Goal: Check status: Check status

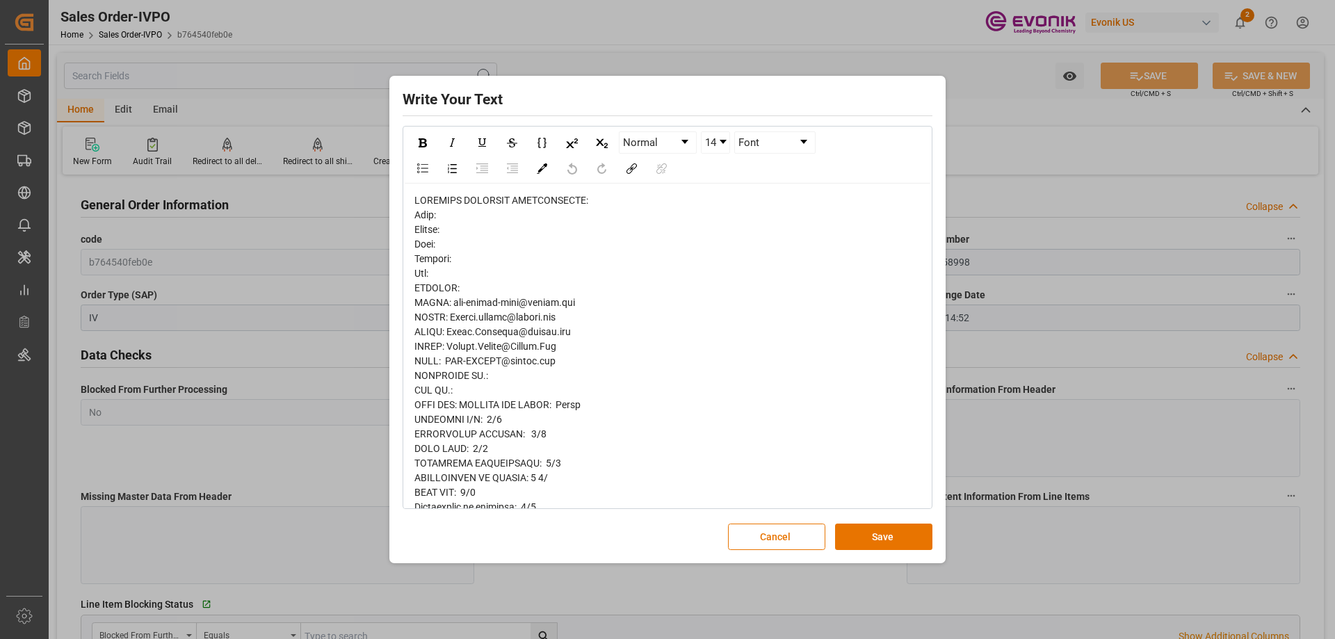
scroll to position [394, 0]
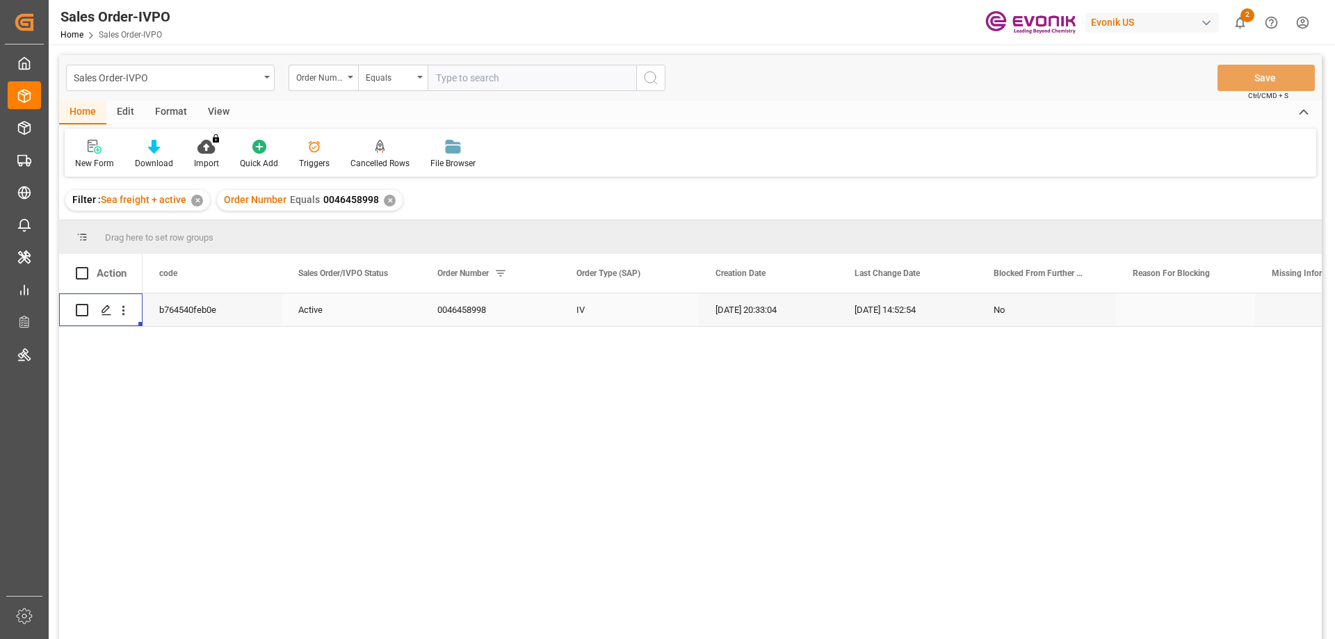
click at [488, 81] on input "text" at bounding box center [532, 78] width 209 height 26
paste input "0046462091"
type input "0046462091"
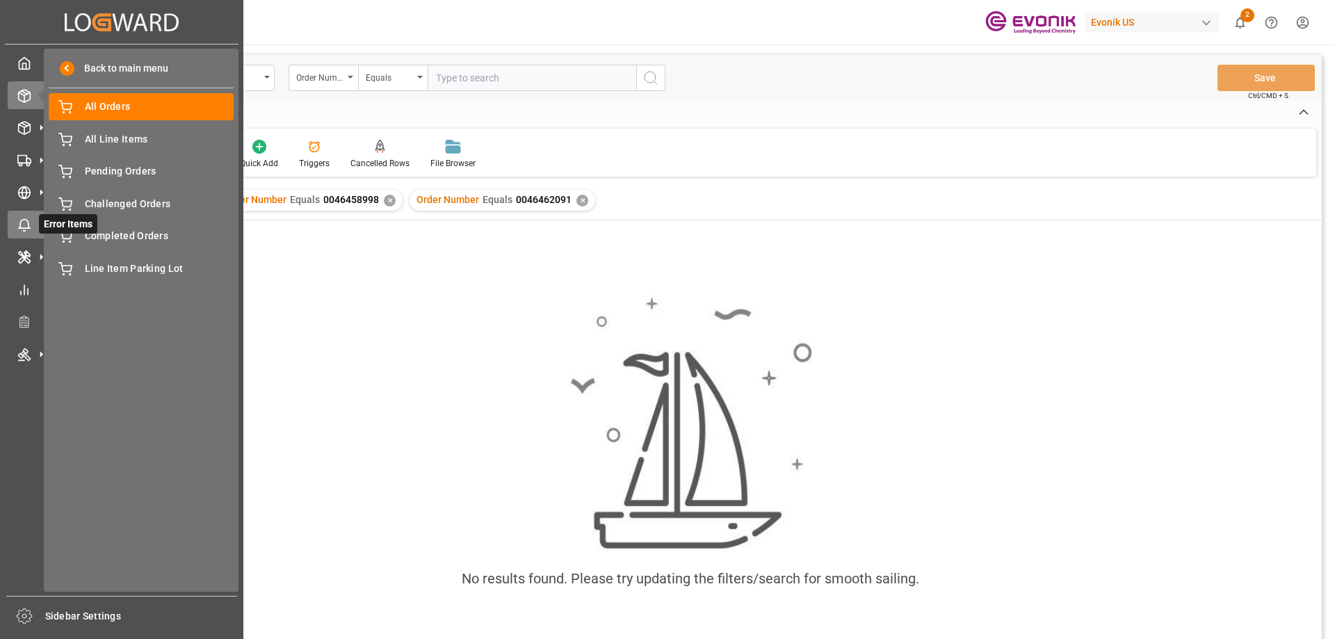
click at [20, 220] on icon at bounding box center [24, 225] width 14 height 14
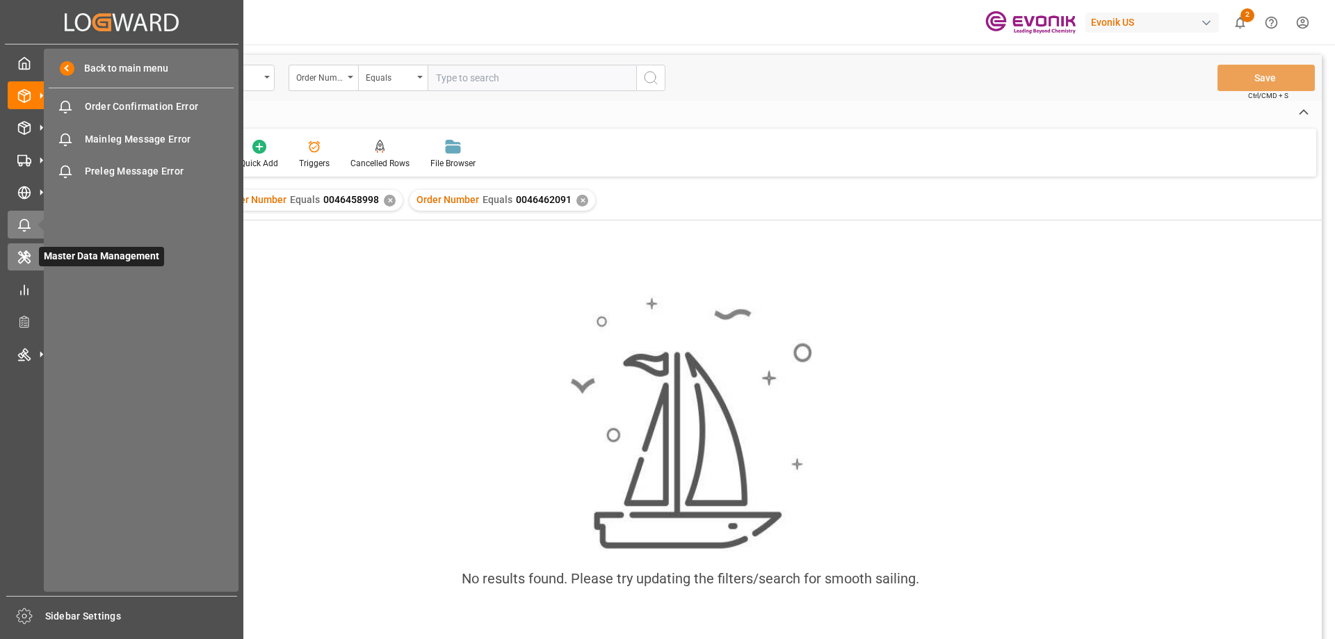
click at [38, 265] on div "Master Data Management Master Data Management" at bounding box center [122, 256] width 228 height 27
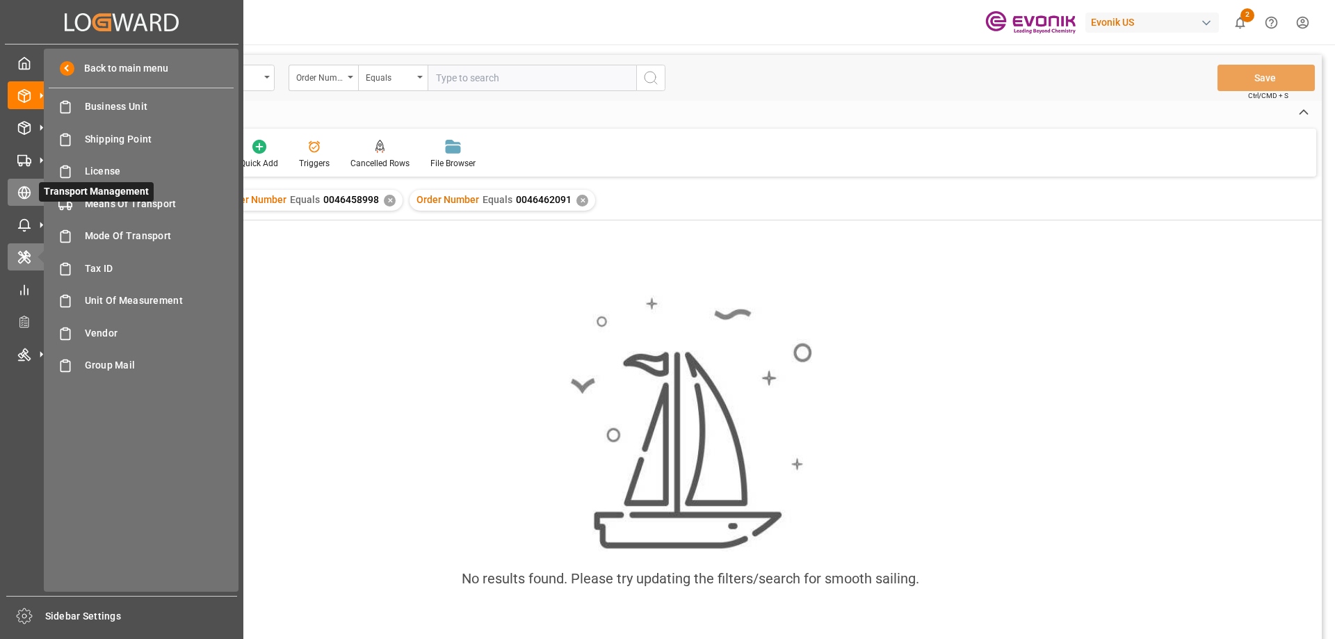
click at [10, 194] on div at bounding box center [20, 192] width 24 height 15
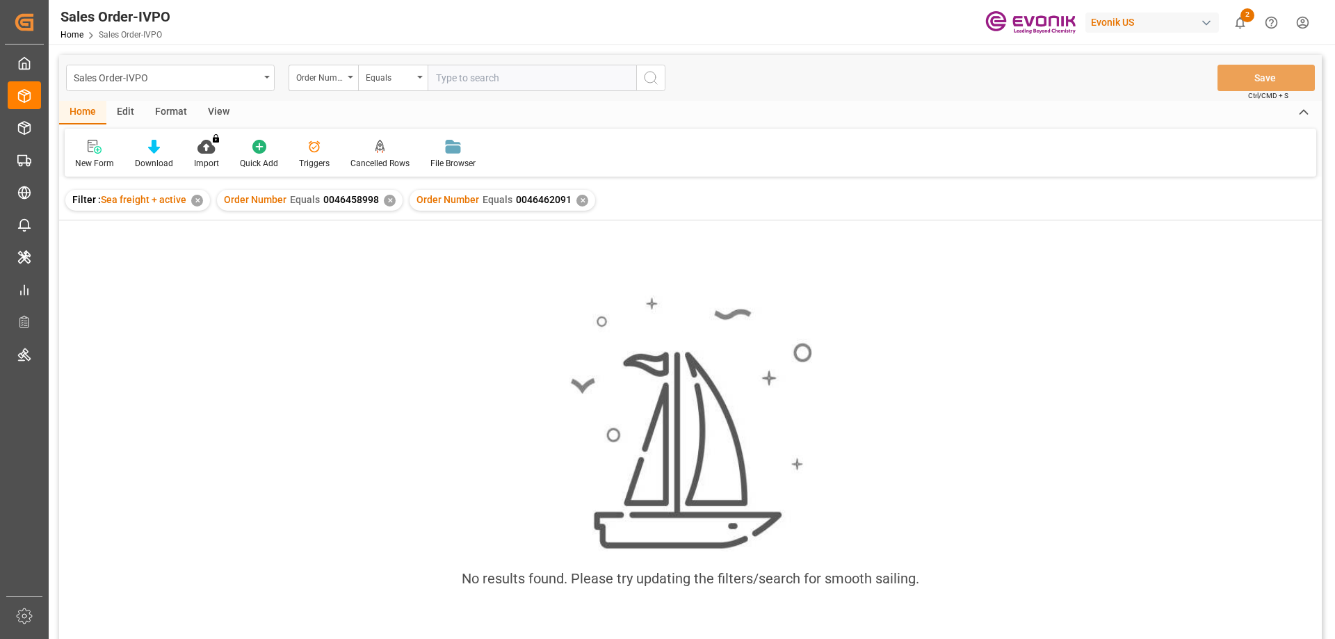
click at [510, 75] on input "text" at bounding box center [532, 78] width 209 height 26
paste input "0046466867"
type input "0046466867"
click at [386, 195] on div "✕" at bounding box center [390, 201] width 12 height 12
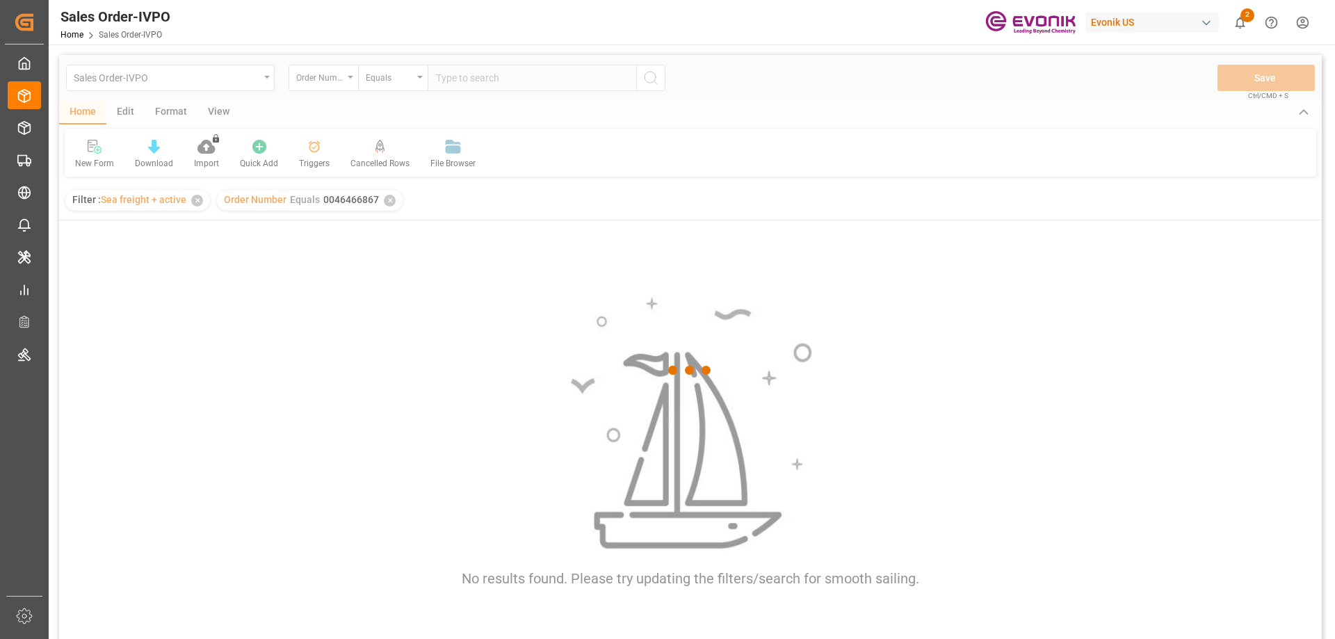
click at [386, 195] on div at bounding box center [690, 370] width 1263 height 631
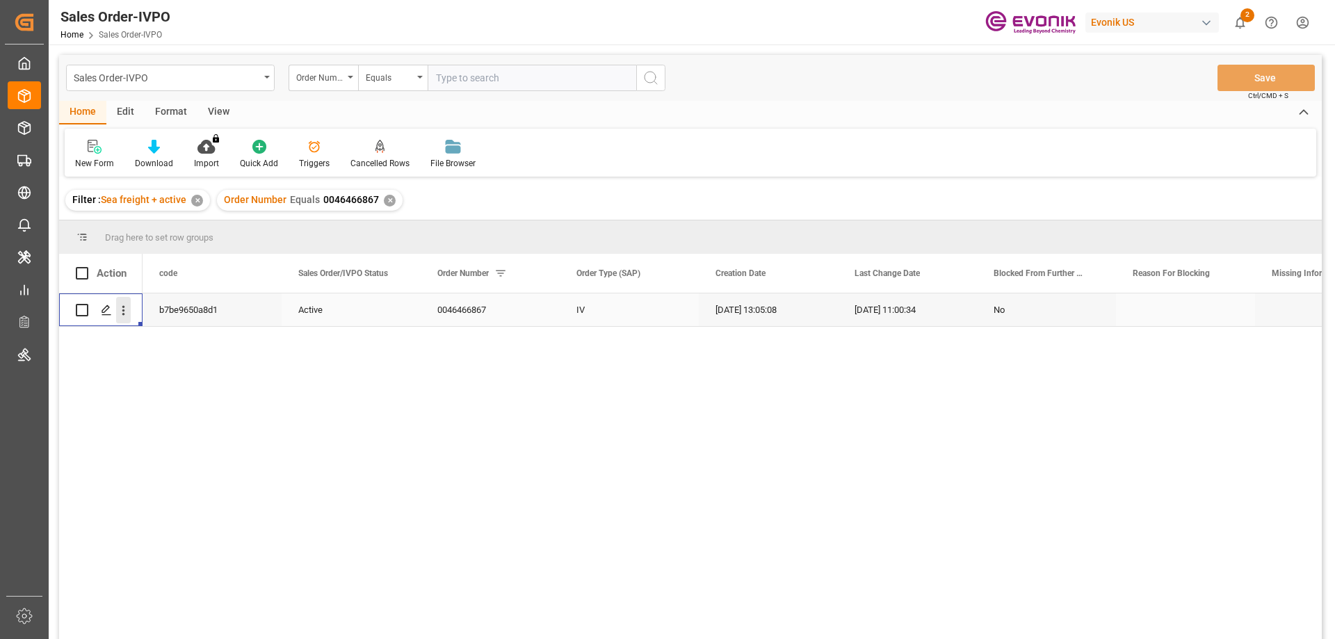
click at [130, 314] on icon "open menu" at bounding box center [123, 310] width 15 height 15
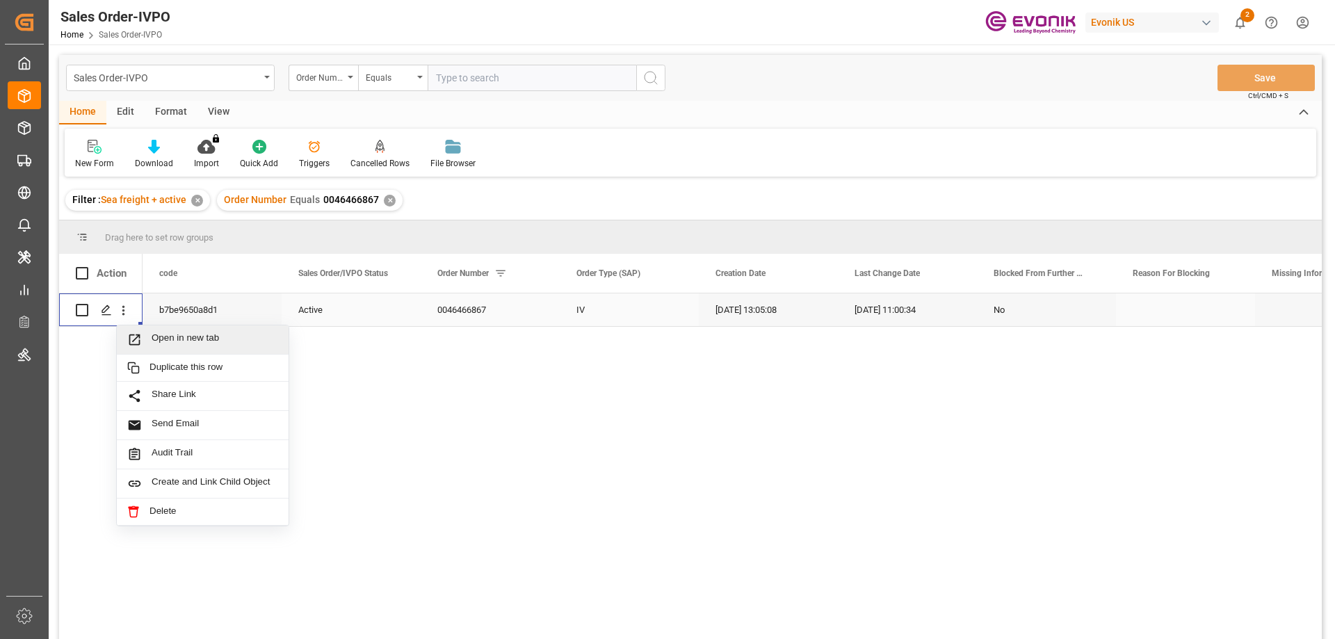
click at [172, 337] on span "Open in new tab" at bounding box center [215, 339] width 127 height 15
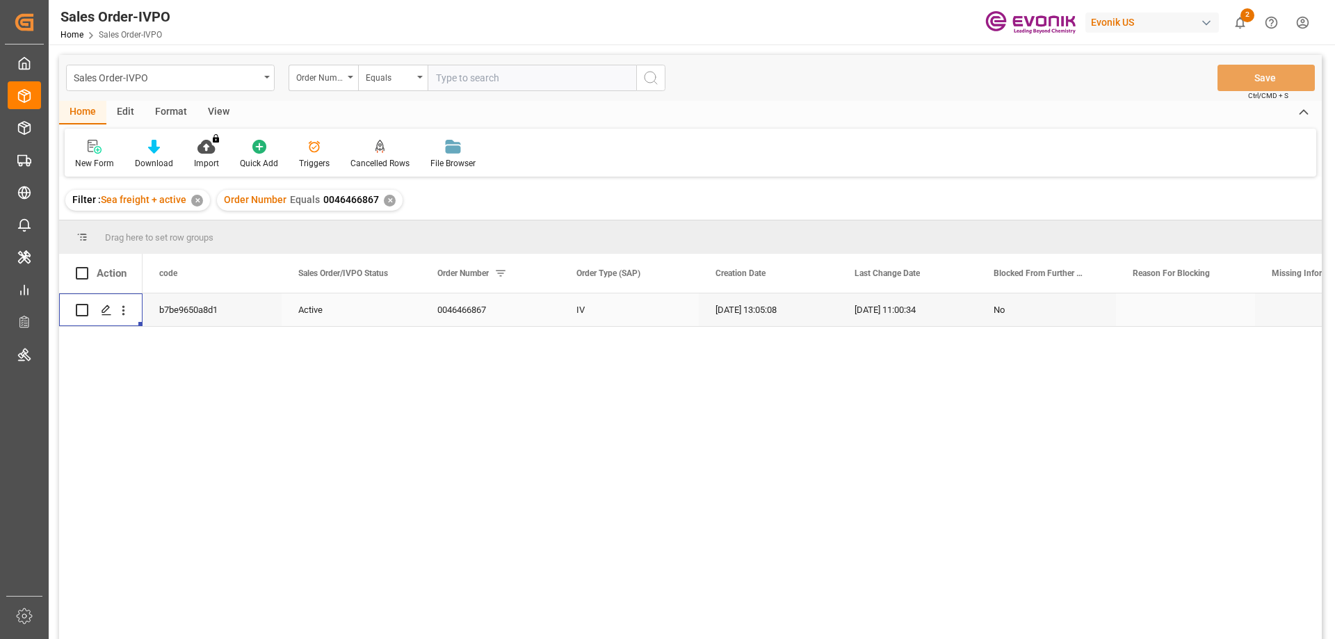
click at [483, 92] on div "Sales Order-IVPO Order Number Equals Save Ctrl/CMD + S" at bounding box center [690, 78] width 1263 height 46
click at [487, 78] on input "text" at bounding box center [532, 78] width 209 height 26
paste input "46456950"
type input "0046456950"
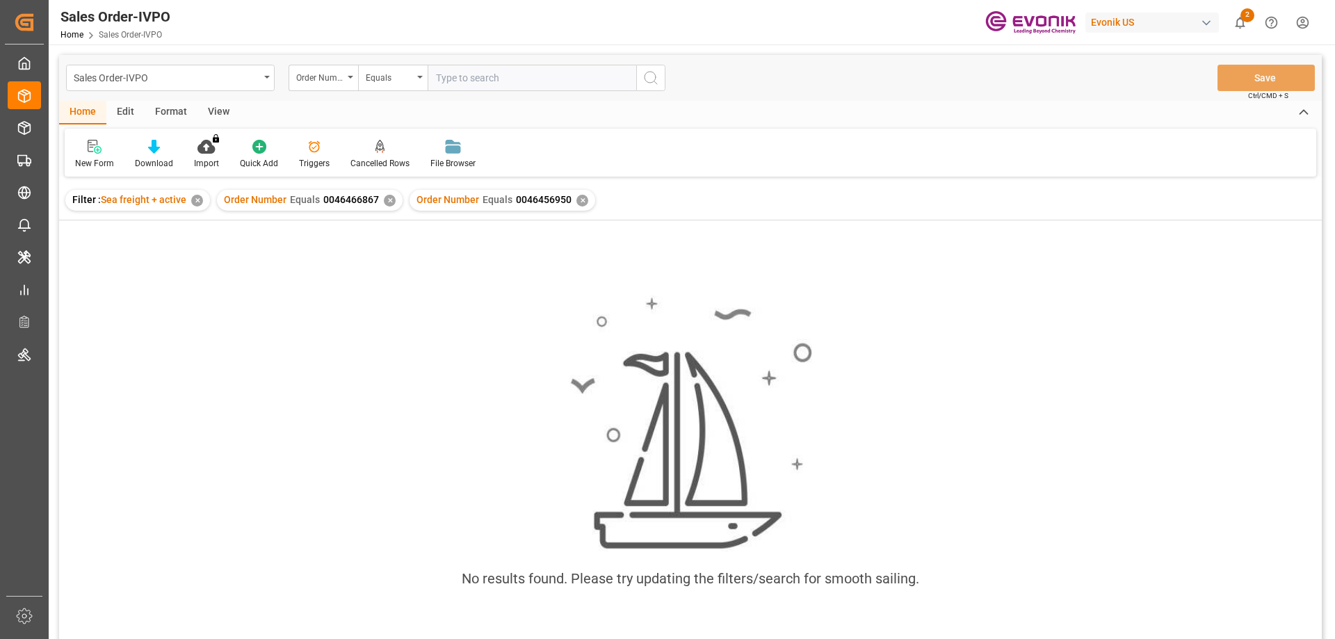
click at [389, 199] on div "✕" at bounding box center [390, 201] width 12 height 12
click at [467, 72] on input "text" at bounding box center [532, 78] width 209 height 26
paste input "46456950"
click at [435, 77] on input "46456950" at bounding box center [532, 78] width 209 height 26
type input "0046456950"
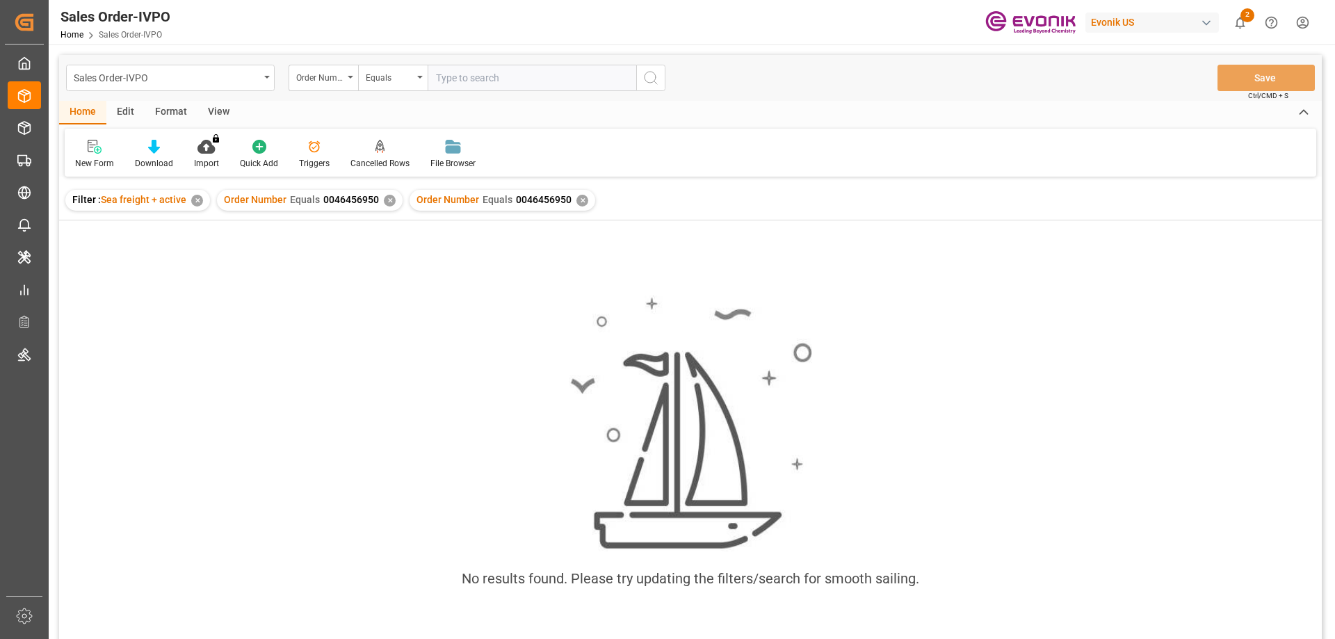
click at [387, 199] on div "✕" at bounding box center [390, 201] width 12 height 12
click at [198, 208] on div "Filter : Sea freight + active ✕" at bounding box center [137, 200] width 145 height 21
click at [193, 198] on div "✕" at bounding box center [197, 201] width 12 height 12
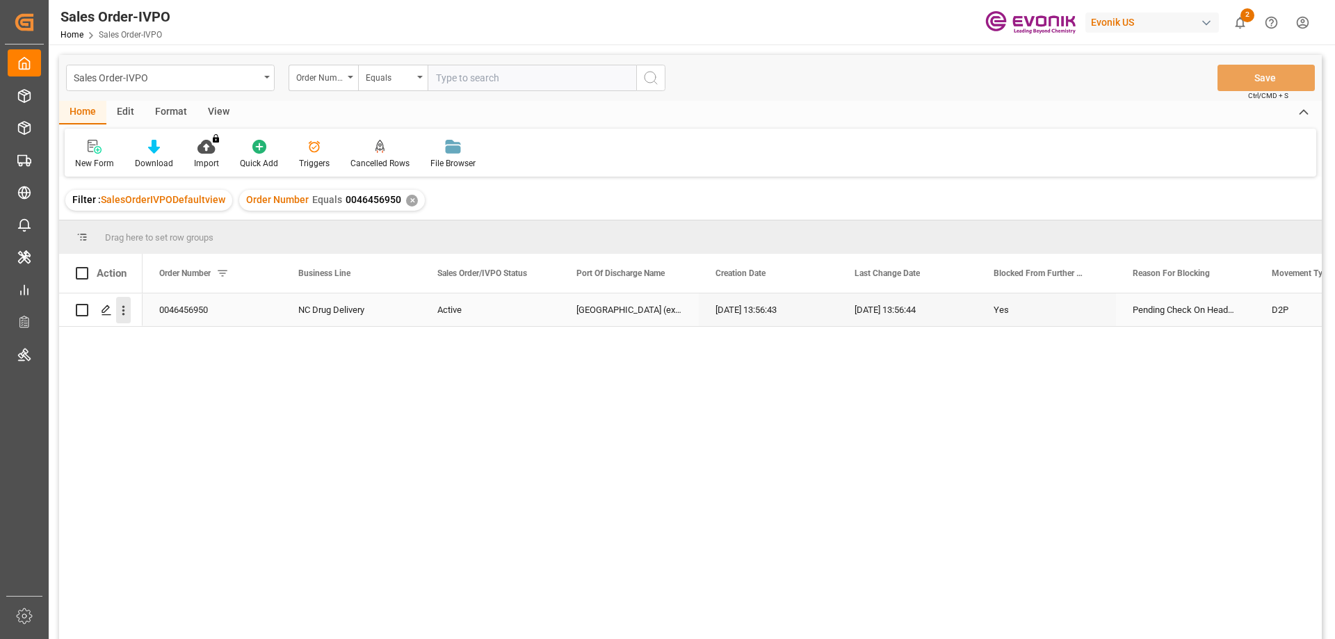
click at [125, 303] on button "open menu" at bounding box center [123, 310] width 15 height 26
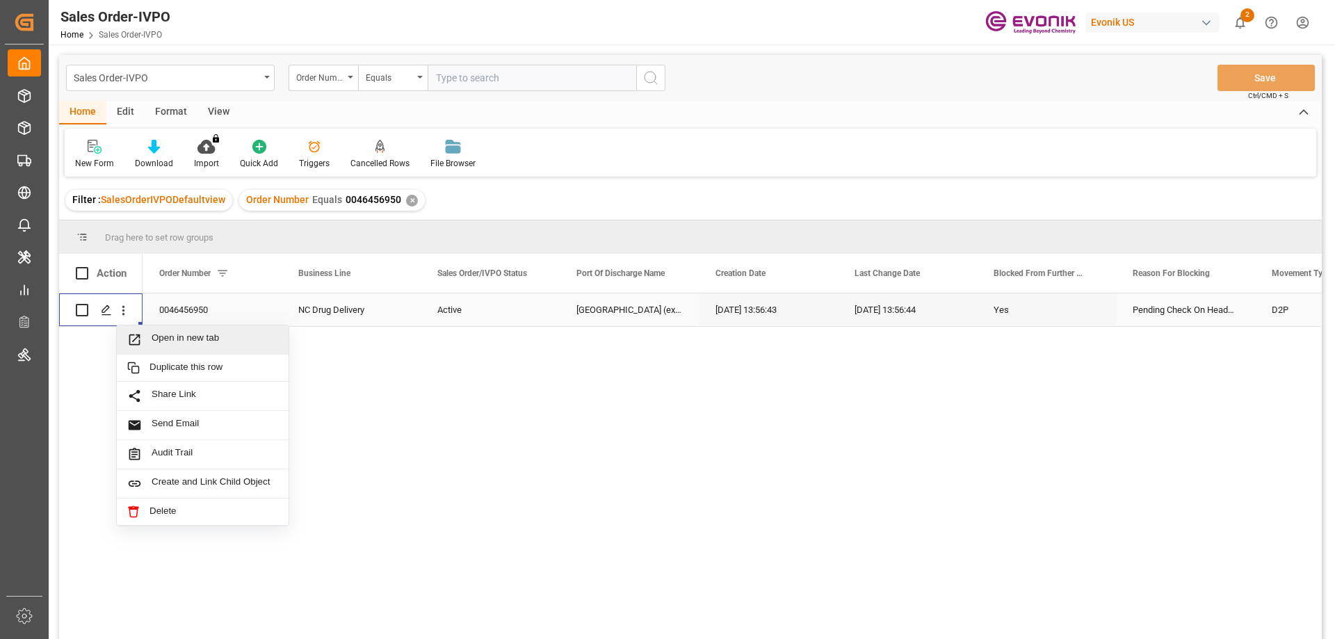
click at [186, 341] on span "Open in new tab" at bounding box center [215, 339] width 127 height 15
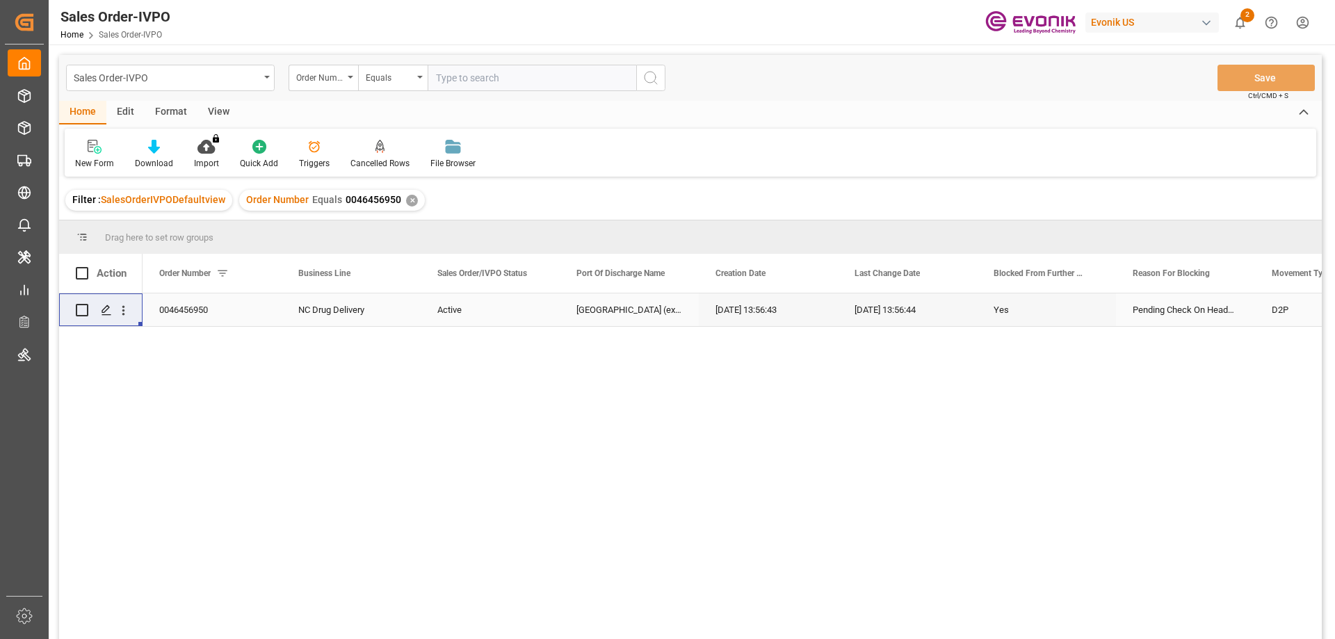
click at [495, 80] on input "text" at bounding box center [532, 78] width 209 height 26
paste input "46451843"
type input "0046451843"
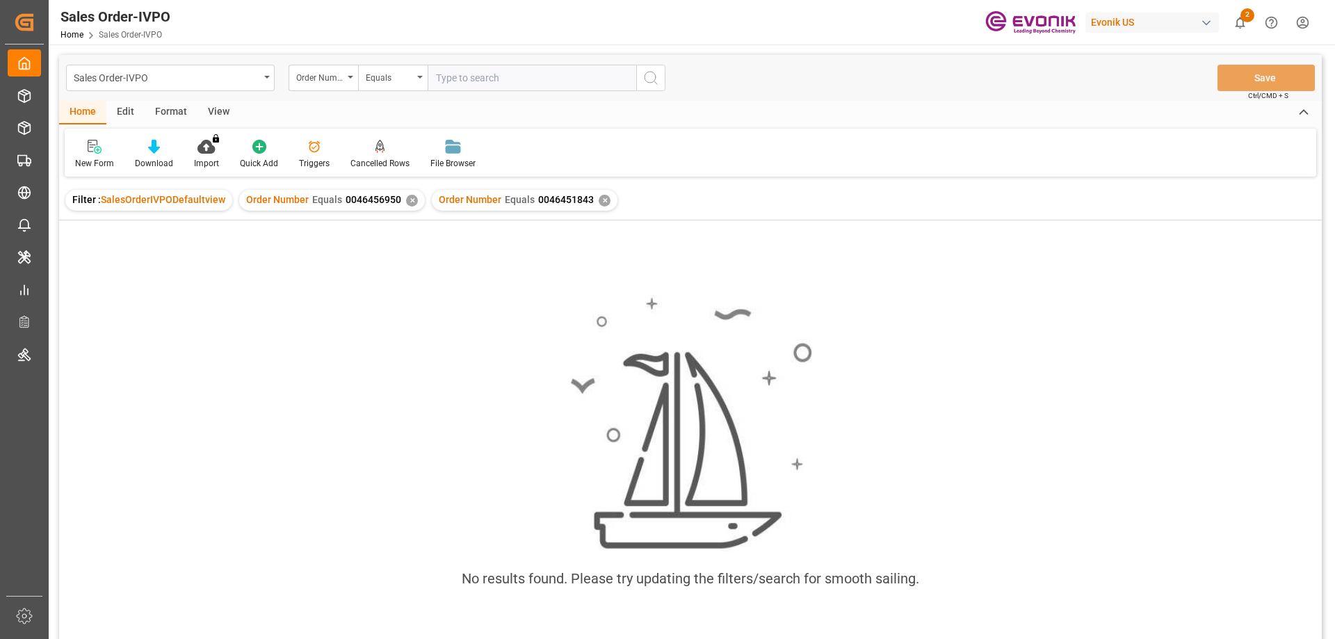
click at [409, 204] on div "✕" at bounding box center [412, 201] width 12 height 12
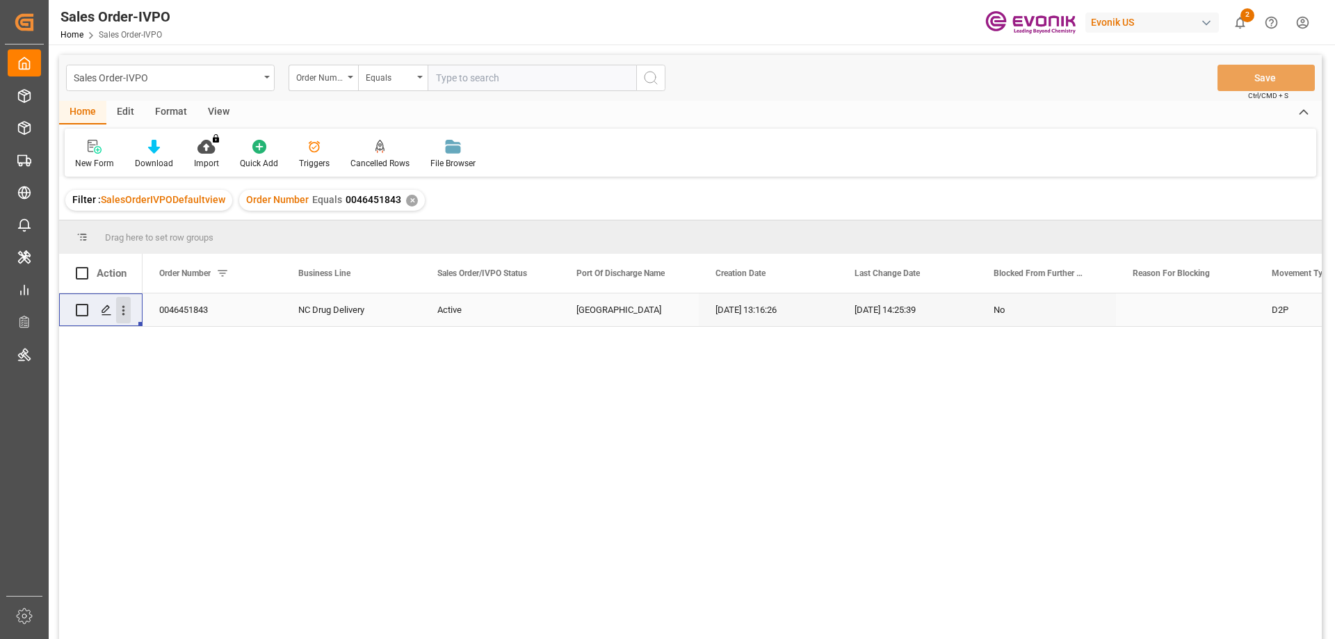
click at [124, 307] on icon "open menu" at bounding box center [123, 311] width 3 height 10
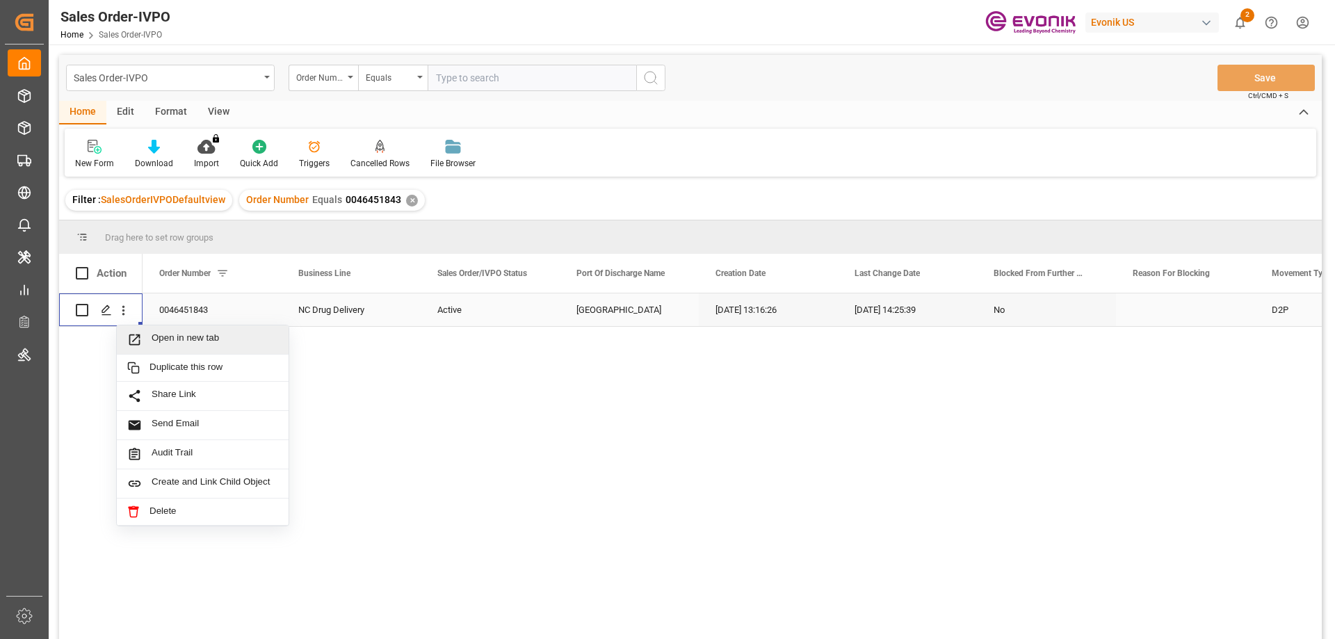
click at [160, 331] on div "Open in new tab" at bounding box center [203, 339] width 172 height 29
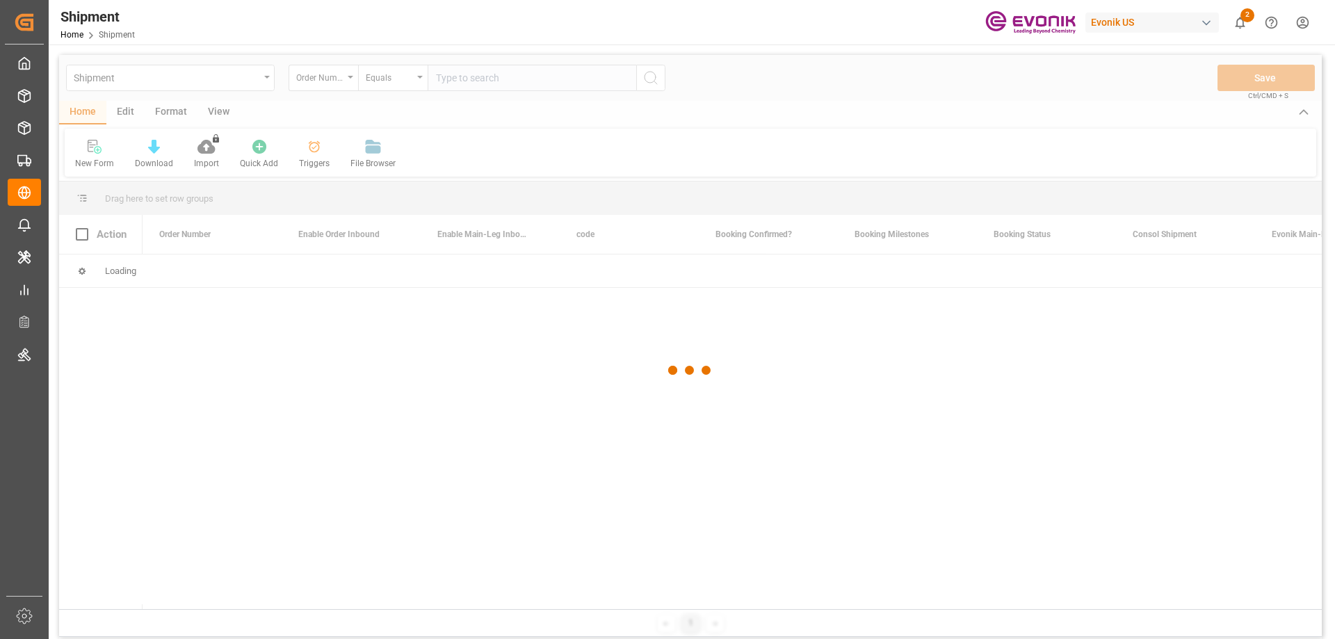
click at [349, 81] on div at bounding box center [690, 370] width 1263 height 631
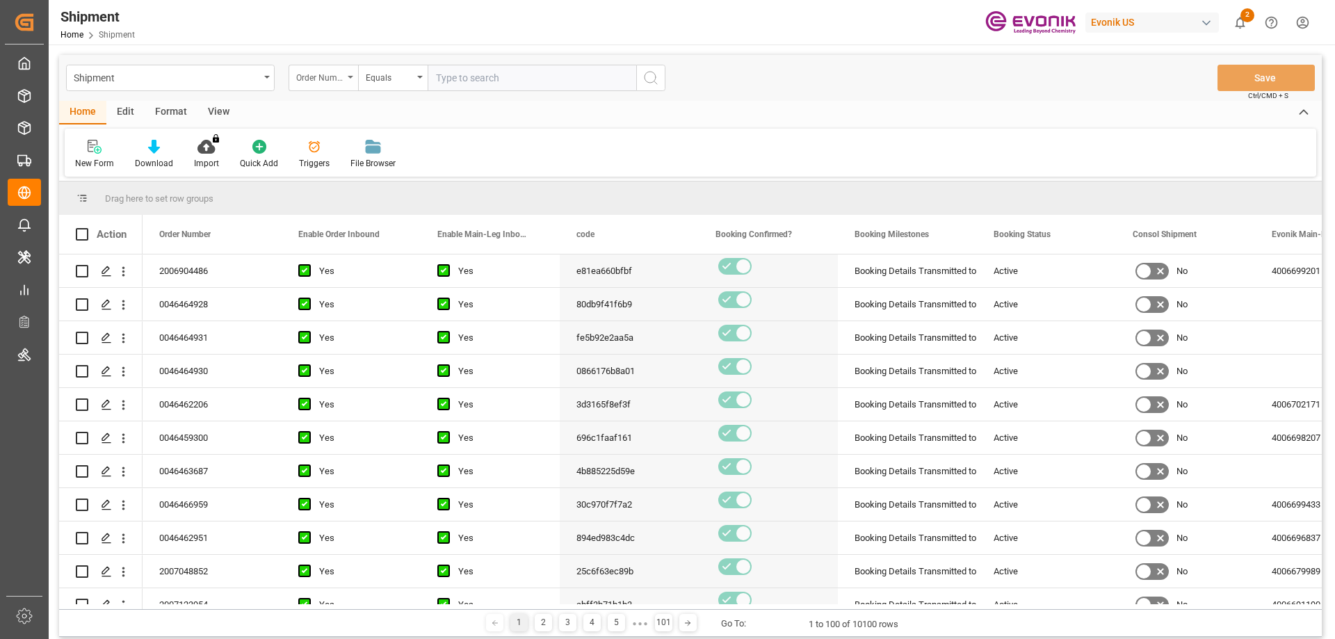
click at [347, 82] on div "Order Number" at bounding box center [324, 78] width 70 height 26
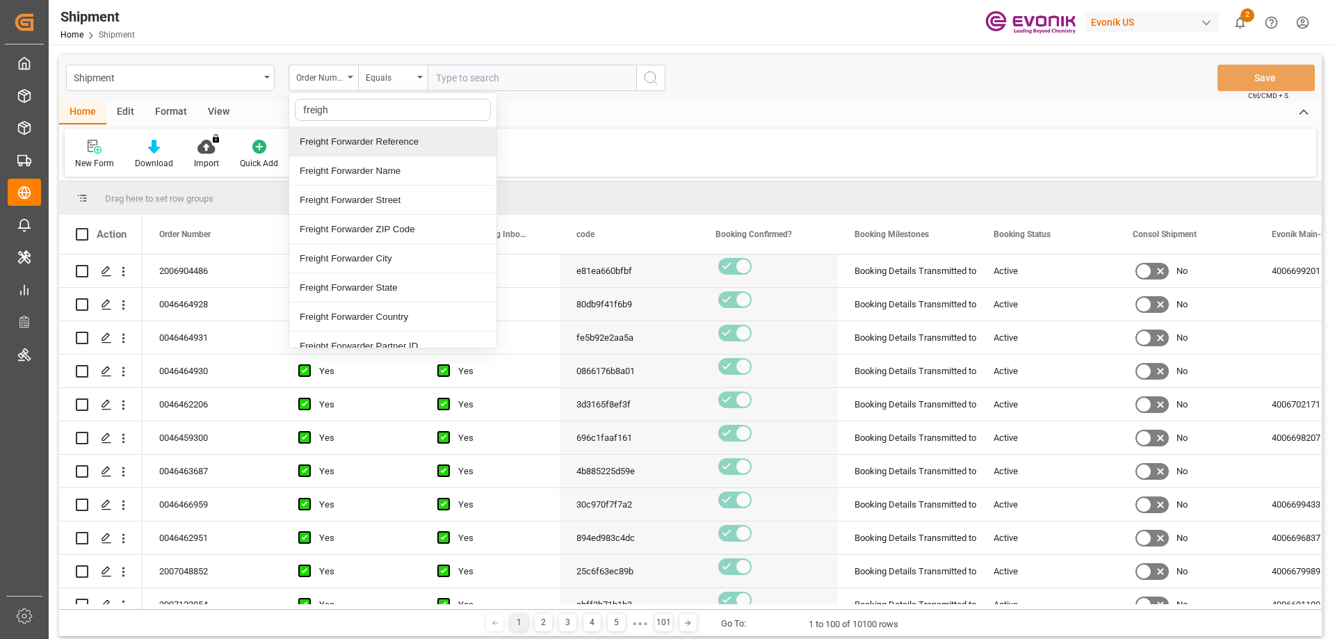
type input "freight"
click at [365, 145] on div "Freight Forwarder Reference" at bounding box center [392, 141] width 207 height 29
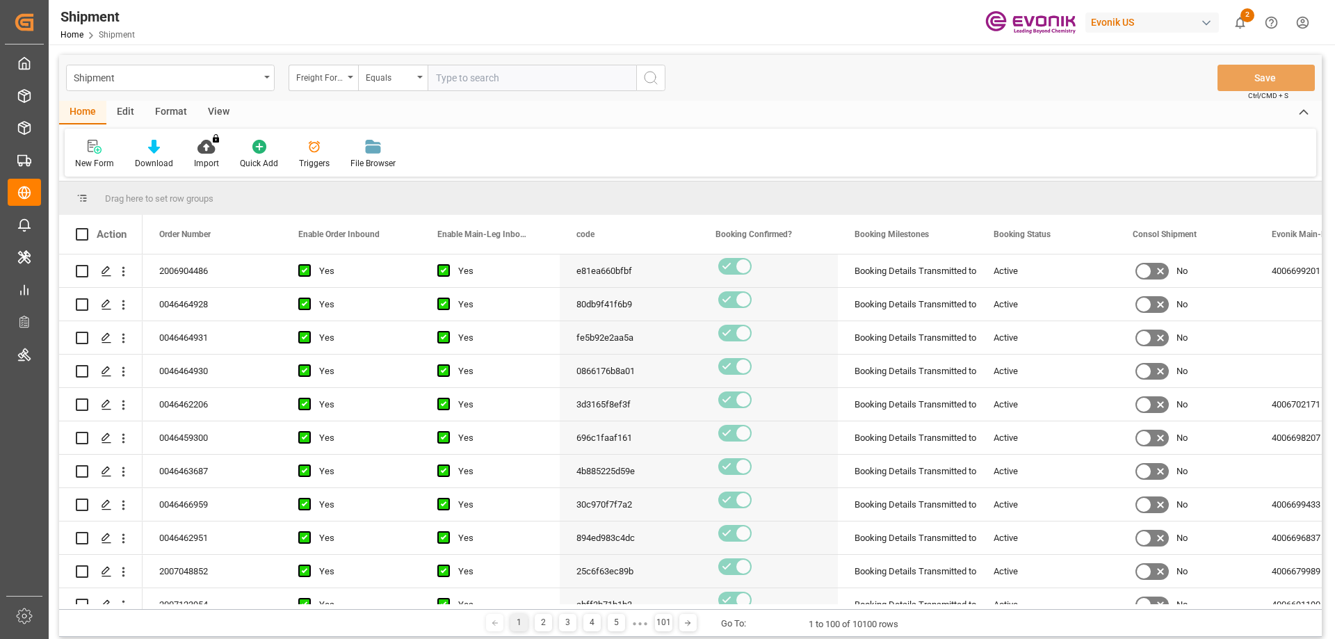
click at [490, 88] on input "text" at bounding box center [532, 78] width 209 height 26
paste input "250905000161"
type input "250905000161"
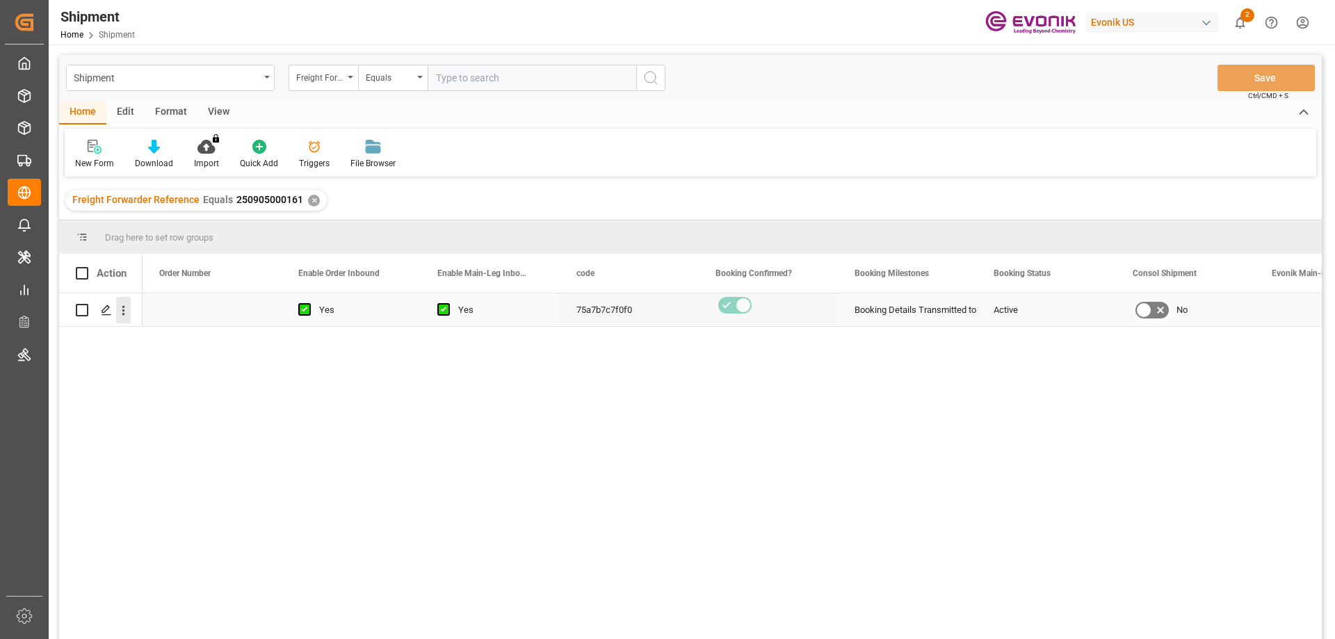
click at [129, 315] on icon "open menu" at bounding box center [123, 310] width 15 height 15
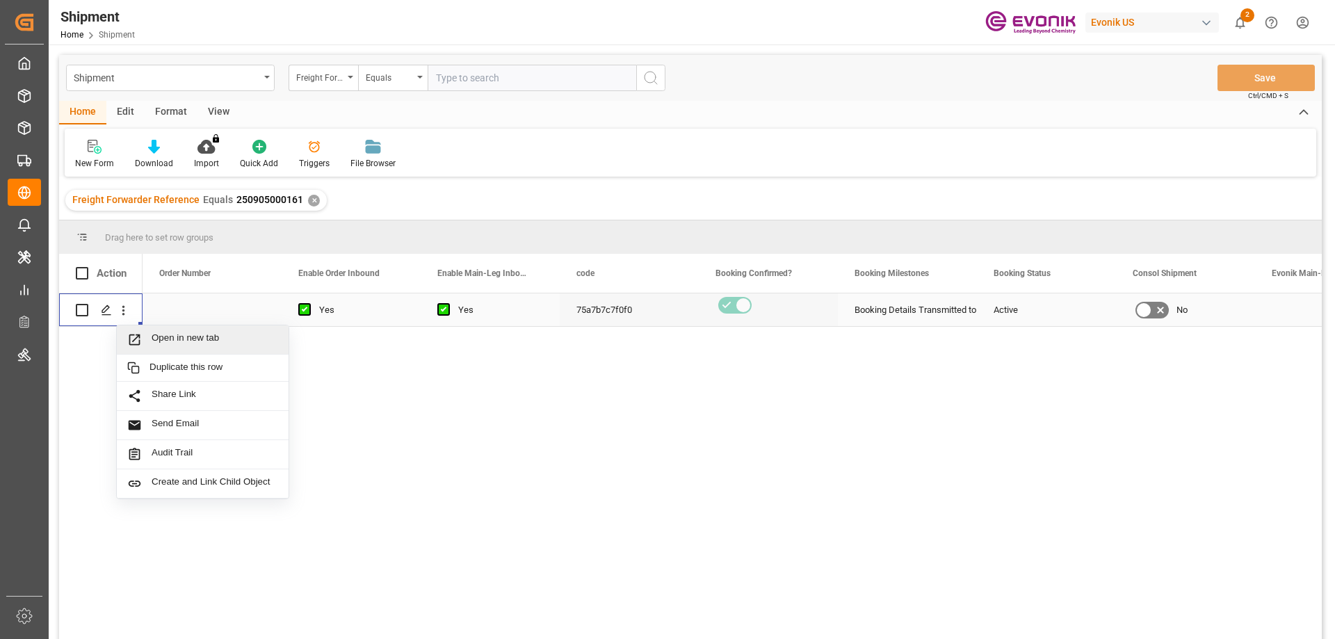
click at [167, 336] on span "Open in new tab" at bounding box center [215, 339] width 127 height 15
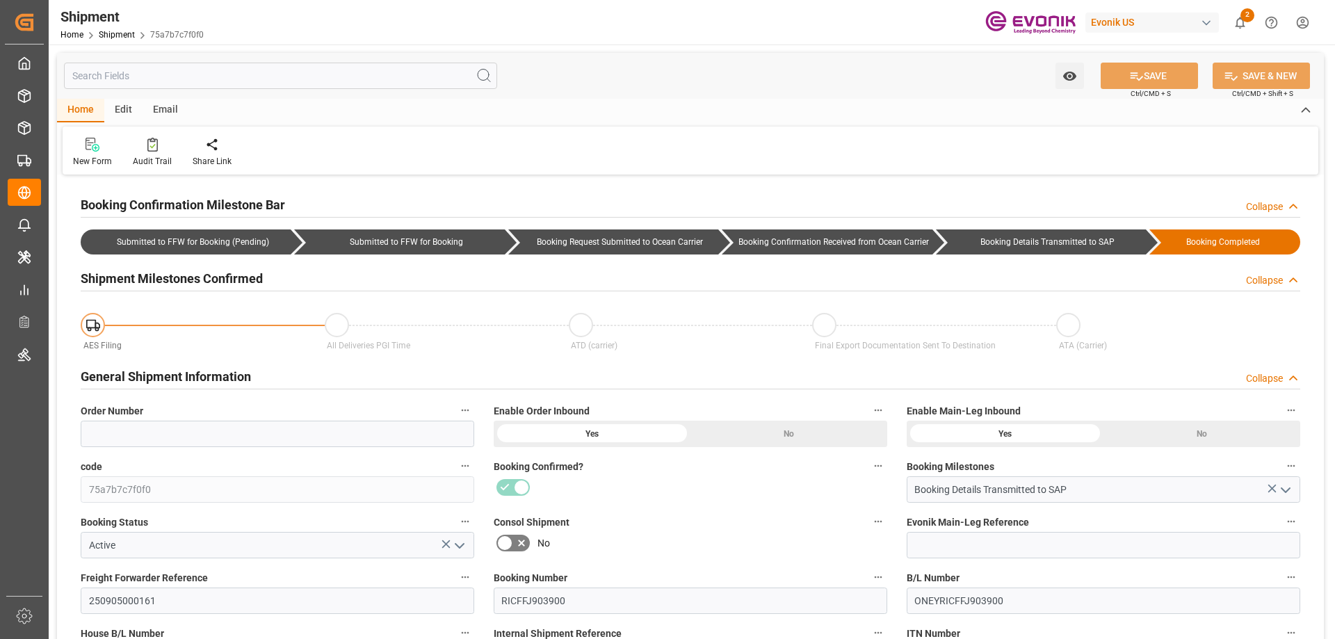
type input "80"
type input "DR"
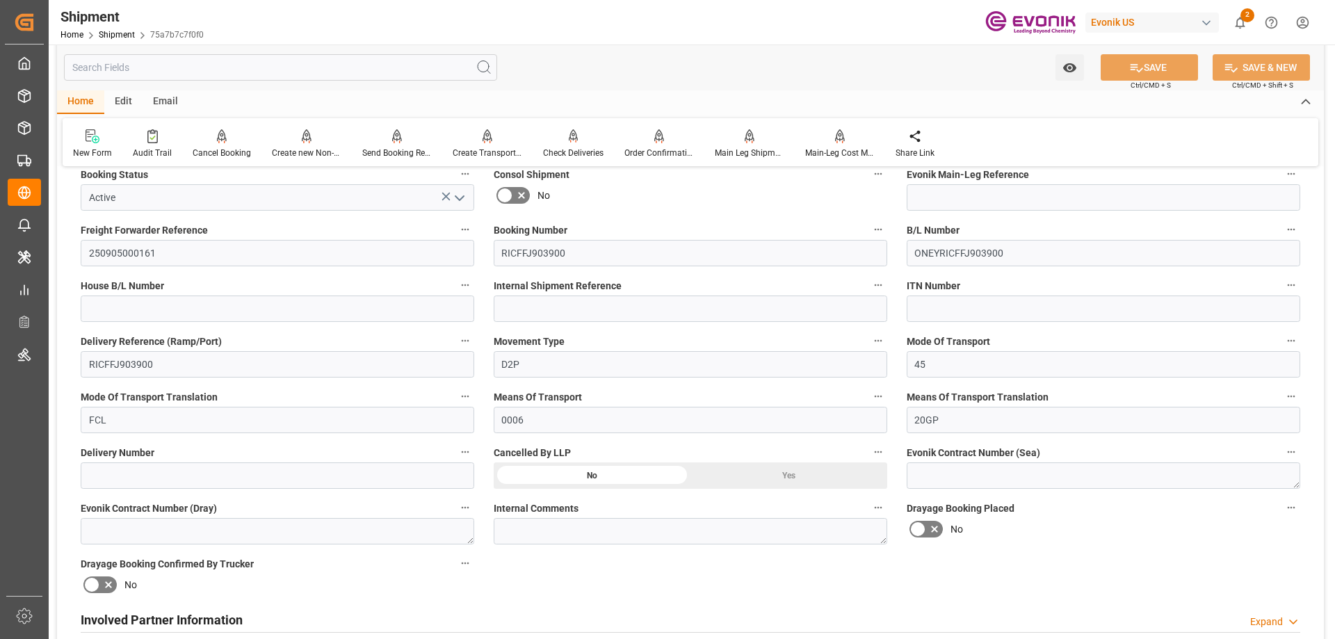
scroll to position [904, 0]
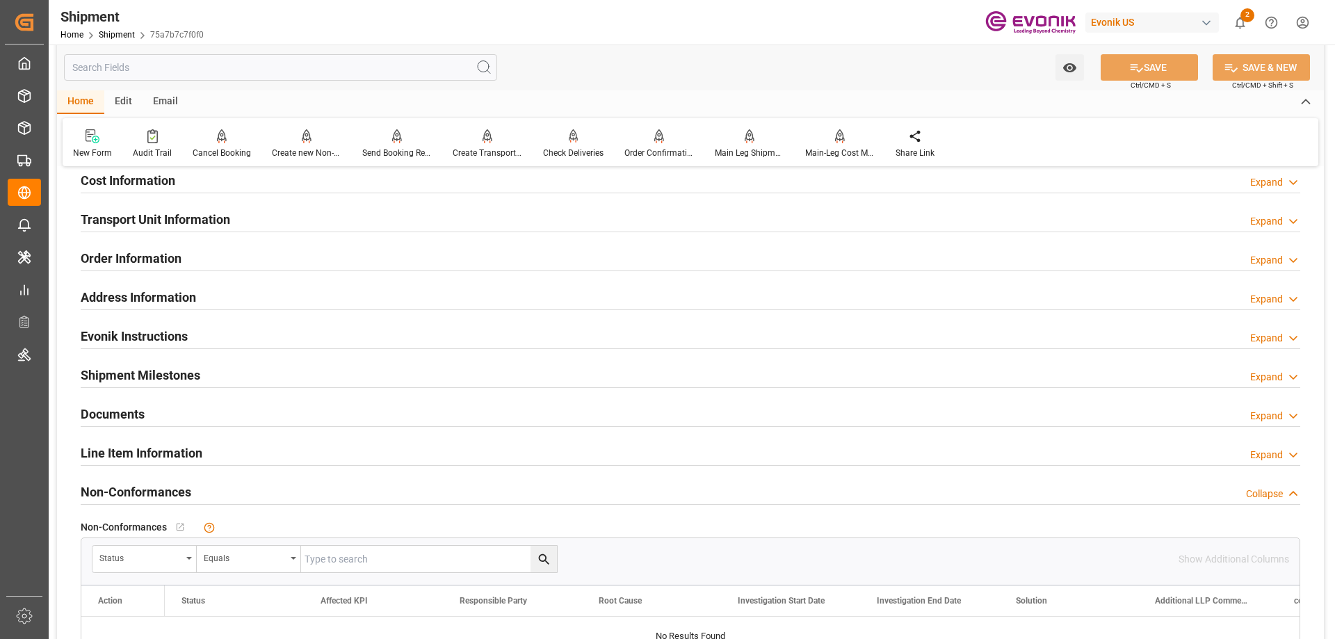
click at [225, 453] on div "Line Item Information Expand" at bounding box center [691, 452] width 1220 height 26
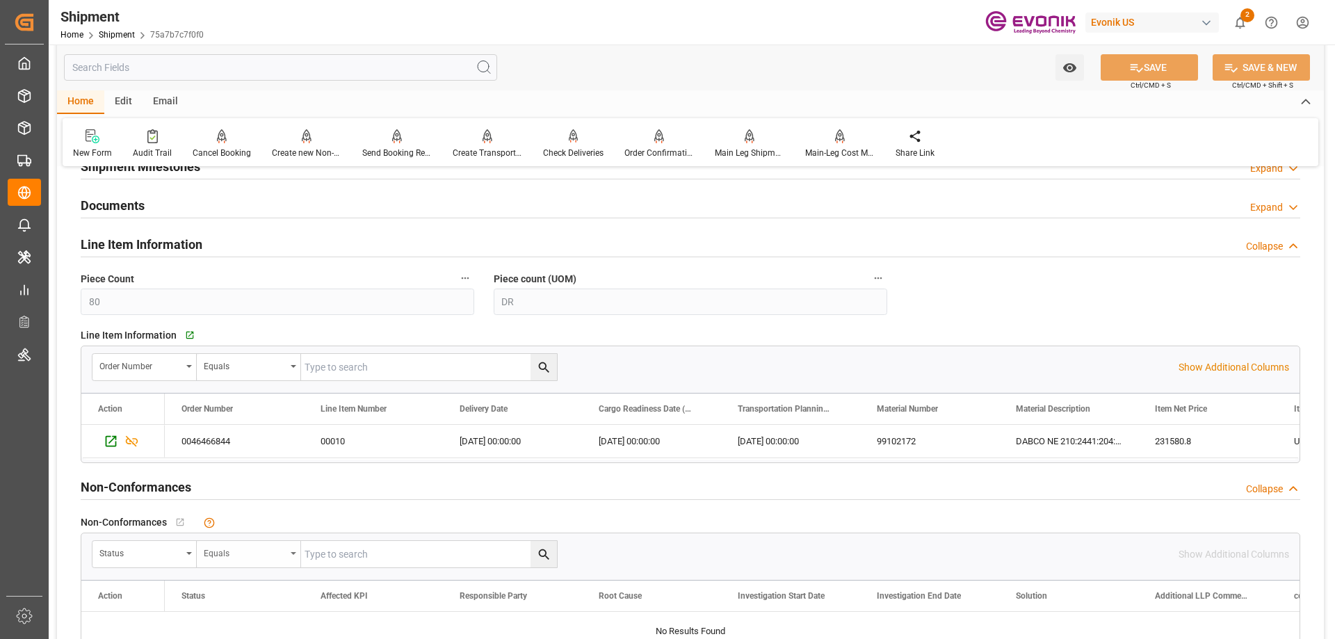
scroll to position [1182, 0]
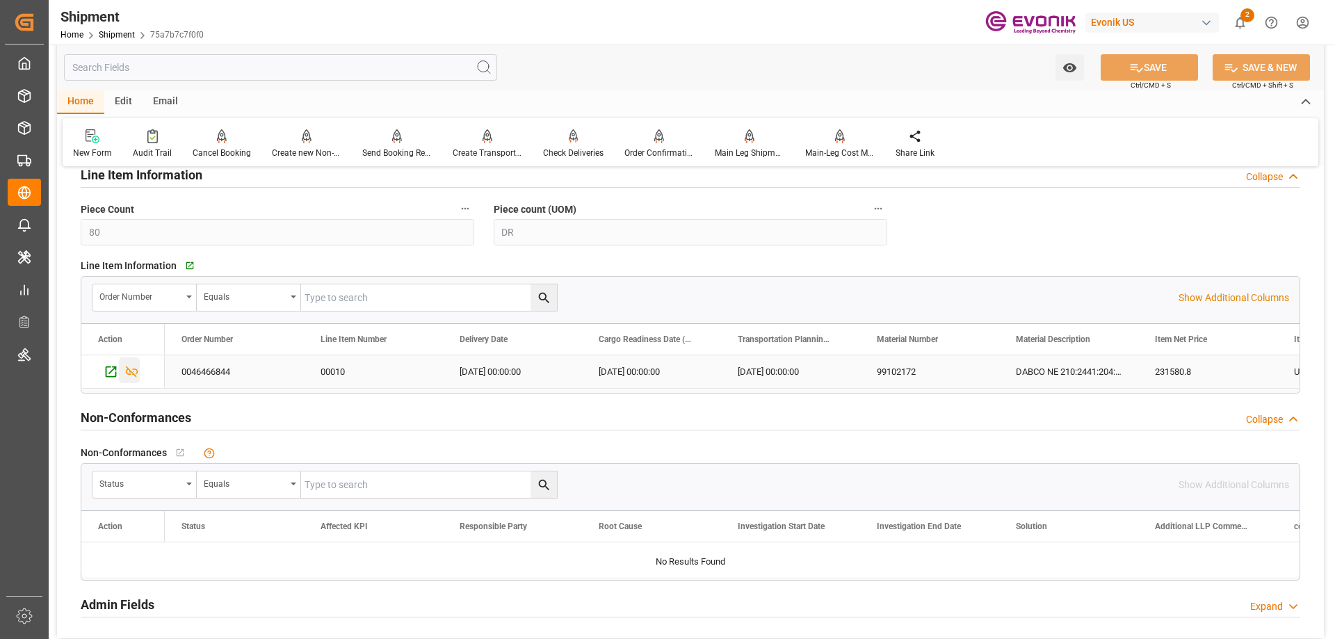
click at [134, 364] on icon "Press SPACE to select this row." at bounding box center [131, 371] width 15 height 15
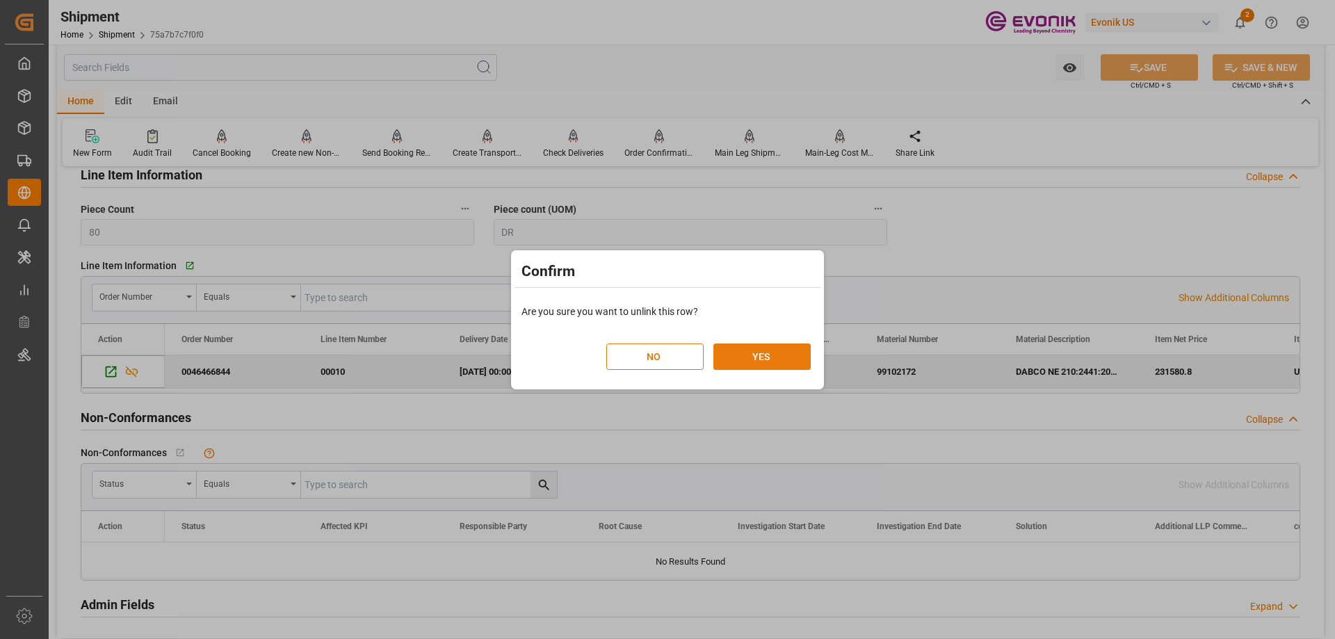
click at [773, 357] on button "YES" at bounding box center [762, 357] width 97 height 26
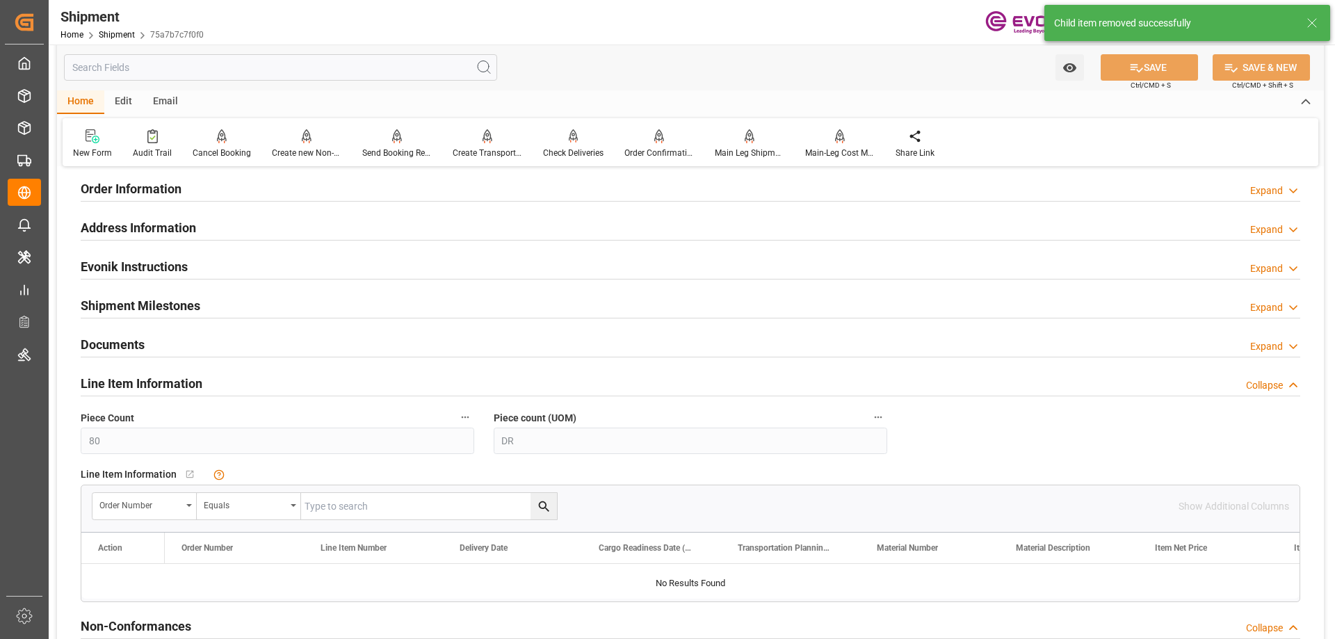
scroll to position [765, 0]
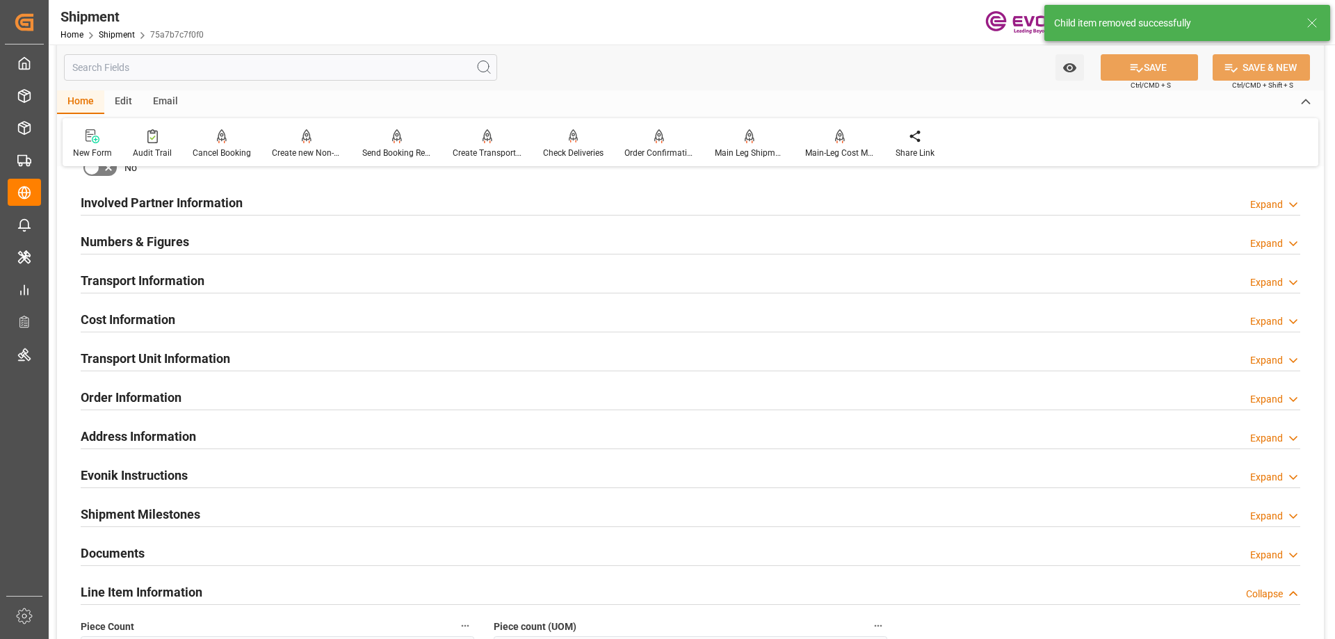
click at [160, 346] on div "Transport Unit Information" at bounding box center [156, 357] width 150 height 26
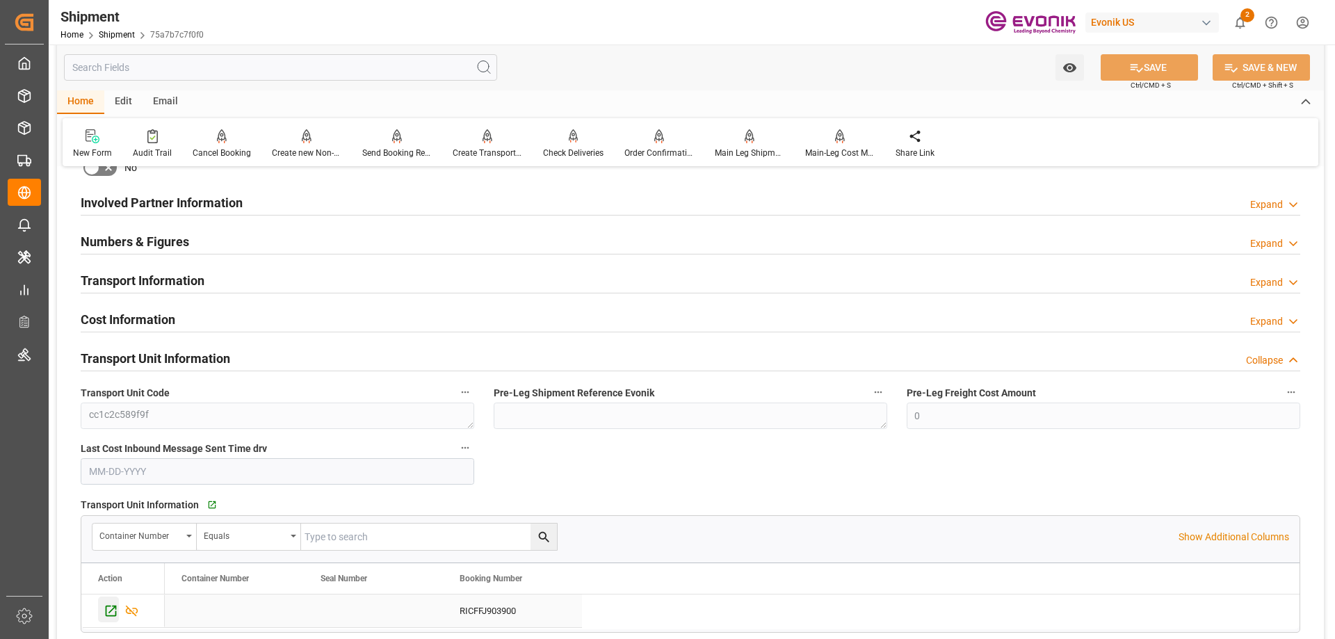
click at [113, 613] on icon "Press SPACE to select this row." at bounding box center [111, 611] width 15 height 15
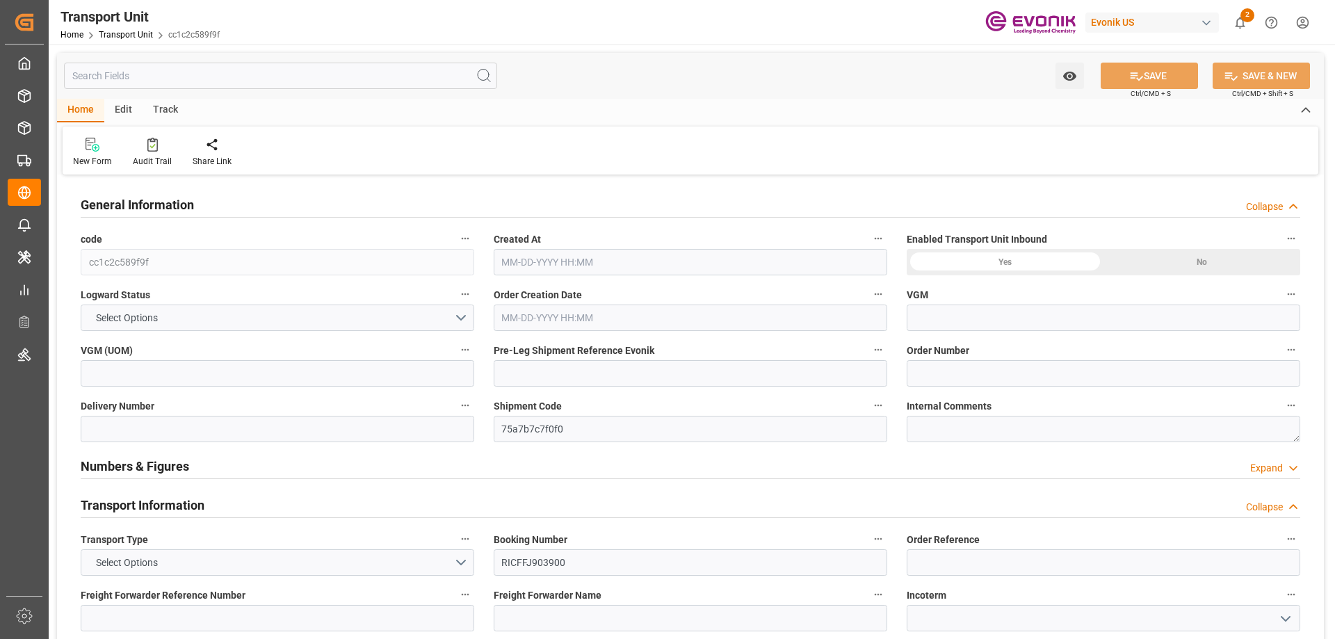
type input "ONE"
type input "Ocean Network Express"
type input "USLAX"
type input "SGSIN"
type input "0"
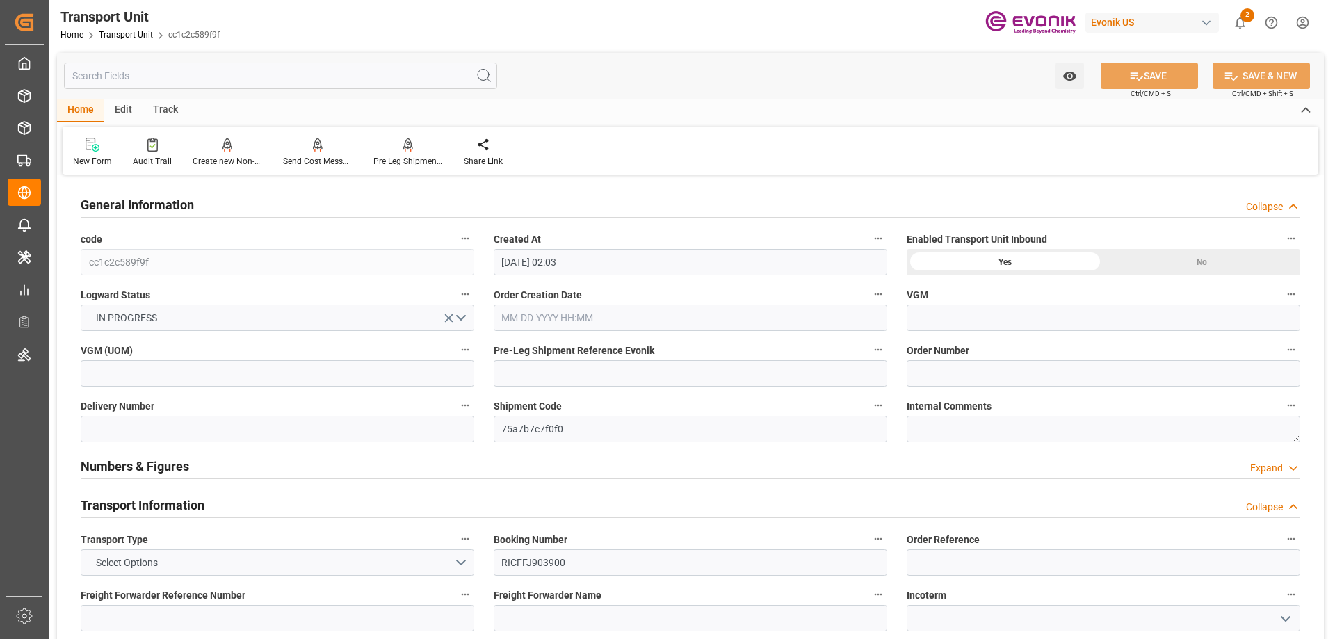
type input "[DATE] 02:03"
type input "[DATE]"
type input "[DATE] 00:00"
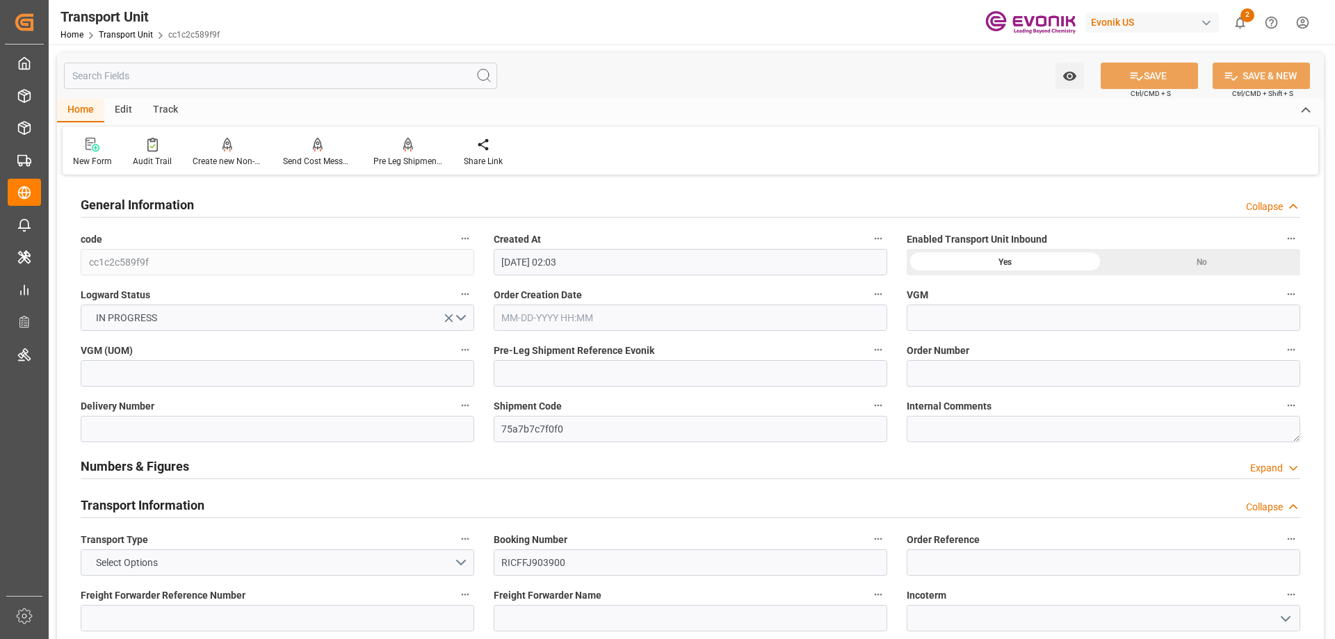
type input "[DATE] 00:00"
type input "[DATE] 12:00"
click at [246, 86] on input "text" at bounding box center [280, 76] width 433 height 26
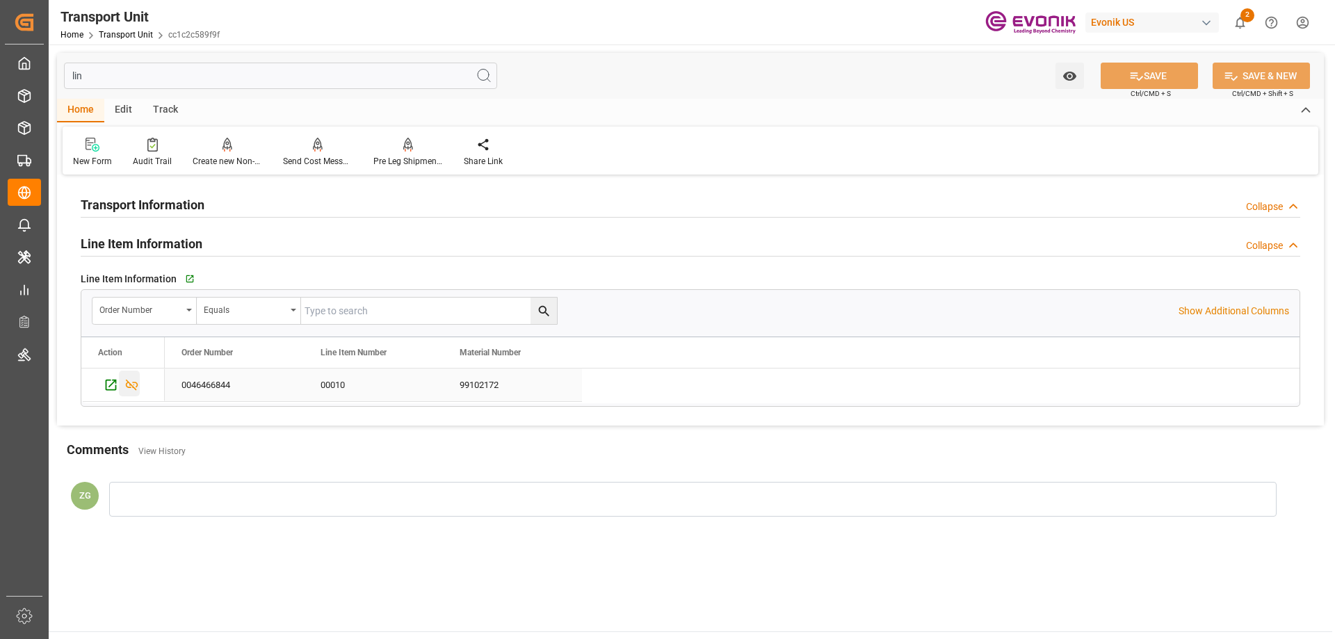
type input "lin"
click at [138, 381] on icon "Press SPACE to select this row." at bounding box center [131, 385] width 15 height 15
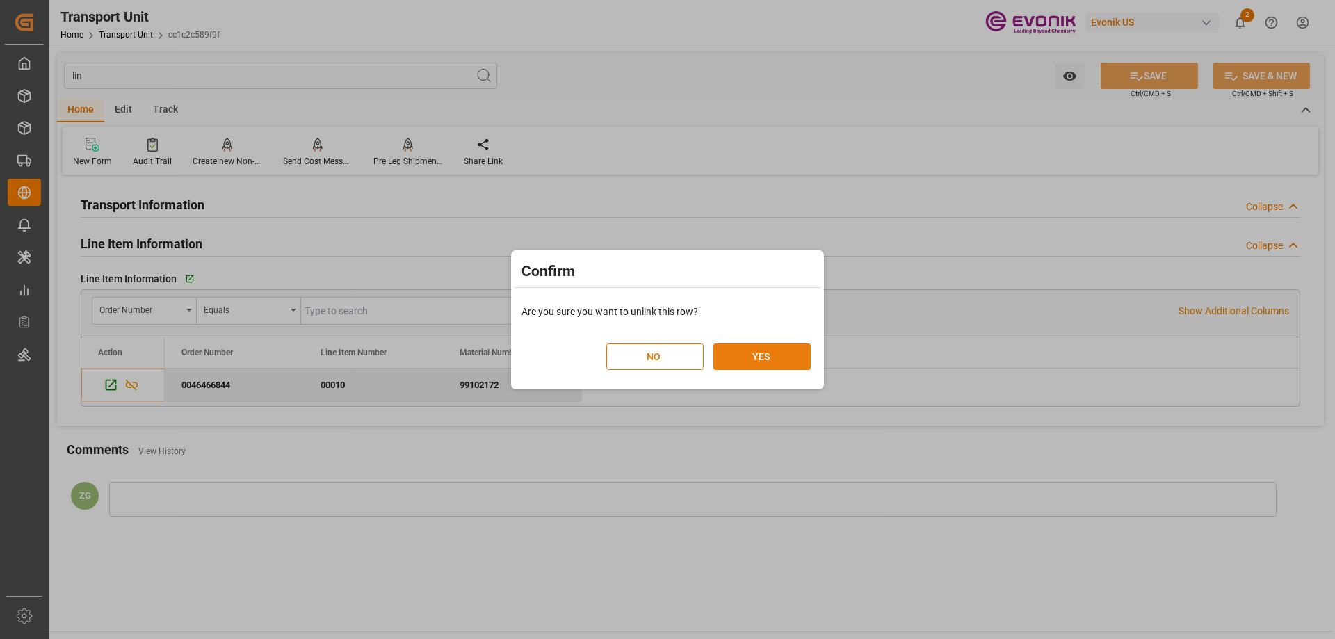
click at [741, 355] on button "YES" at bounding box center [762, 357] width 97 height 26
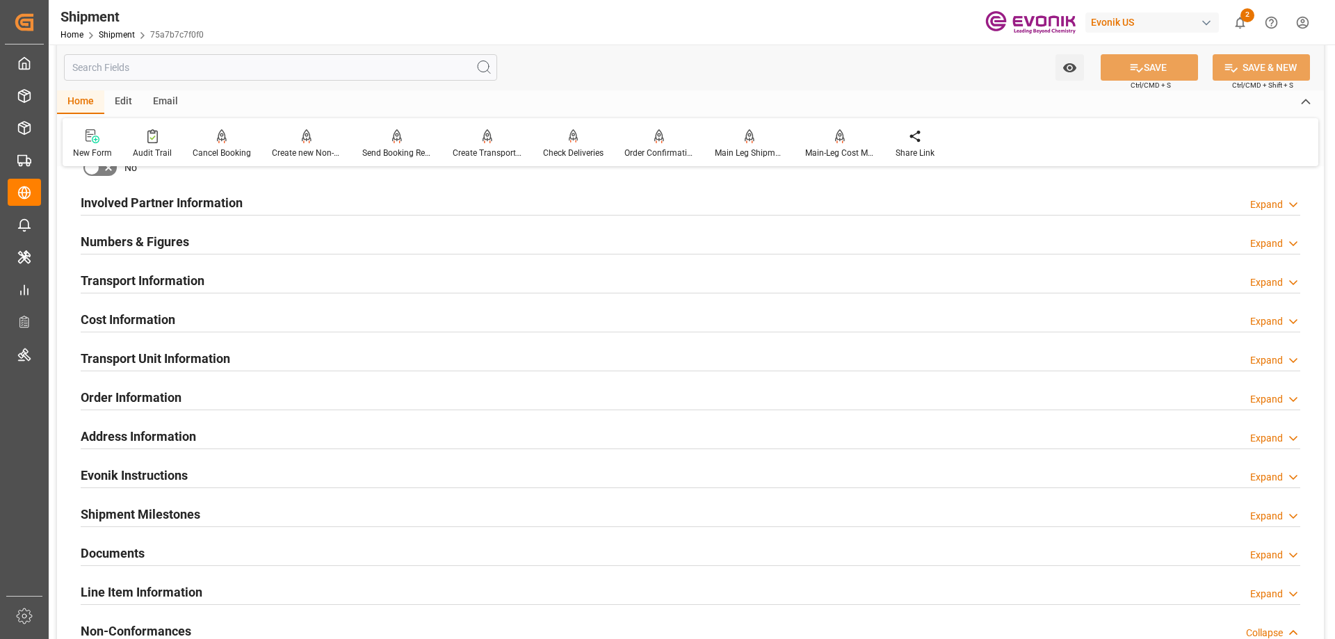
scroll to position [695, 0]
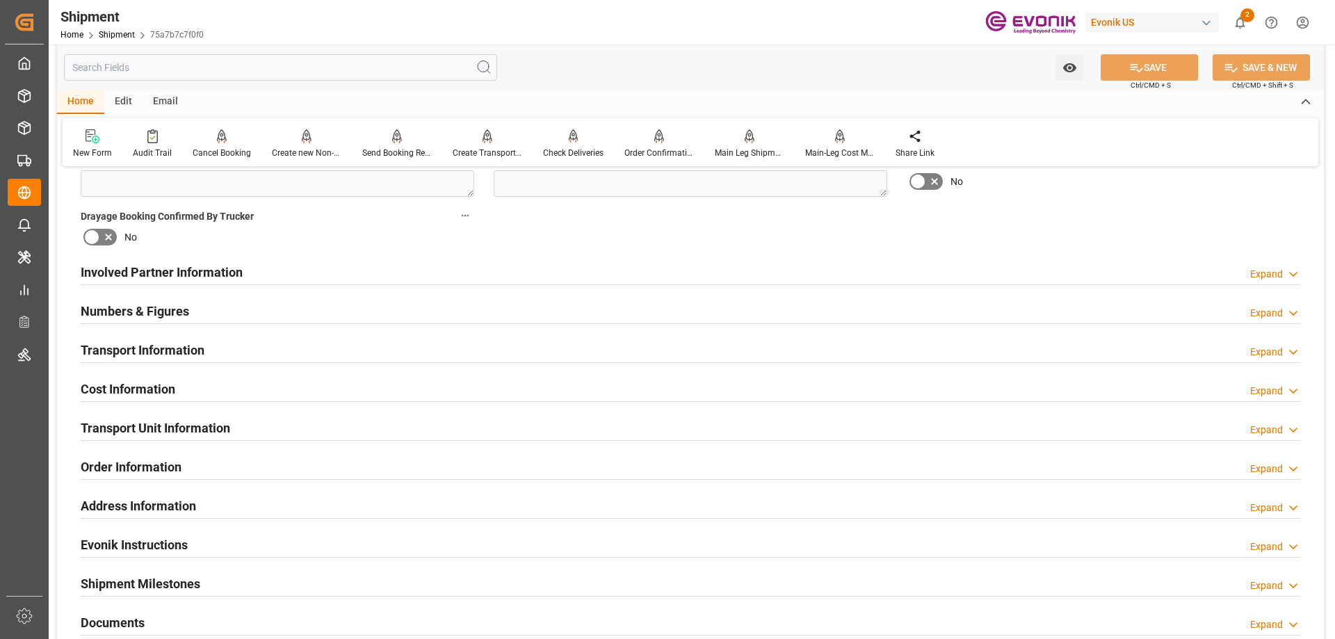
click at [182, 422] on h2 "Transport Unit Information" at bounding box center [156, 428] width 150 height 19
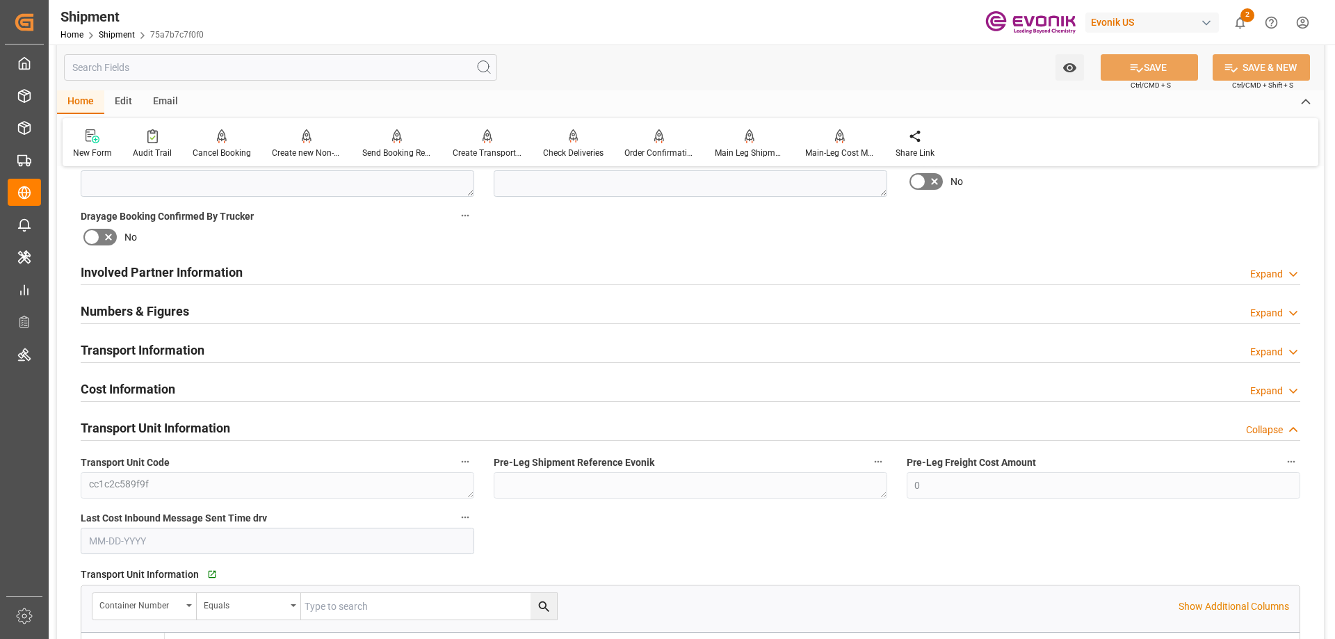
scroll to position [835, 0]
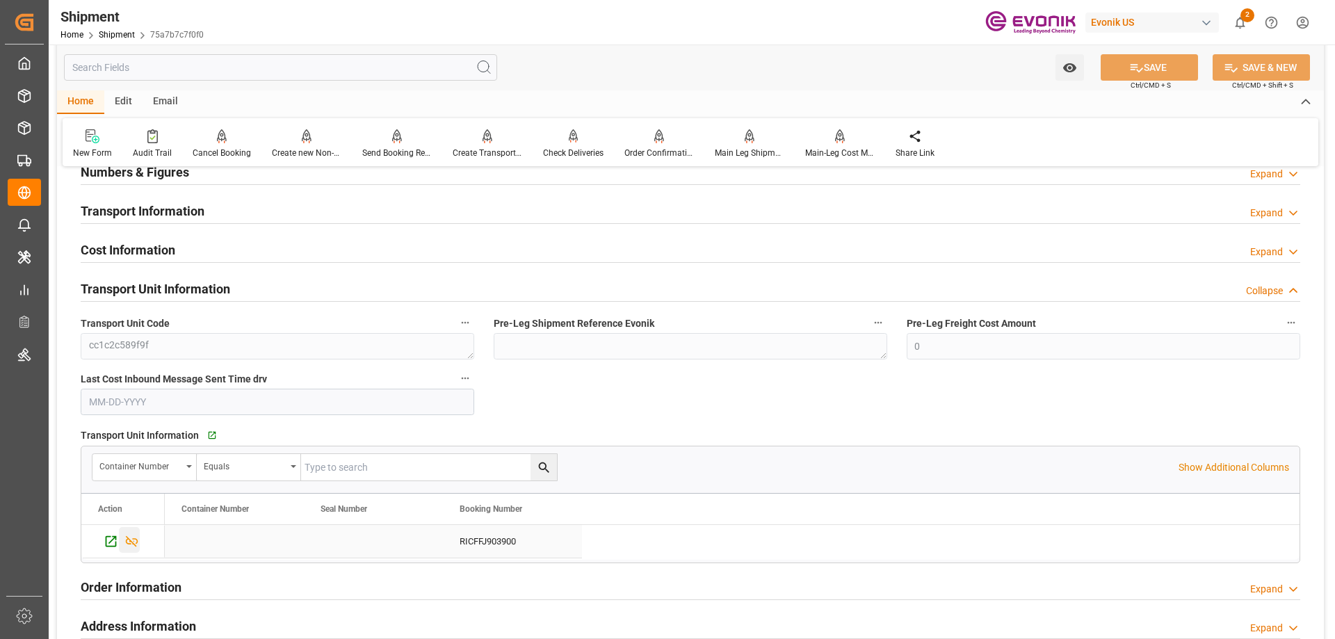
click at [135, 536] on icon "Press SPACE to select this row." at bounding box center [131, 541] width 15 height 15
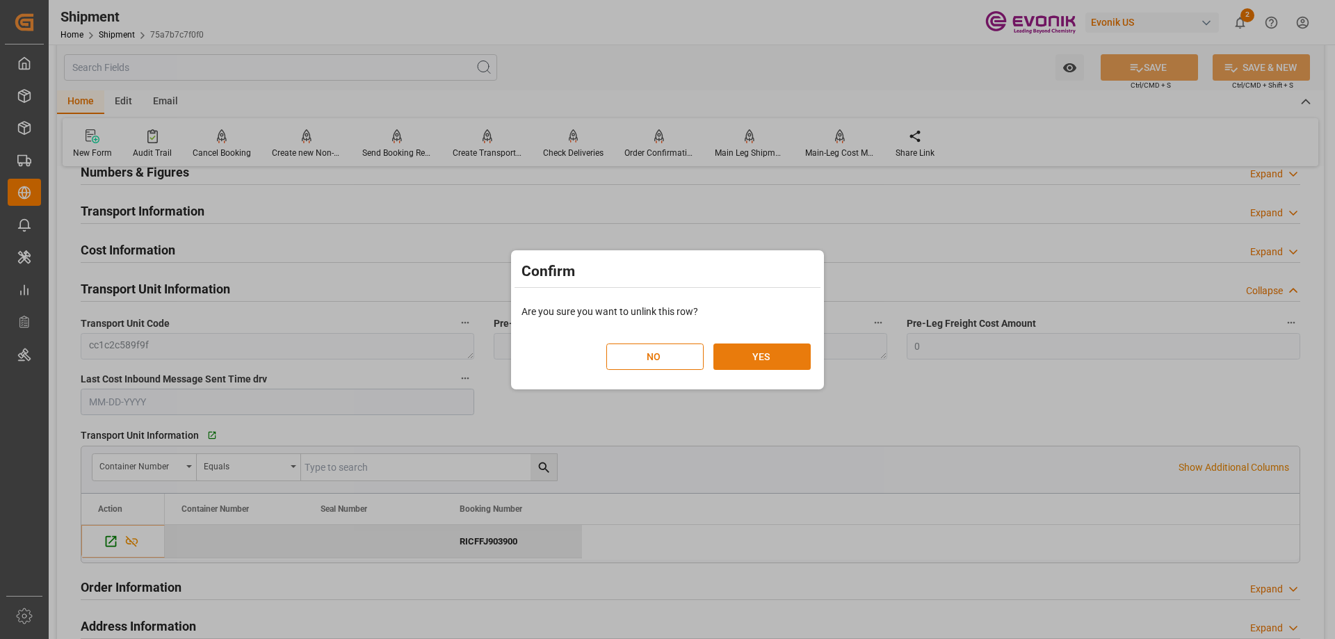
click at [762, 354] on button "YES" at bounding box center [762, 357] width 97 height 26
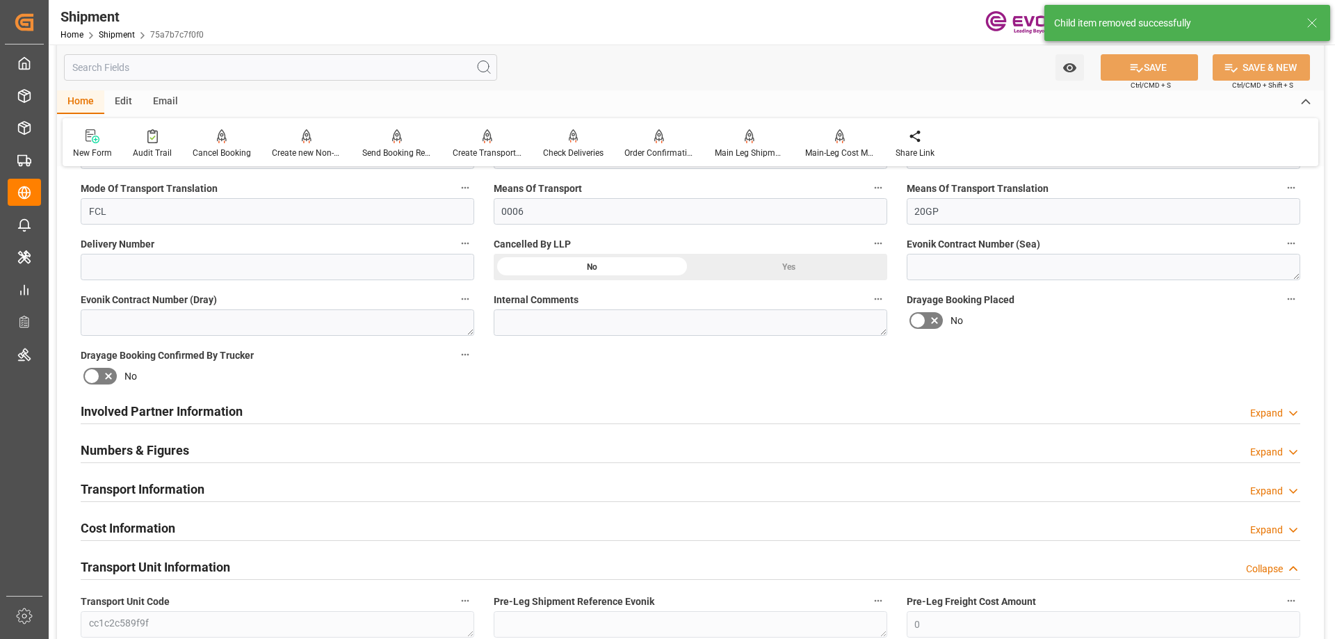
scroll to position [278, 0]
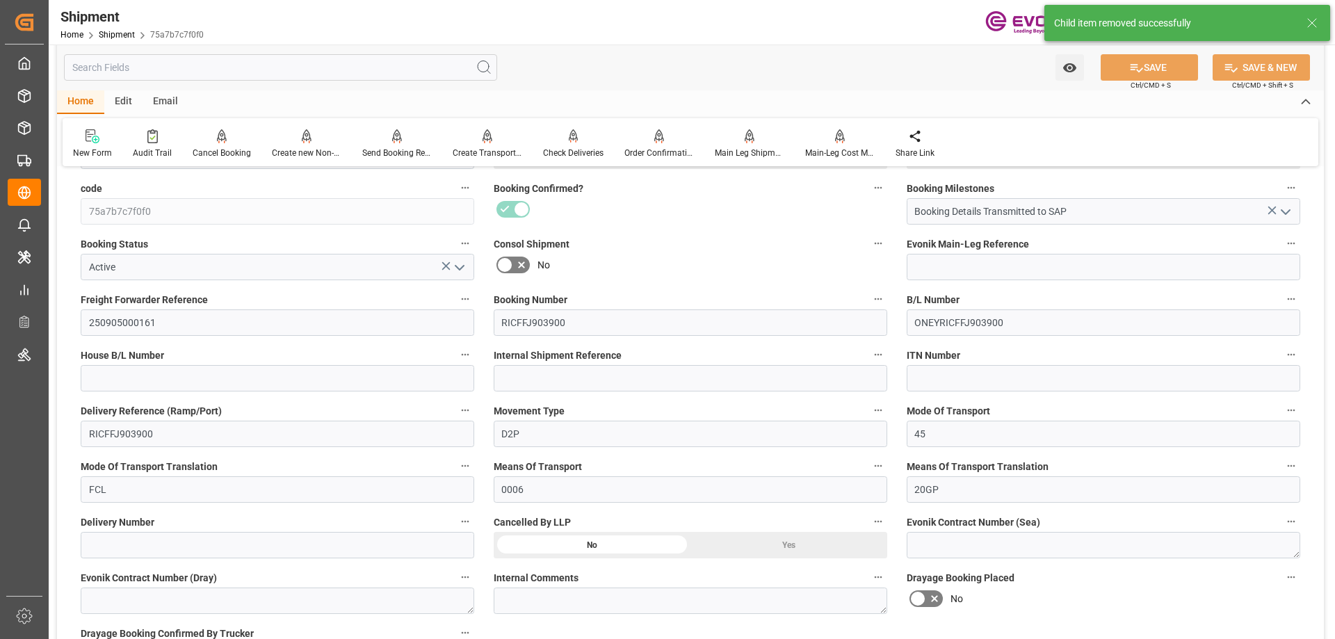
click at [805, 169] on div "Yes" at bounding box center [789, 156] width 197 height 26
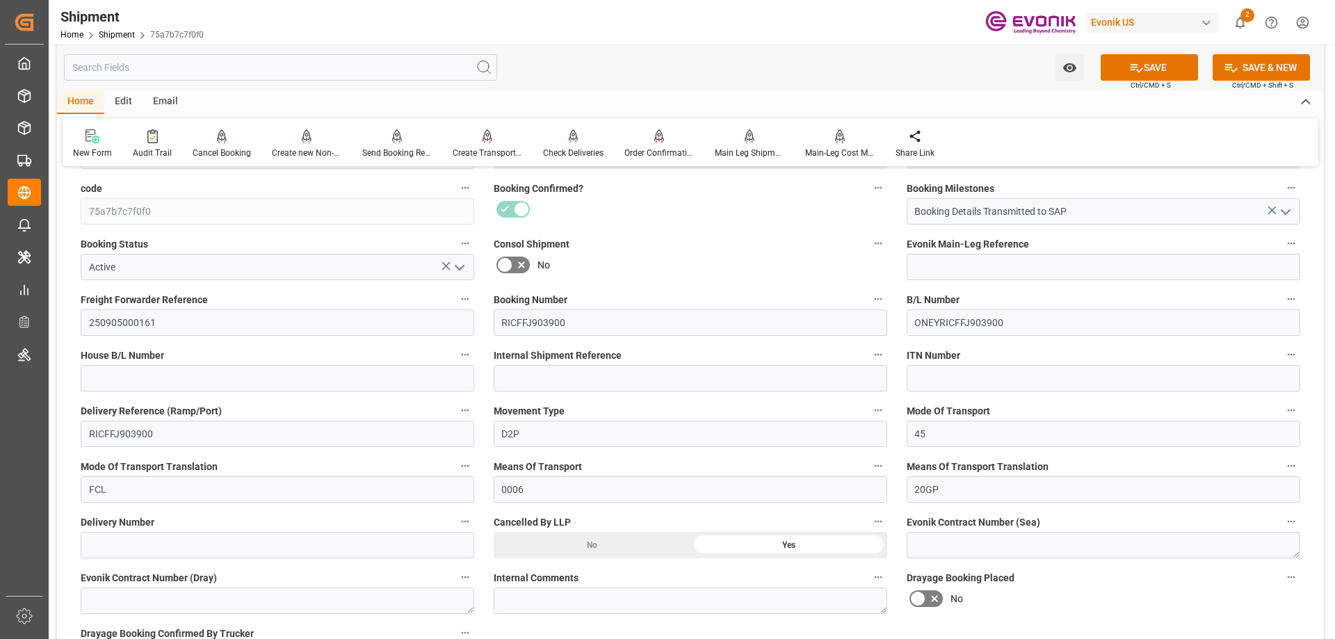
click at [464, 270] on icon "open menu" at bounding box center [459, 267] width 17 height 17
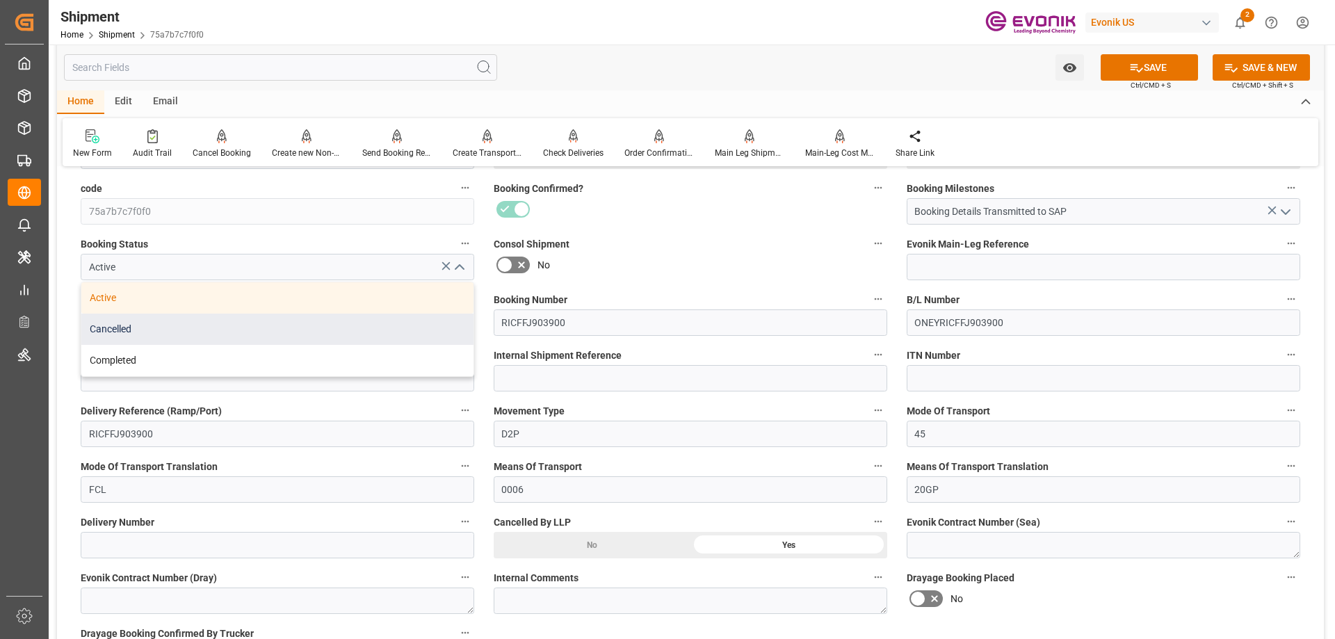
click at [191, 328] on div "Cancelled" at bounding box center [277, 329] width 392 height 31
type input "Cancelled"
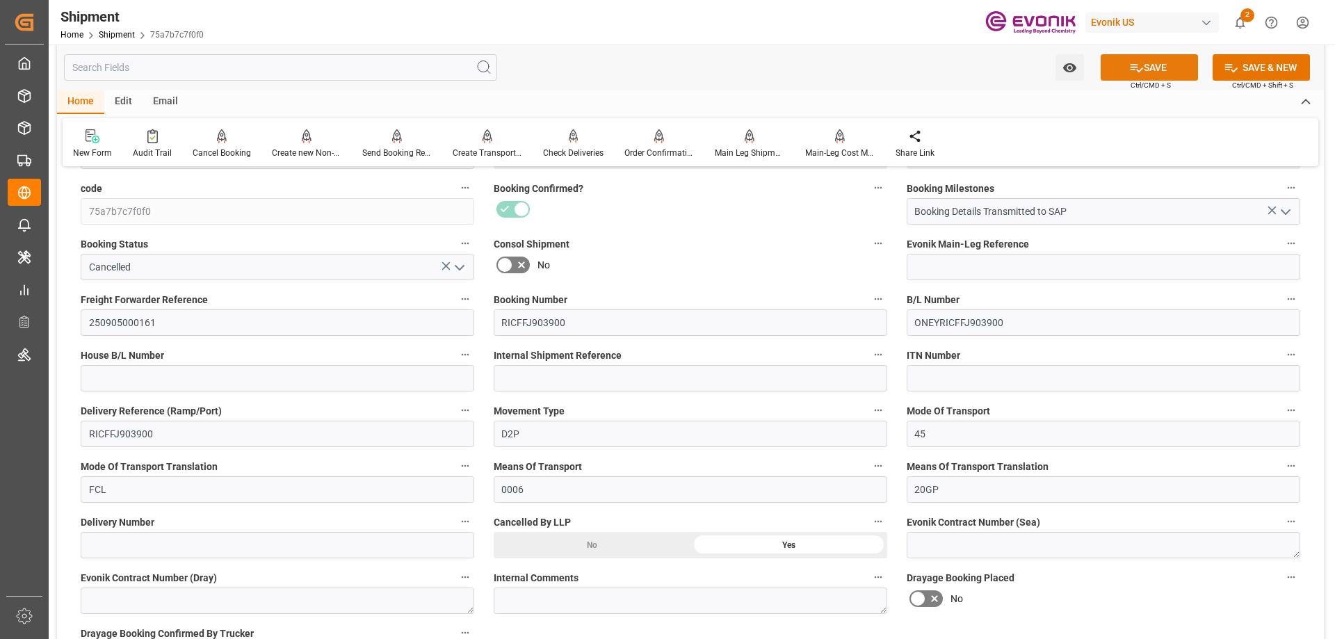
click at [1165, 70] on button "SAVE" at bounding box center [1149, 67] width 97 height 26
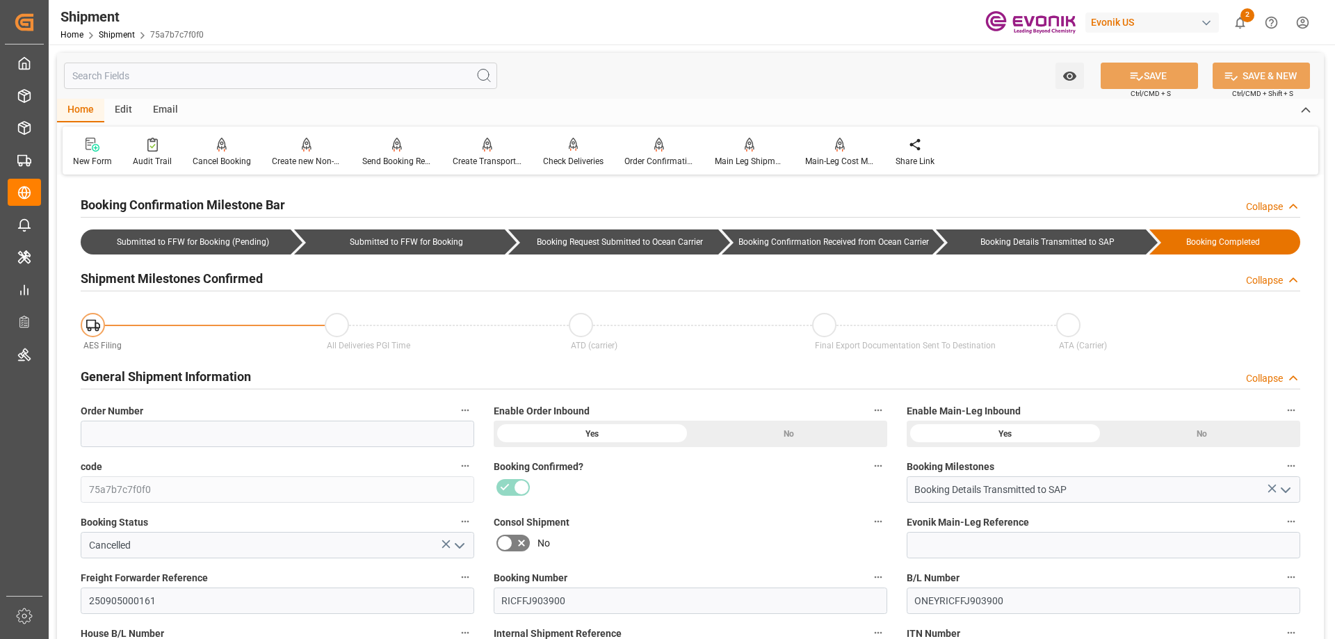
scroll to position [348, 0]
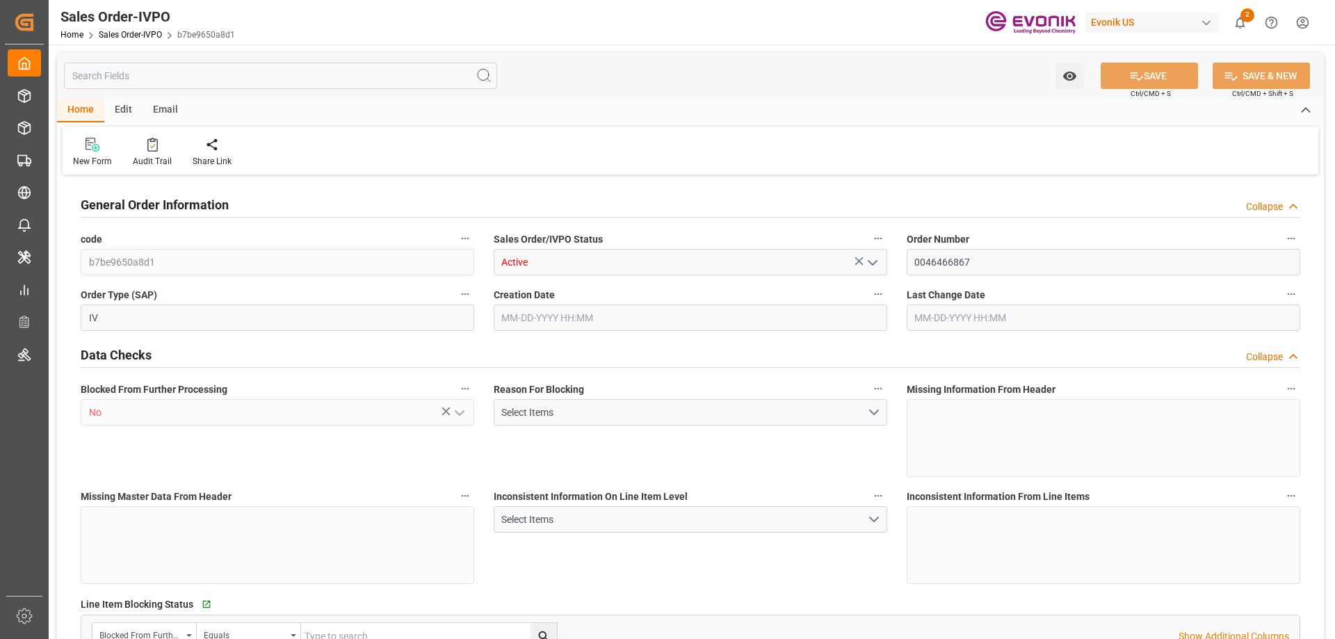
type input "SGSIN"
type input "0"
type input "1"
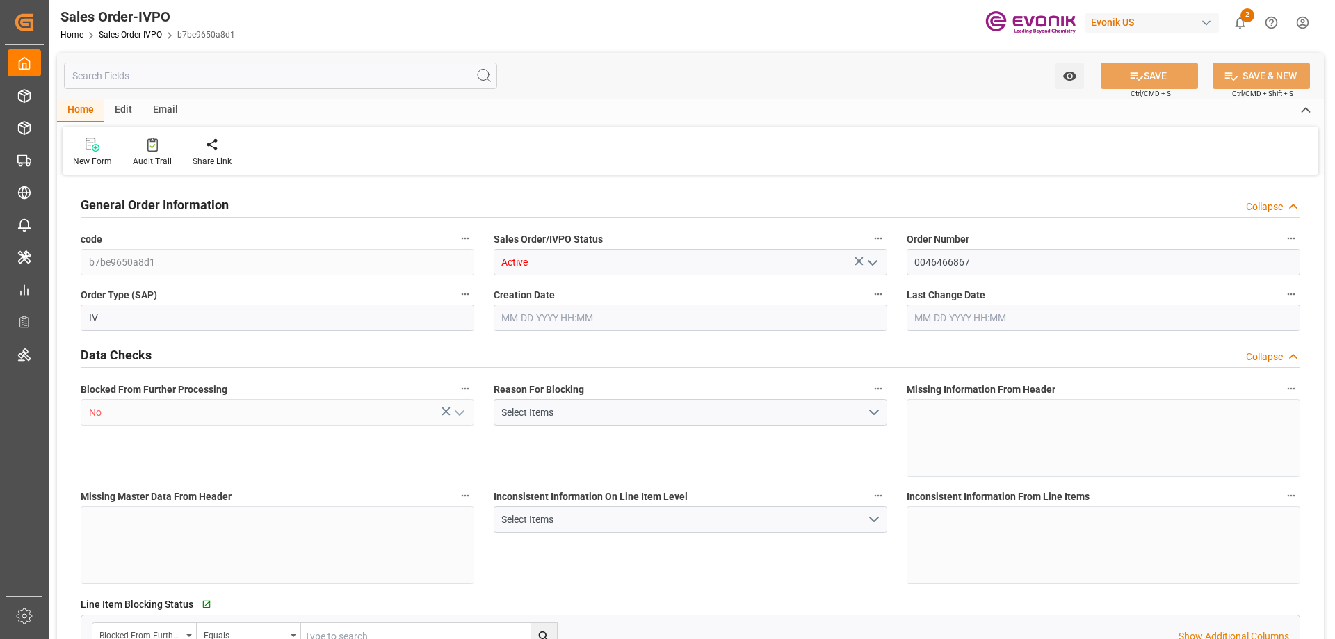
type input "9961.68"
type input "23.6127"
type input "17000"
type input "30"
type input "08-05-2025 13:05"
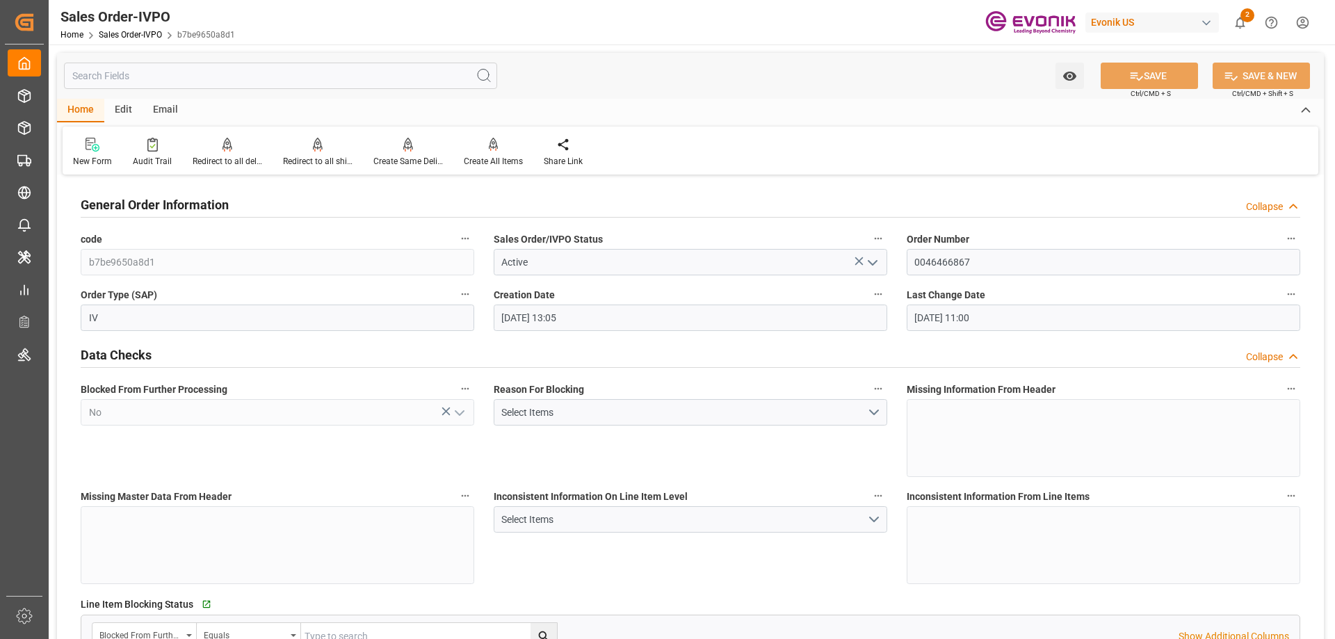
type input "08-18-2025 11:00"
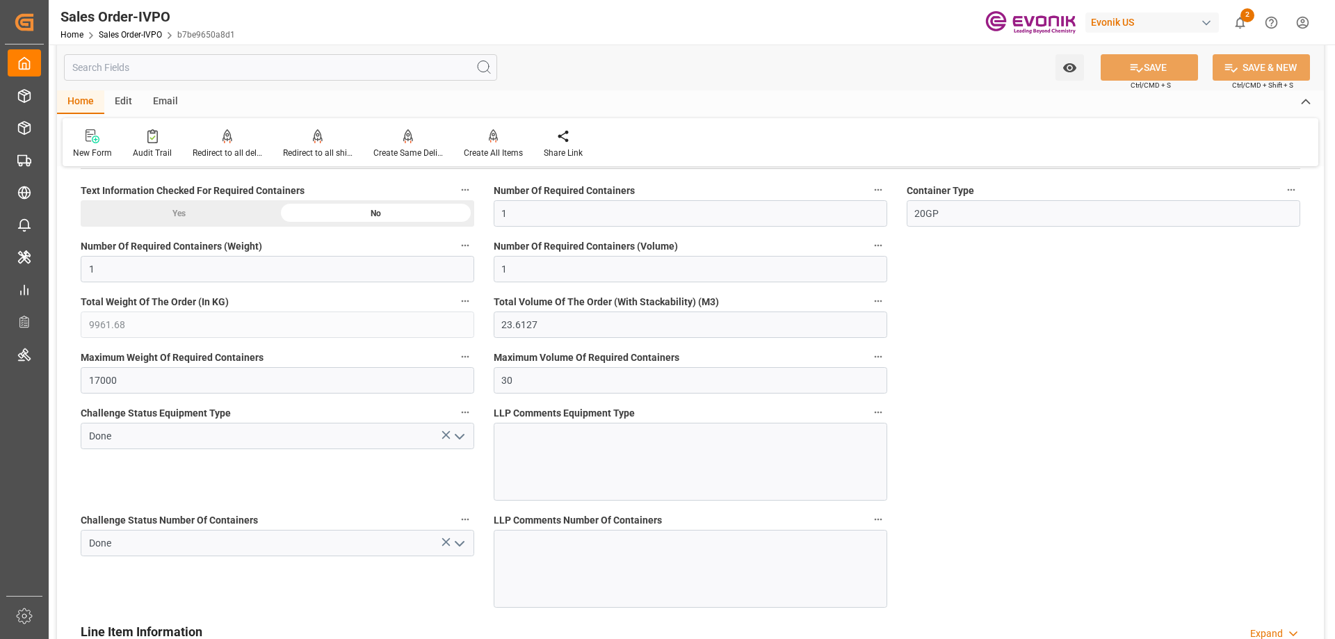
scroll to position [3130, 0]
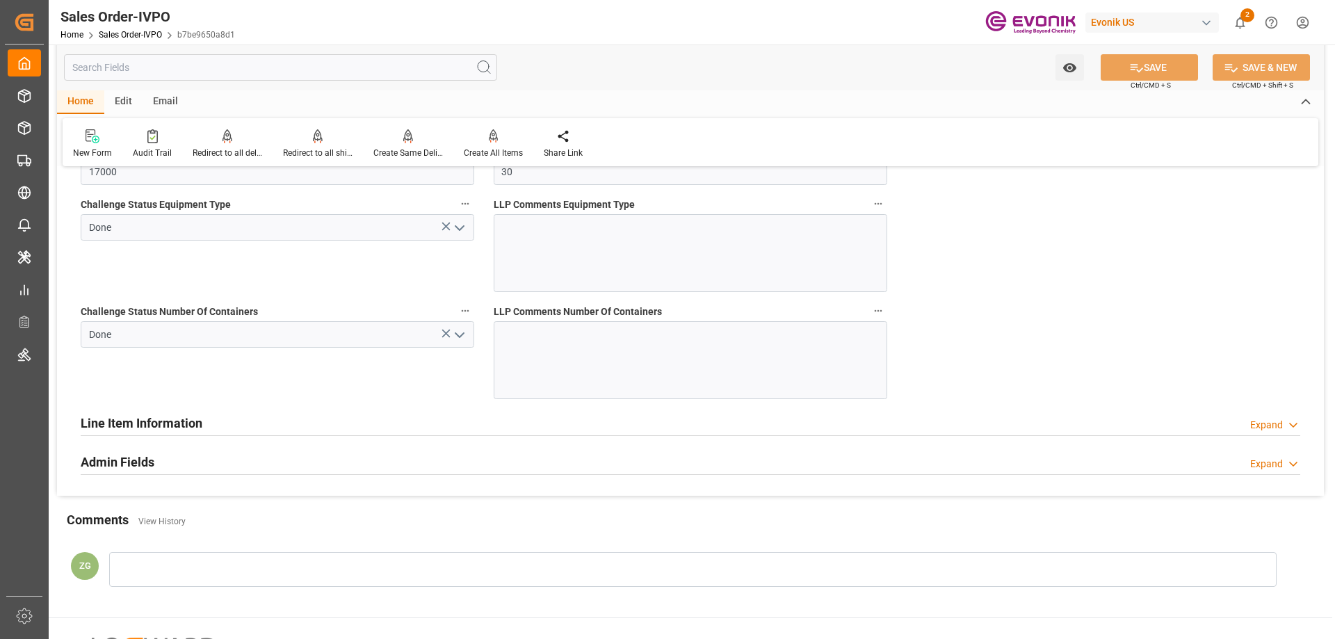
click at [136, 419] on h2 "Line Item Information" at bounding box center [142, 423] width 122 height 19
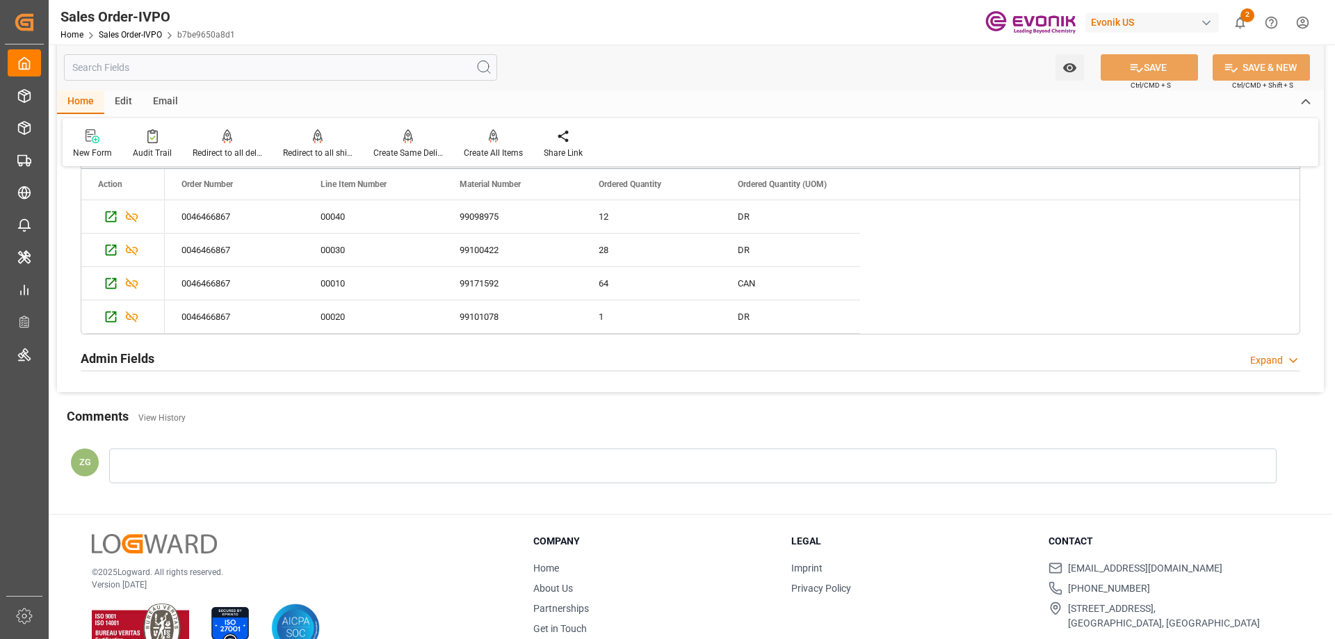
scroll to position [3510, 0]
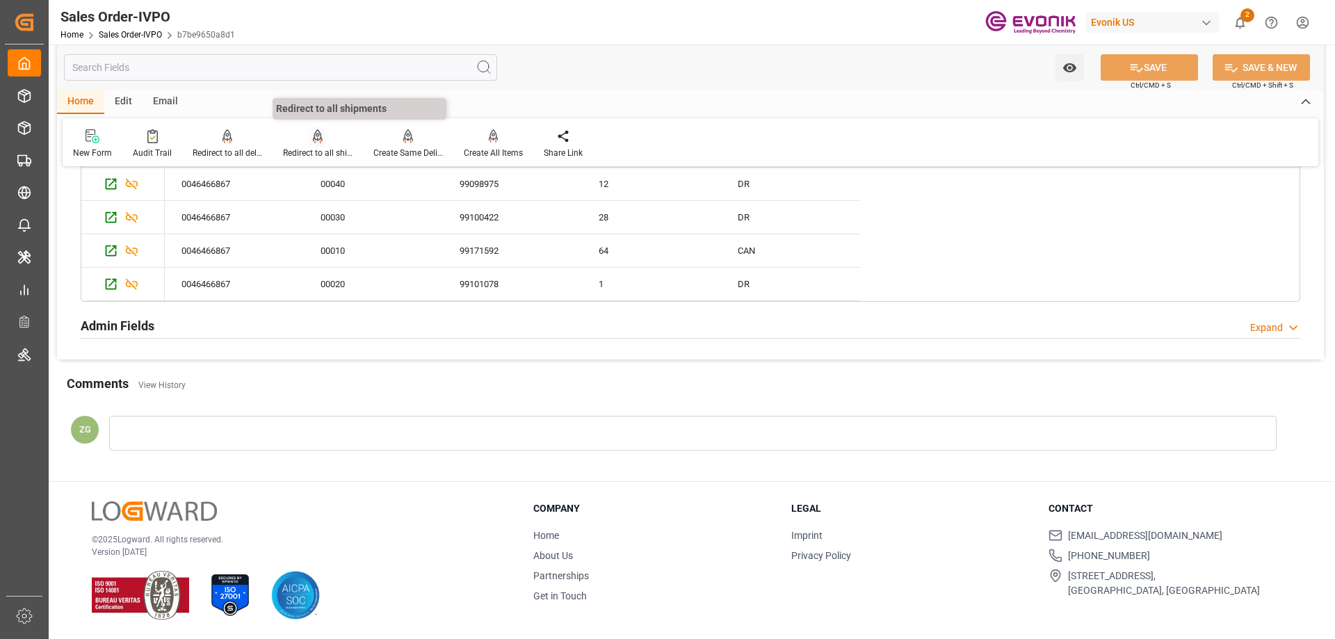
click at [323, 153] on div "Redirect to all shipments" at bounding box center [318, 153] width 70 height 13
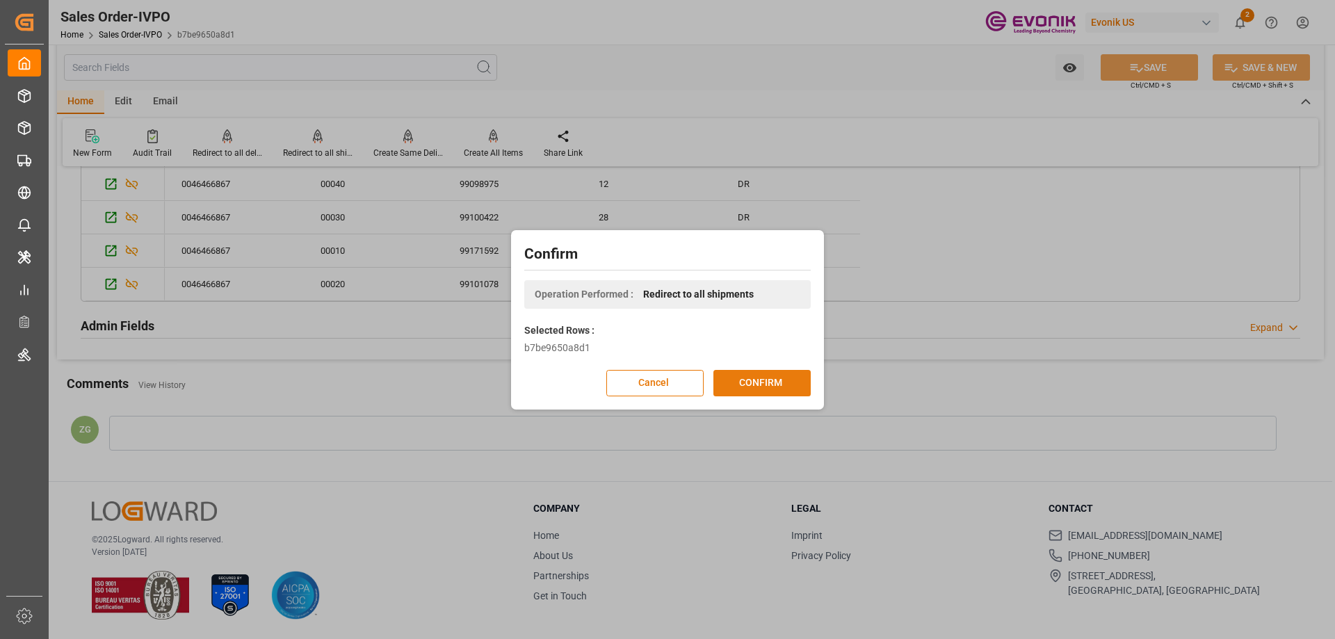
click at [750, 392] on button "CONFIRM" at bounding box center [762, 383] width 97 height 26
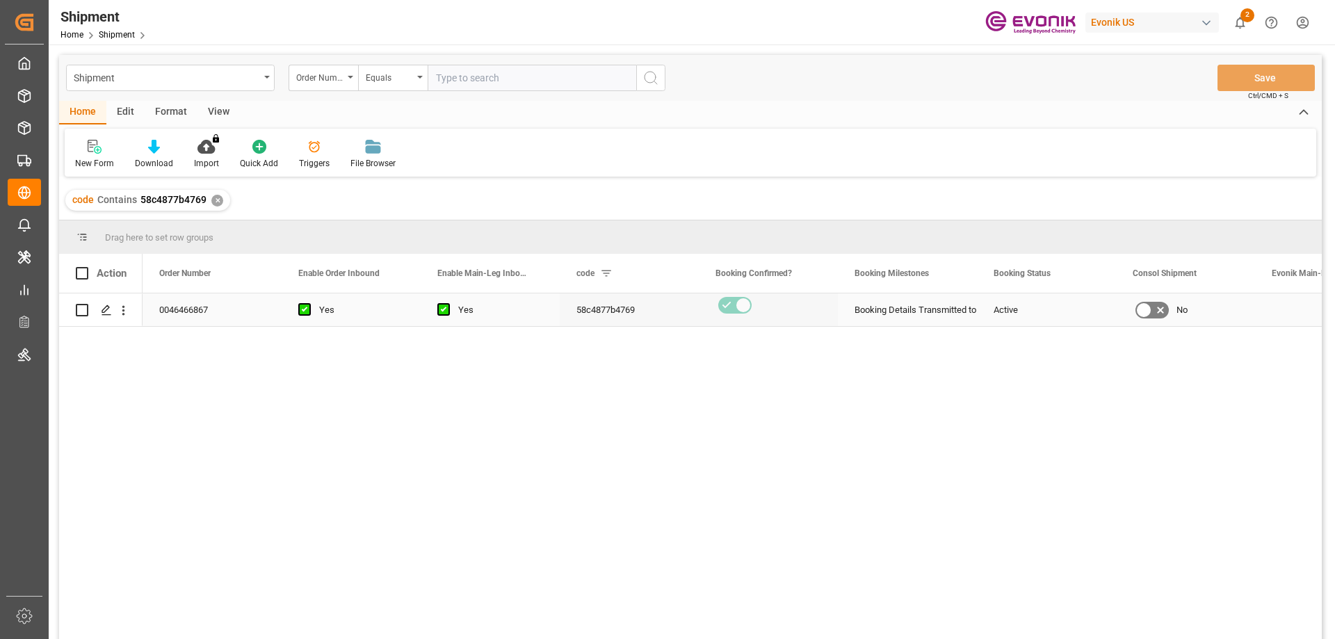
click at [99, 312] on div "Press SPACE to select this row." at bounding box center [105, 311] width 21 height 26
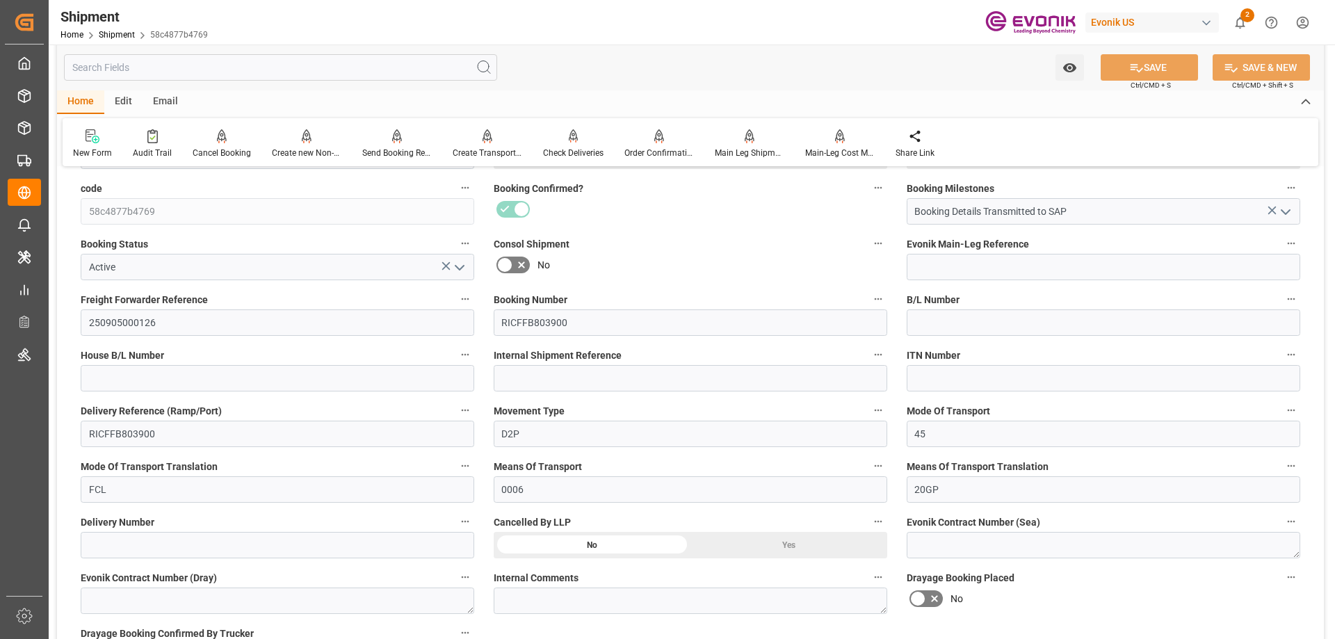
scroll to position [556, 0]
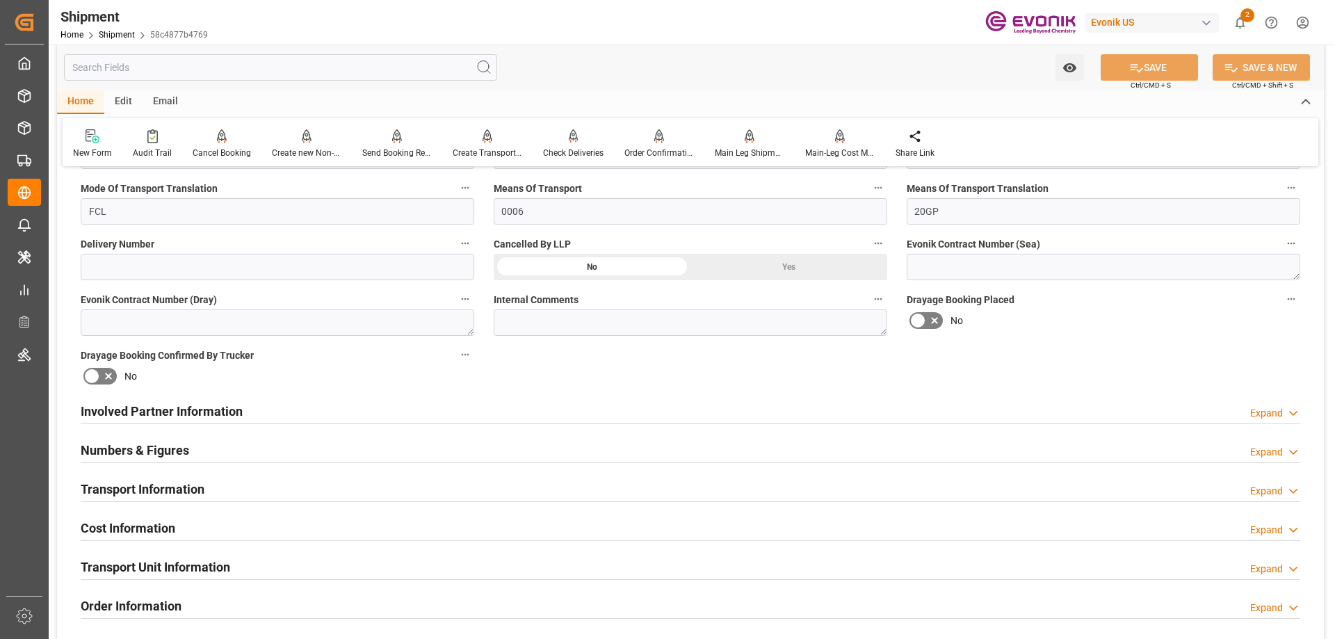
click at [293, 410] on div "Involved Partner Information Expand" at bounding box center [691, 410] width 1220 height 26
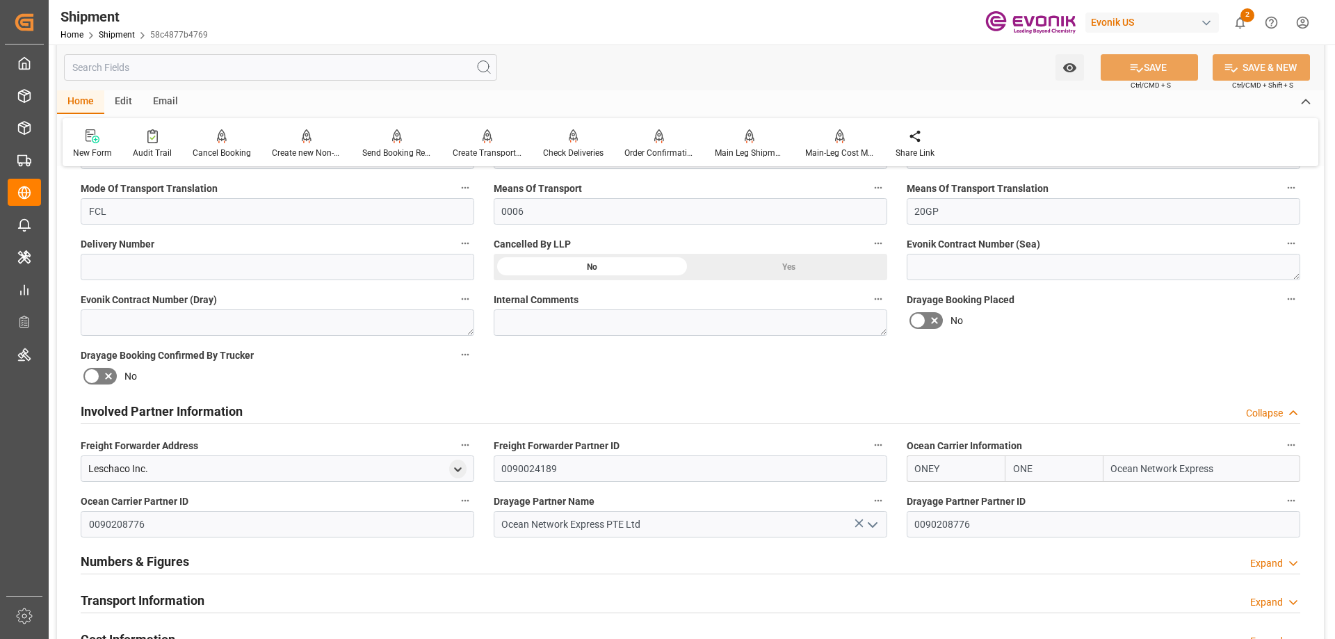
click at [380, 413] on div "Involved Partner Information Collapse" at bounding box center [691, 410] width 1220 height 26
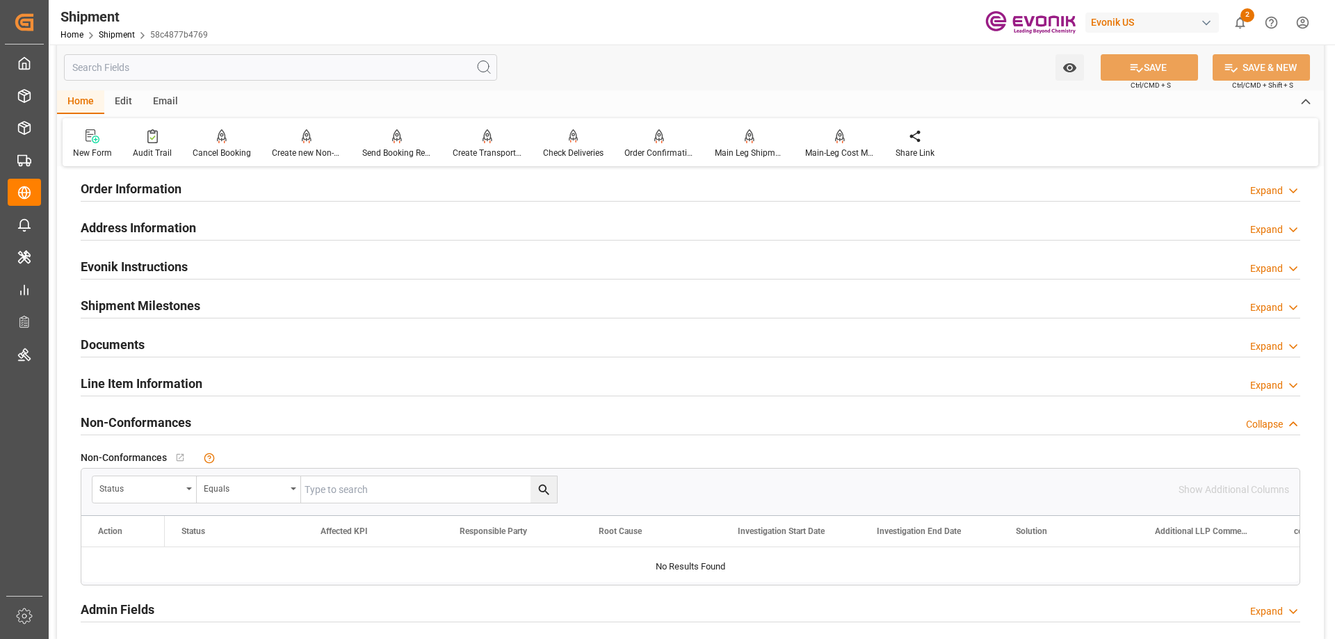
scroll to position [1043, 0]
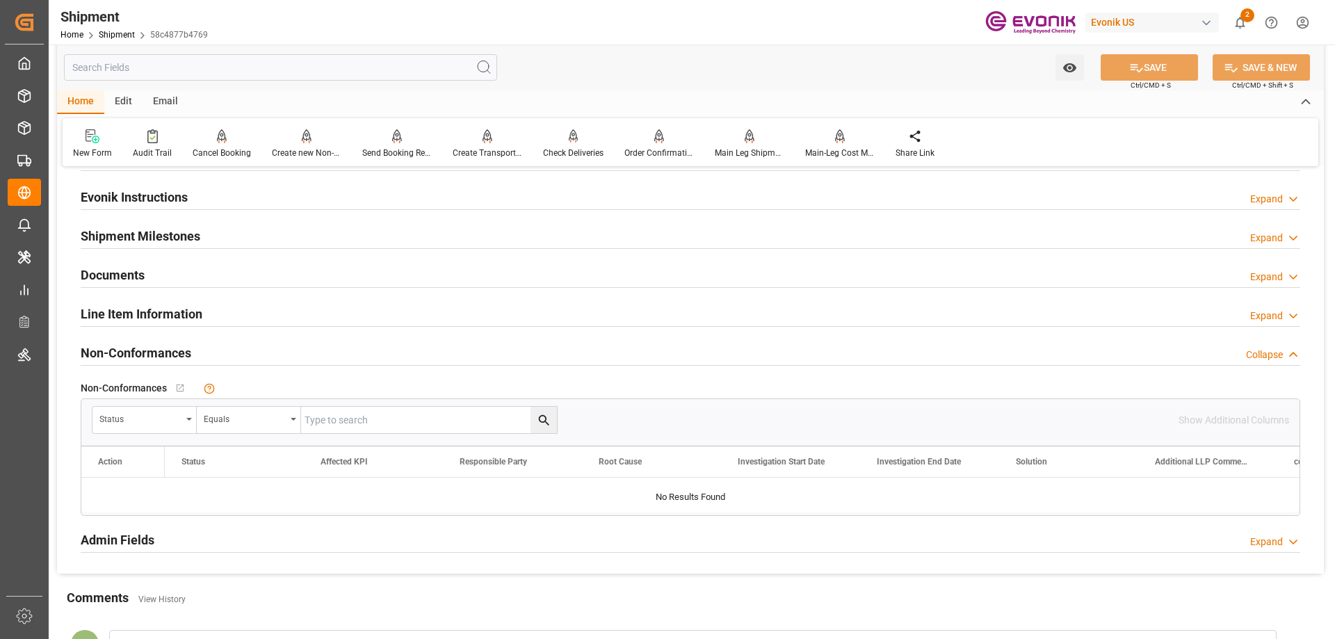
click at [161, 296] on div "Line Item Information Expand" at bounding box center [690, 314] width 1239 height 39
click at [163, 310] on h2 "Line Item Information" at bounding box center [142, 314] width 122 height 19
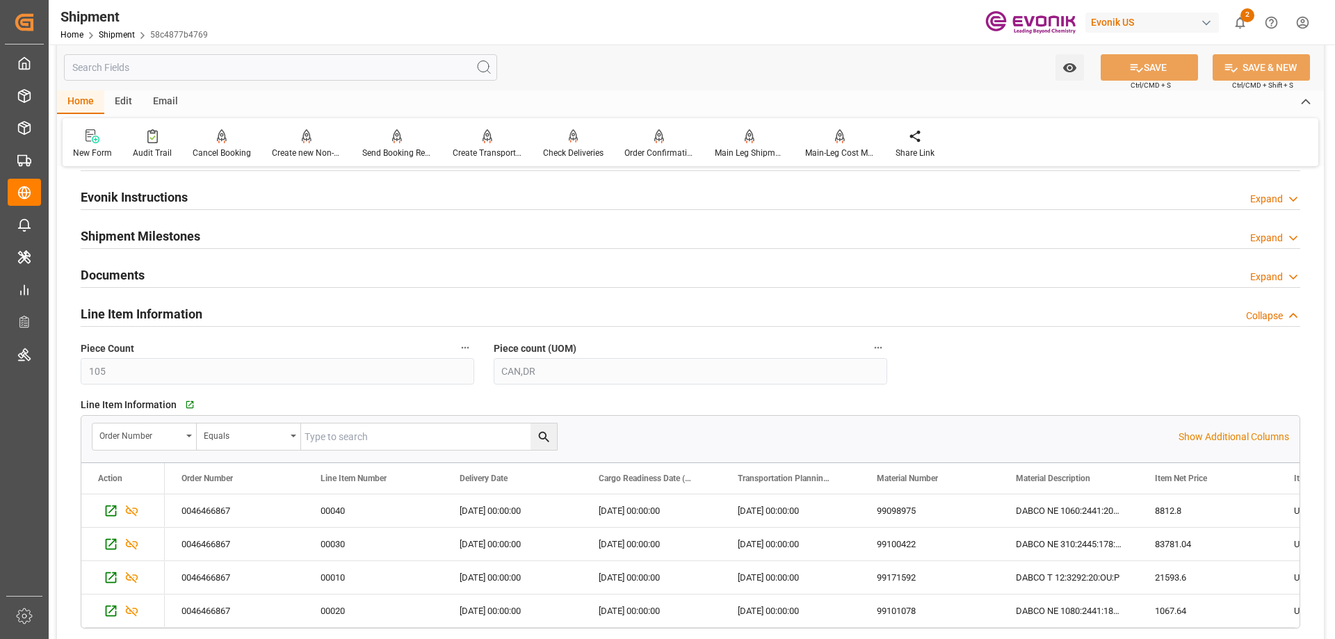
scroll to position [1113, 0]
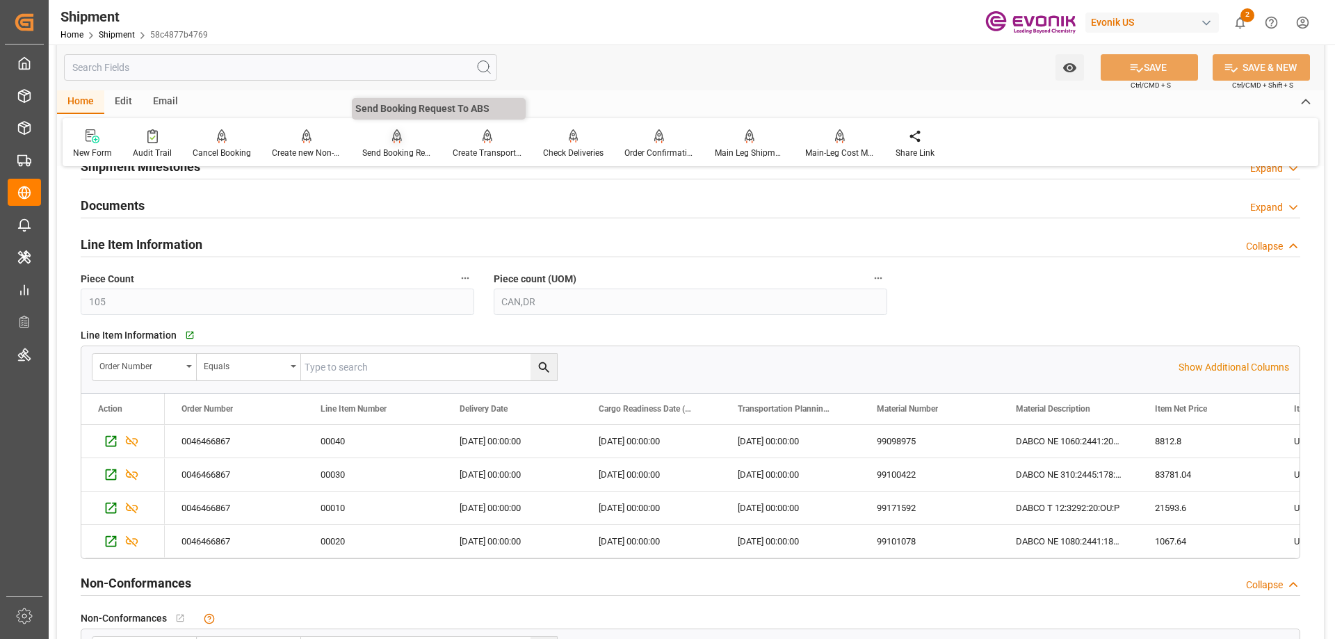
click at [391, 152] on div "Send Booking Request To ABS" at bounding box center [397, 153] width 70 height 13
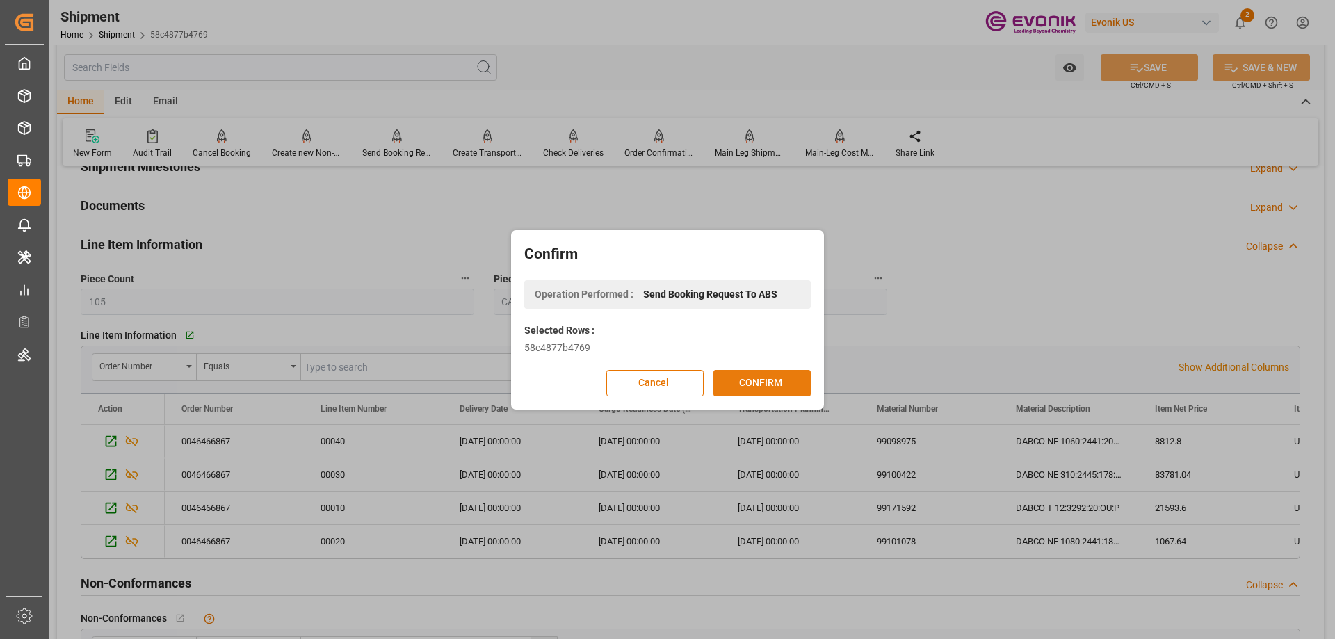
click at [769, 379] on button "CONFIRM" at bounding box center [762, 383] width 97 height 26
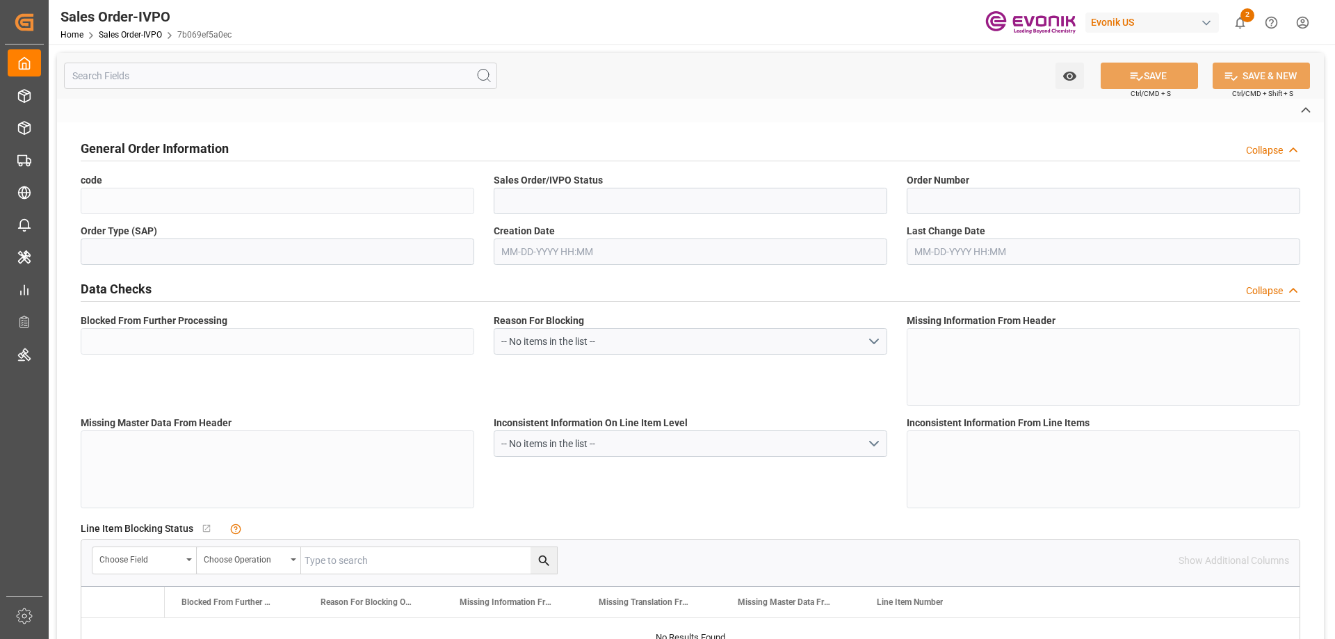
type input "7b069ef5a0ec"
type input "Active"
type input "0046456950"
type input "IV"
type input "Yes"
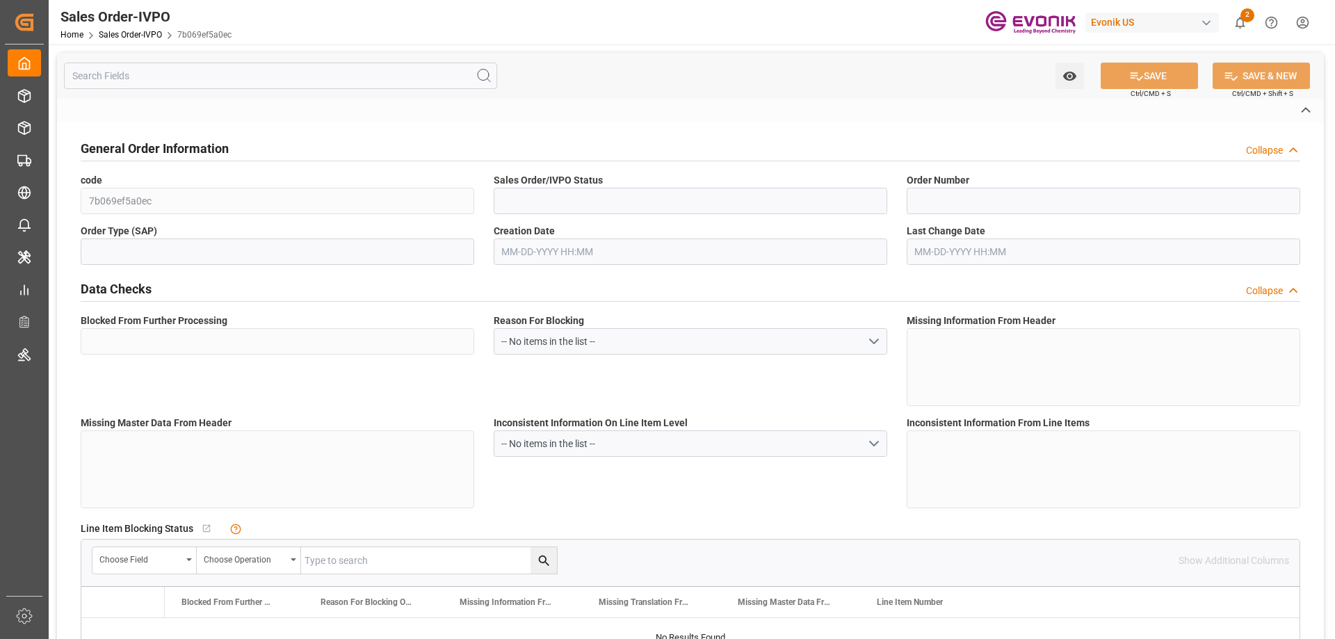
type input "D2P"
type input "60"
type input "Air"
type input "BR04"
type input "Air"
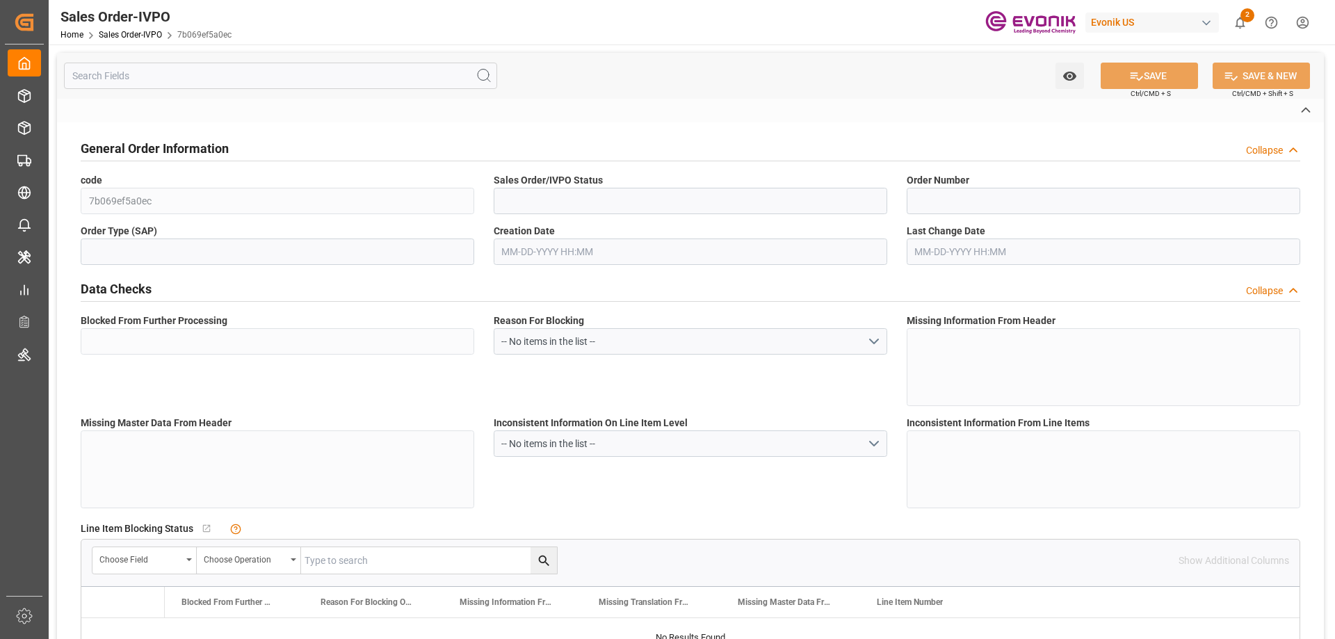
type textarea "No Tank Container"
type input "0046456950"
type input "84"
type input "NC Drug Delivery"
type input "Nutrition & Care"
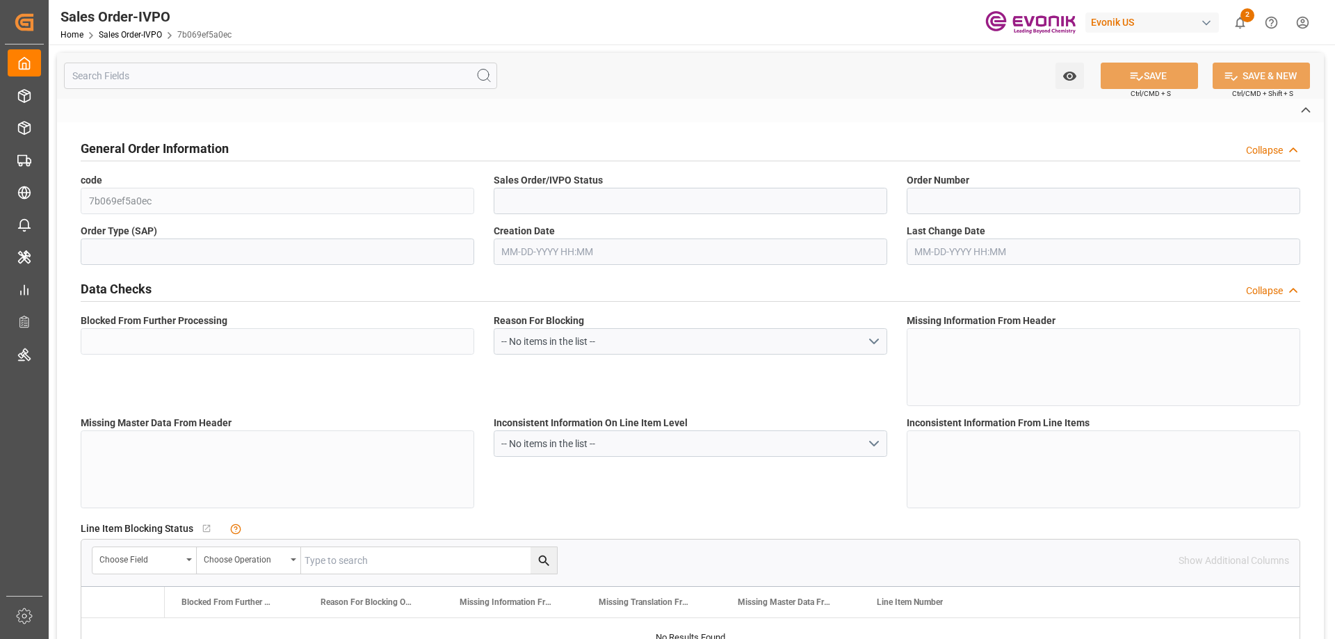
type input "CIP"
type input "[GEOGRAPHIC_DATA]"
type input "[GEOGRAPHIC_DATA] (ex [GEOGRAPHIC_DATA])"
type textarea "QEWR00298813 $2,661.00"
type textarea ""RESELLER" OR "DIRECT CONSUMER" This is a mandatory field"
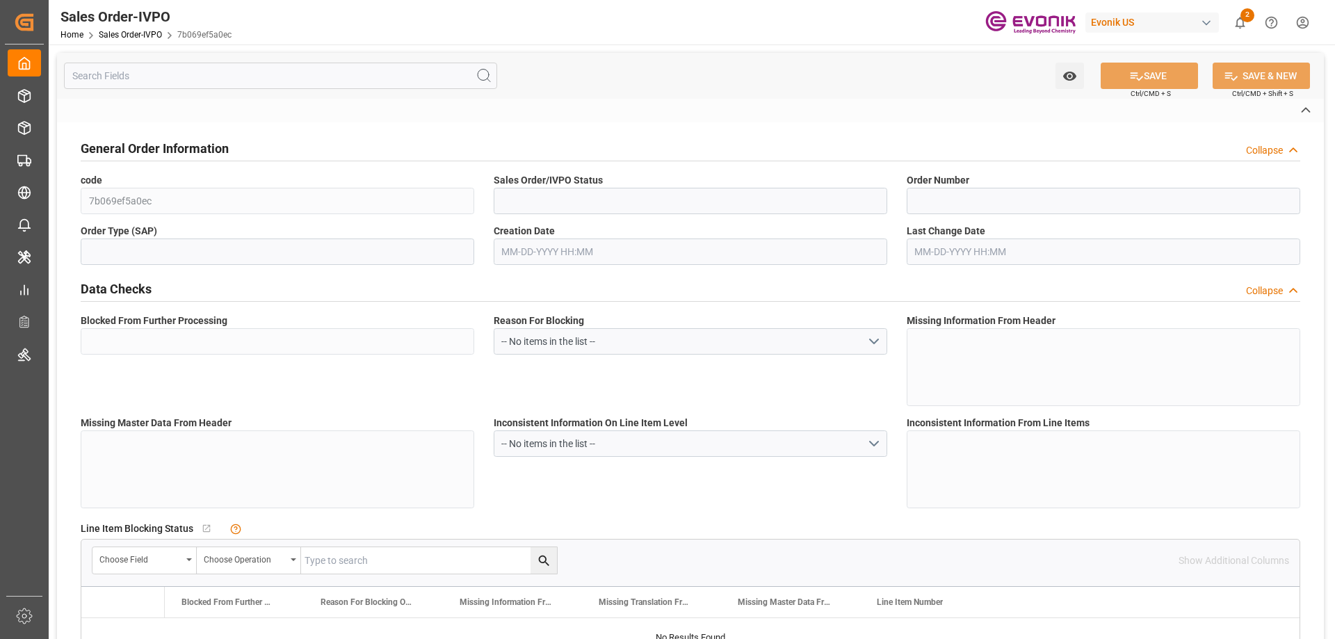
type textarea "None Definition: The importer number (requested on Customs and Border Protectio…"
type textarea "This text segment is dedicated for B/L instructions. if nothing is needed hit s…"
type textarea "Definition: A permit to import an indicated quantity of certain goods over a sp…"
type input "IN"
type input "Pending"
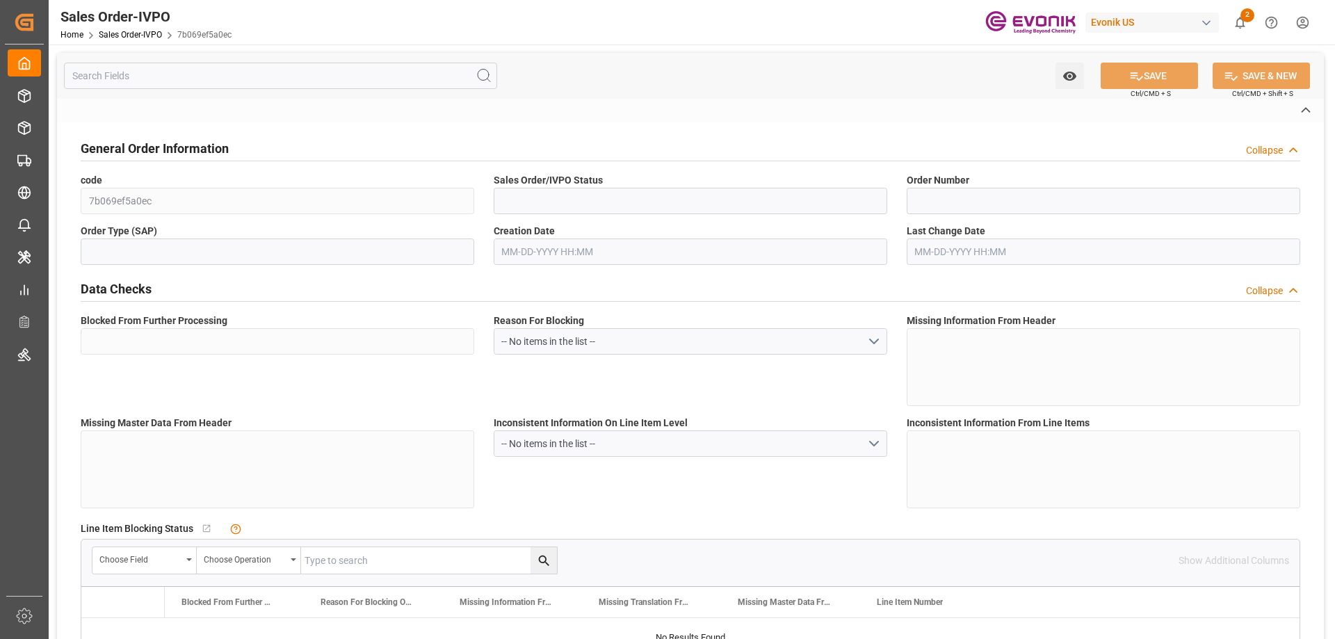
type input "Pending"
type input "Air"
type input "Pending"
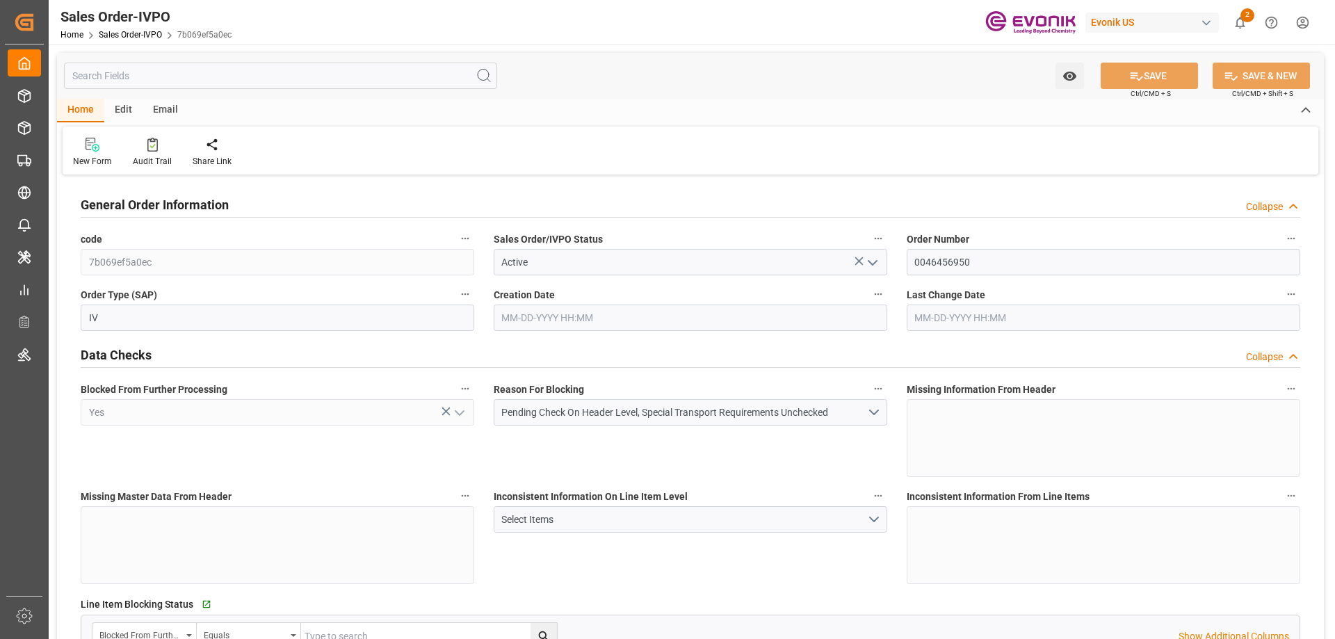
type input "INBOM"
type input "0"
type input "1"
type input "56.4"
type input "[DATE] 13:56"
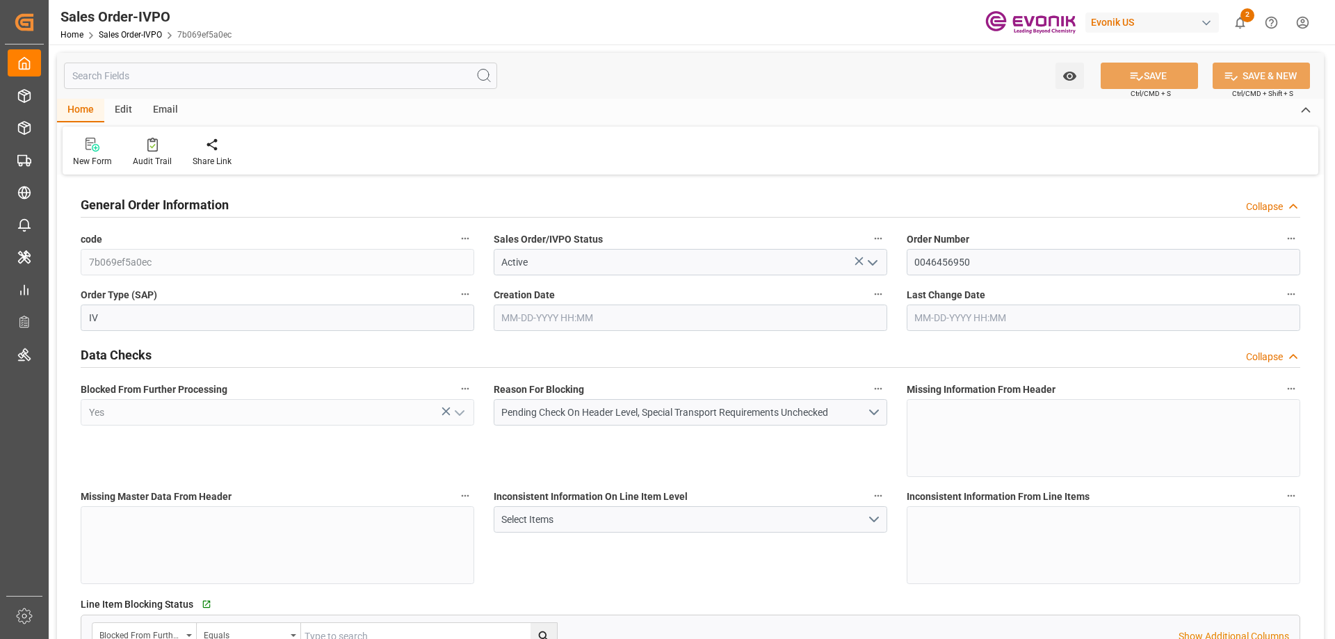
type input "[DATE] 13:56"
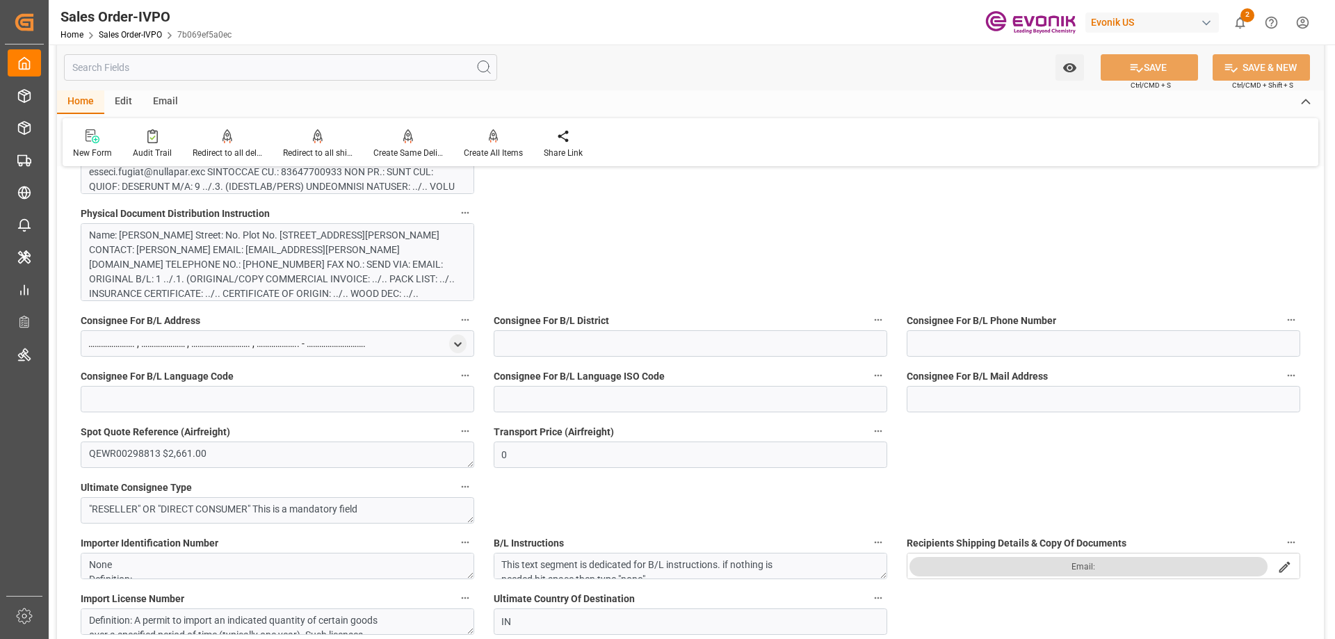
scroll to position [1461, 0]
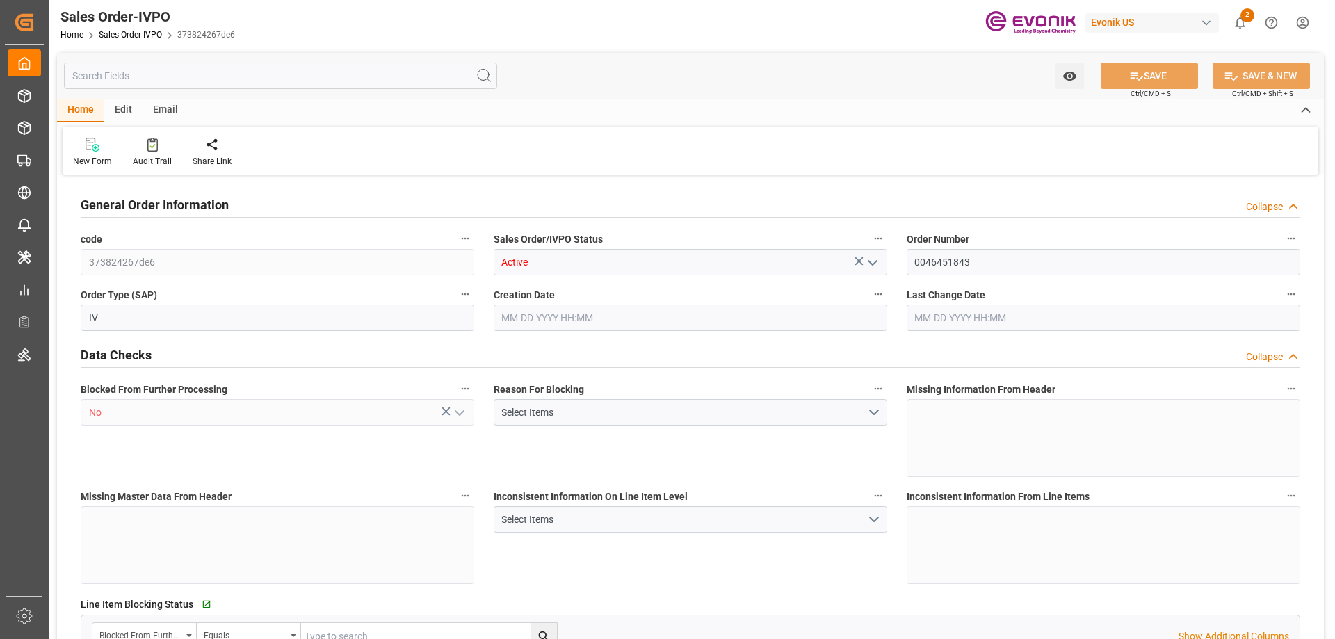
type input "DEFRA"
type input "0"
type input "1"
type input "1936.8"
type input "[DATE] 13:16"
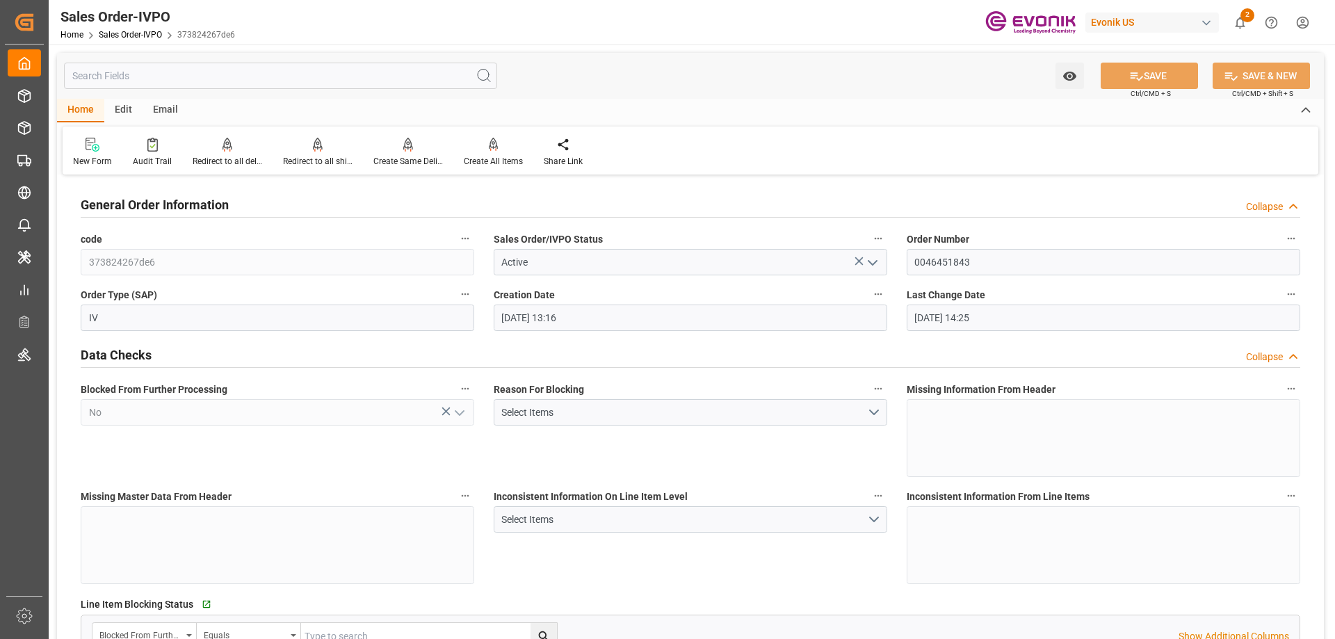
type input "[DATE] 14:25"
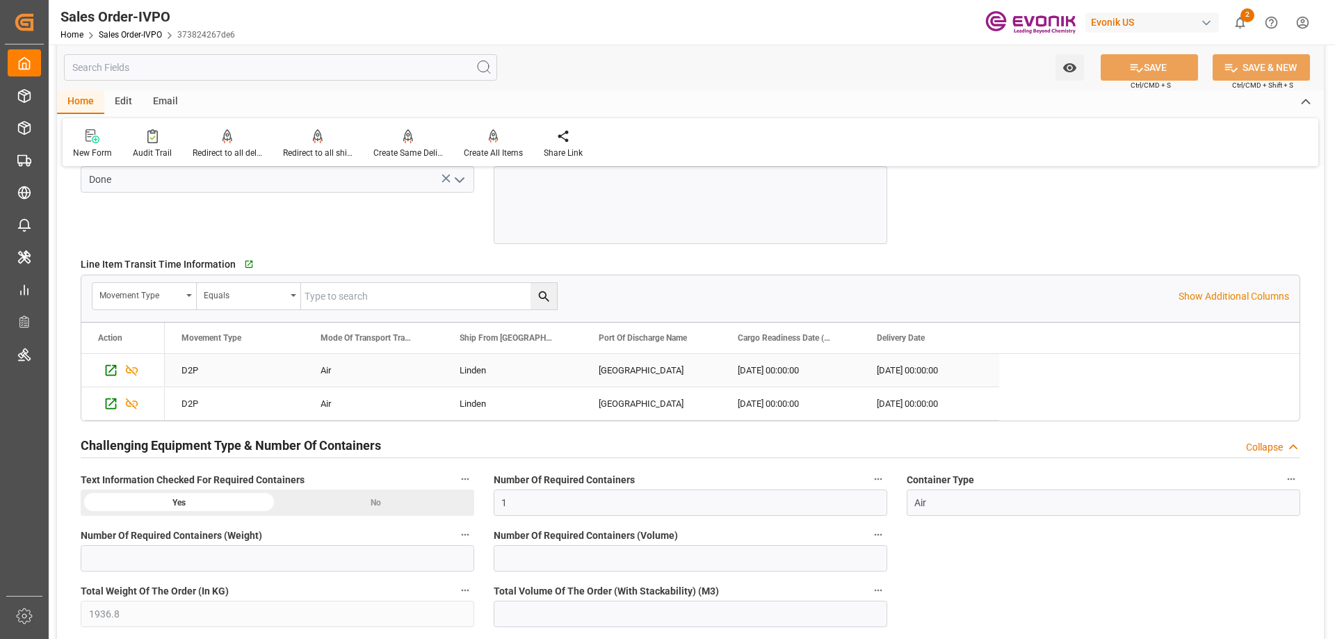
scroll to position [2573, 0]
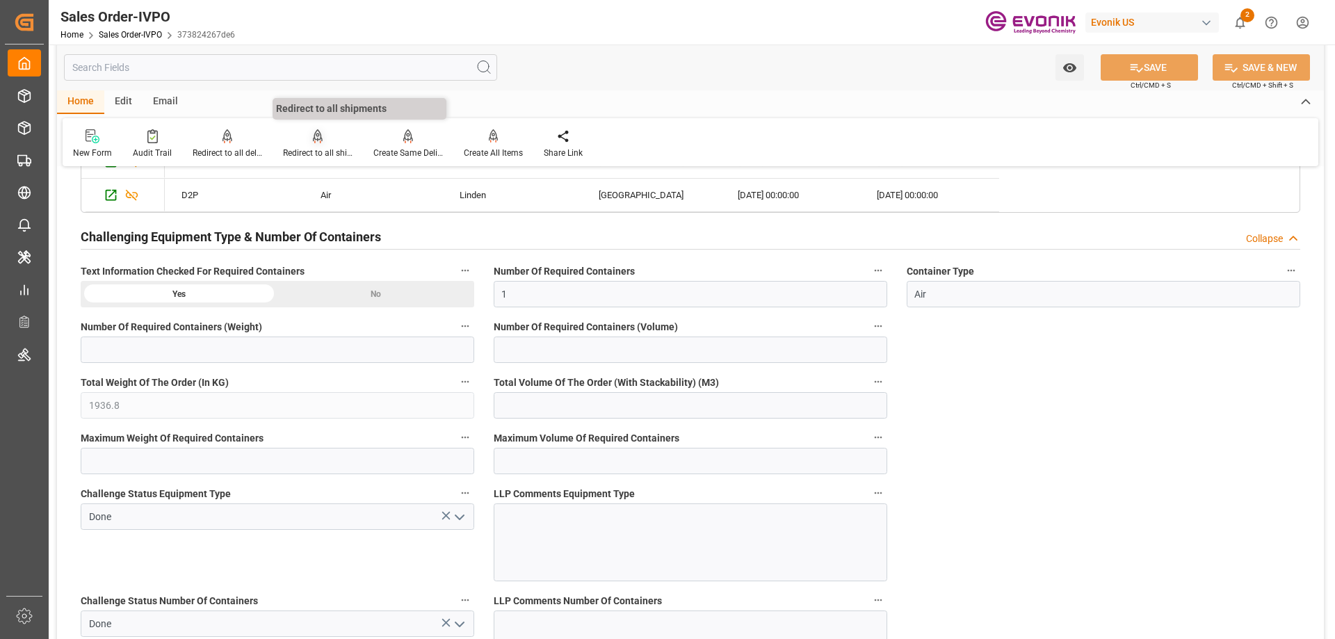
click at [313, 140] on icon at bounding box center [318, 135] width 10 height 12
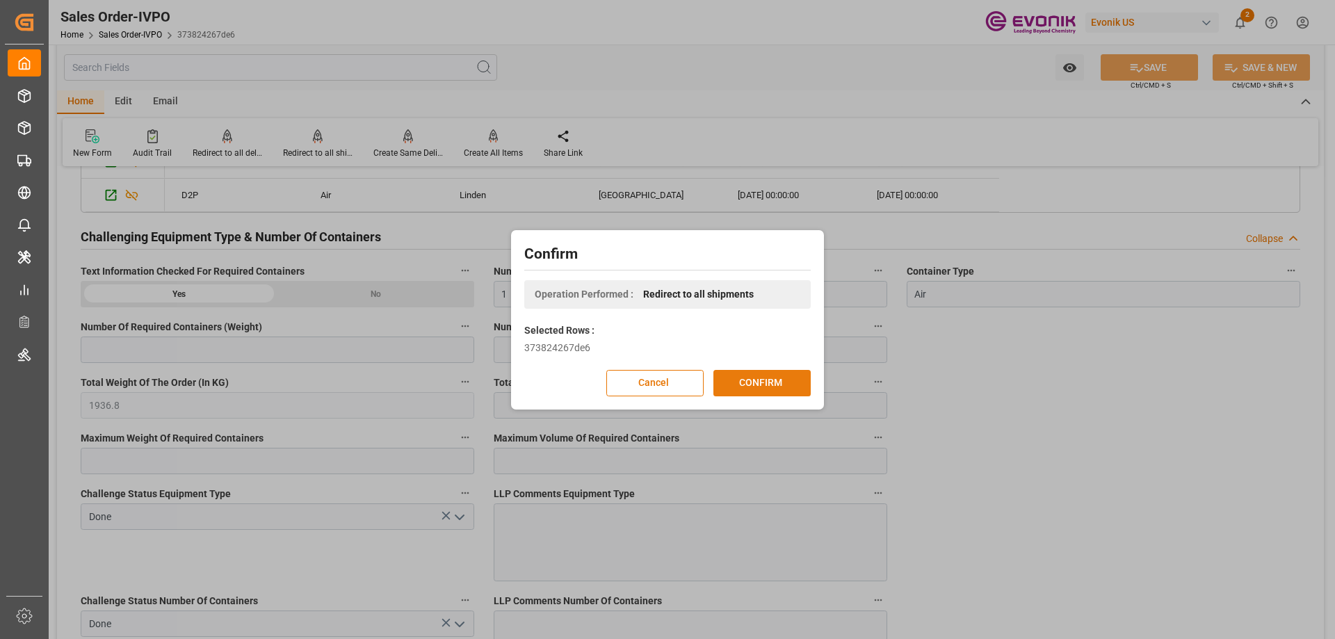
click at [762, 383] on button "CONFIRM" at bounding box center [762, 383] width 97 height 26
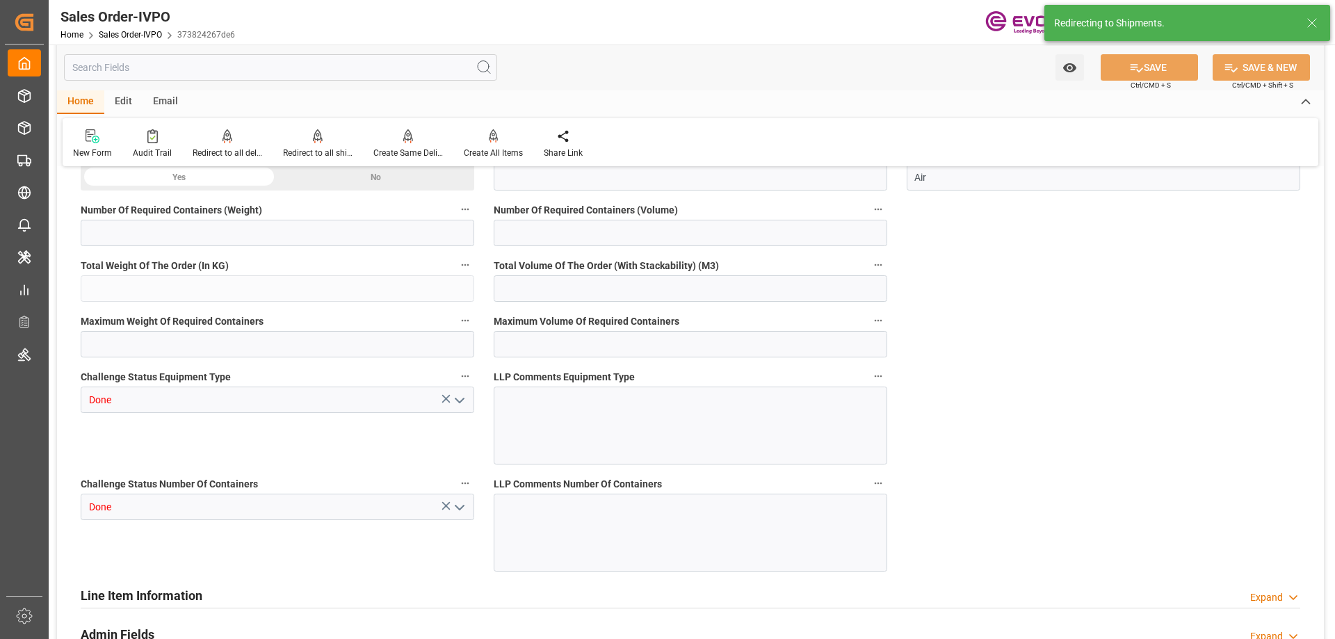
type input "DEFRA"
type input "0"
type input "1"
type input "1936.8"
type input "[DATE] 13:16"
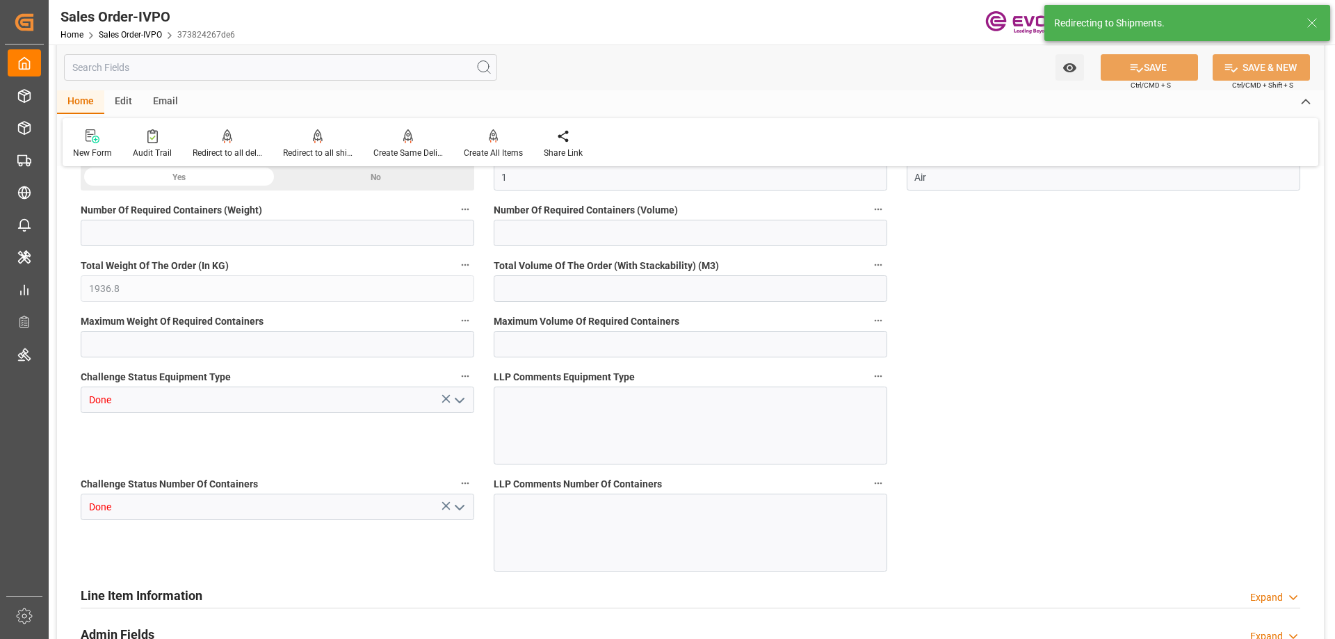
type input "[DATE] 14:25"
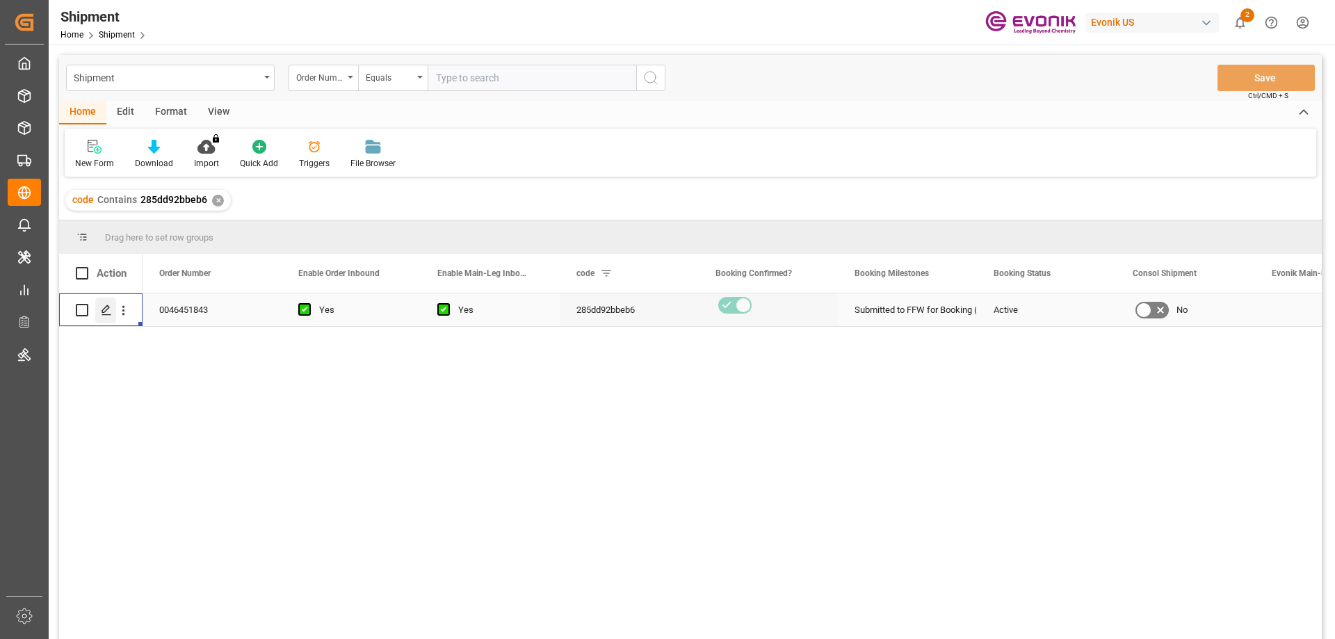
click at [104, 312] on polygon "Press SPACE to select this row." at bounding box center [105, 309] width 7 height 7
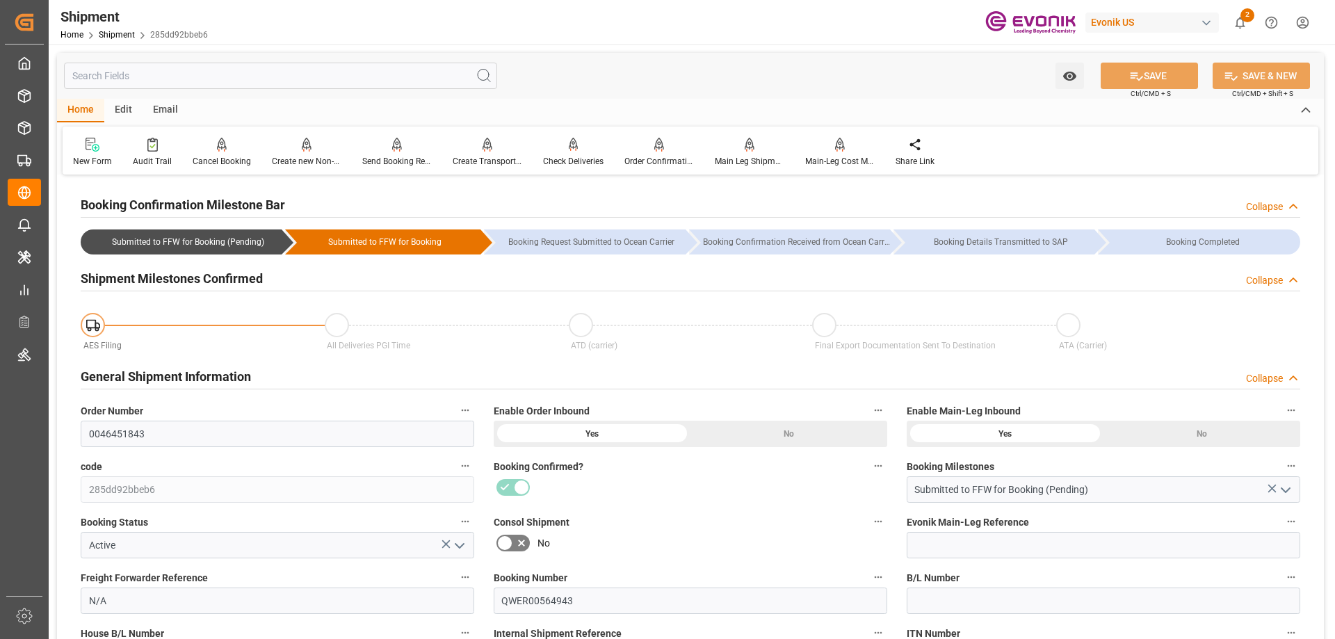
scroll to position [417, 0]
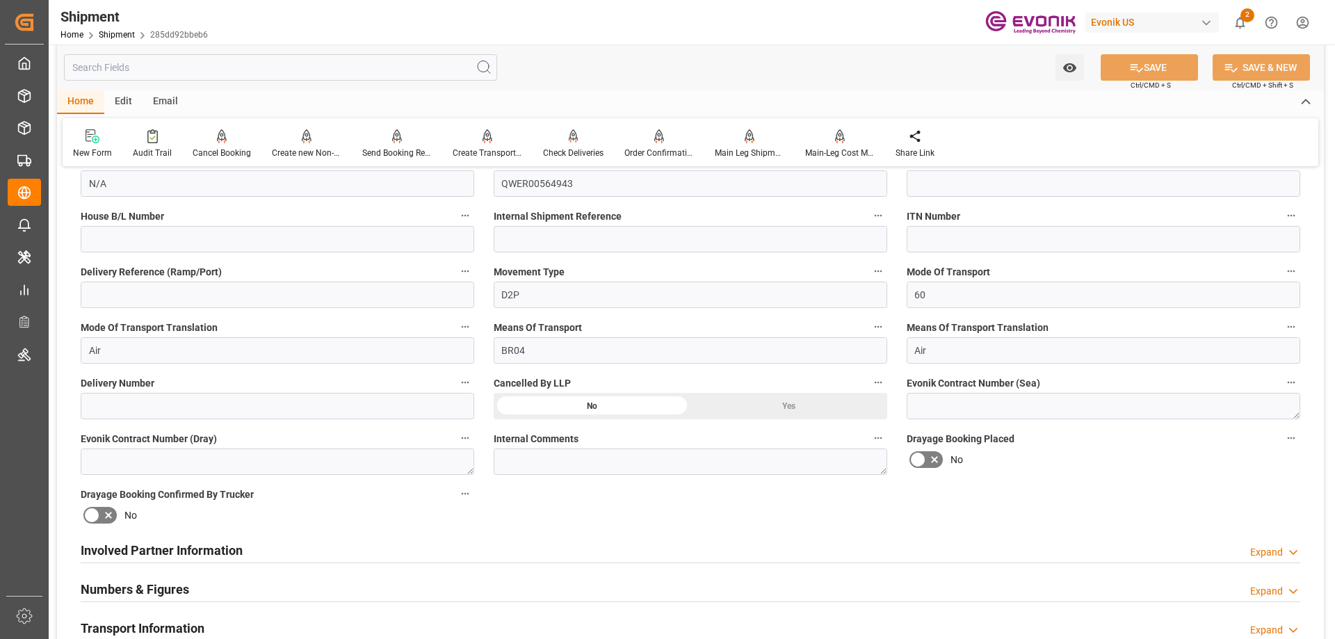
click at [188, 550] on h2 "Involved Partner Information" at bounding box center [162, 550] width 162 height 19
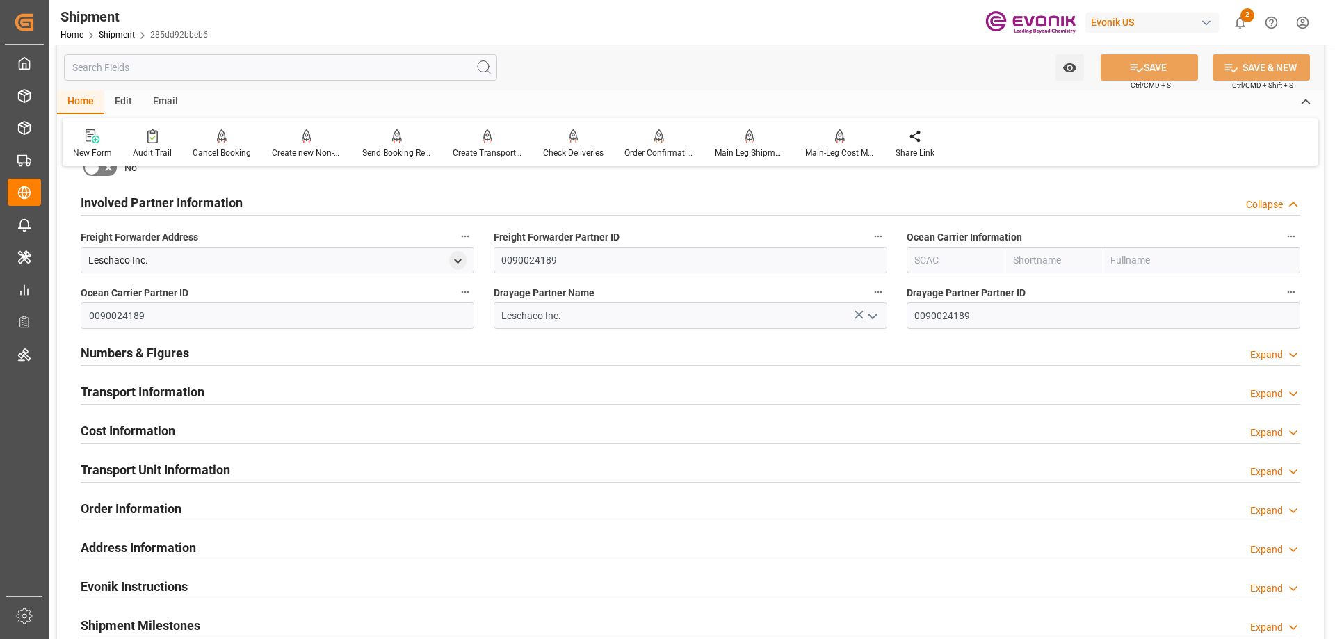
scroll to position [835, 0]
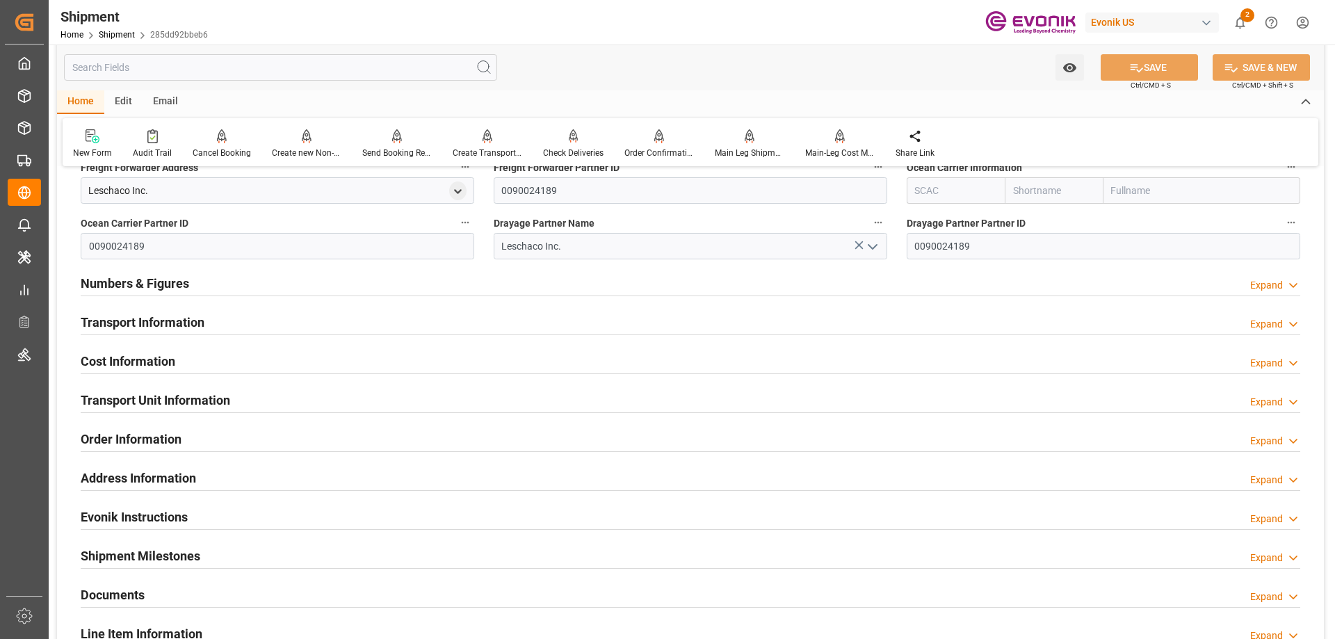
click at [147, 320] on h2 "Transport Information" at bounding box center [143, 322] width 124 height 19
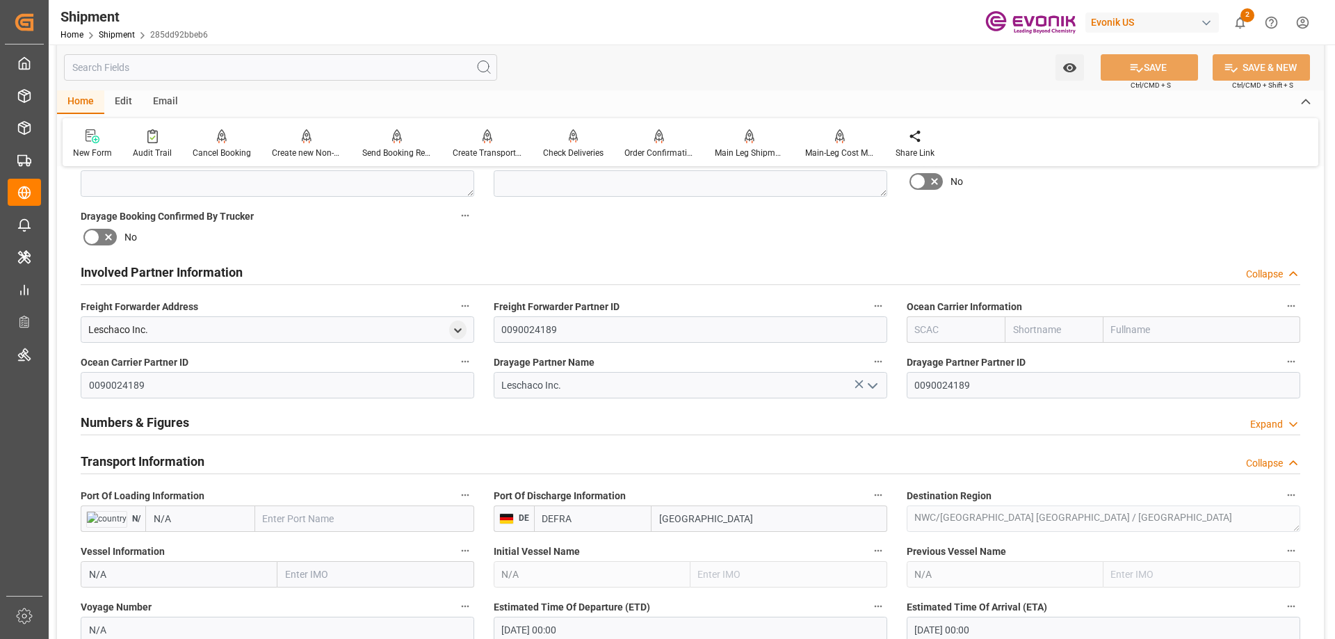
scroll to position [556, 0]
